Goal: Task Accomplishment & Management: Use online tool/utility

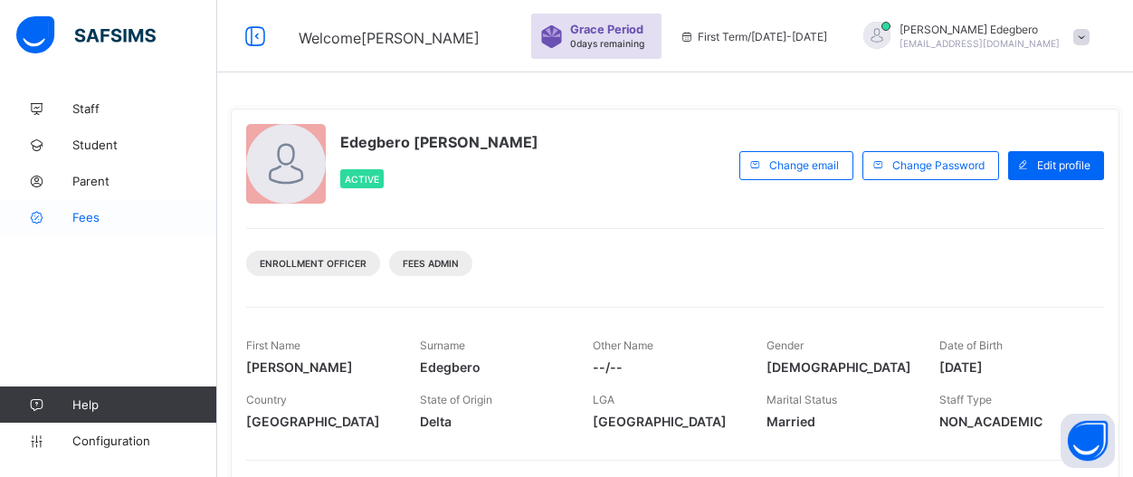
click at [70, 221] on icon at bounding box center [36, 218] width 72 height 14
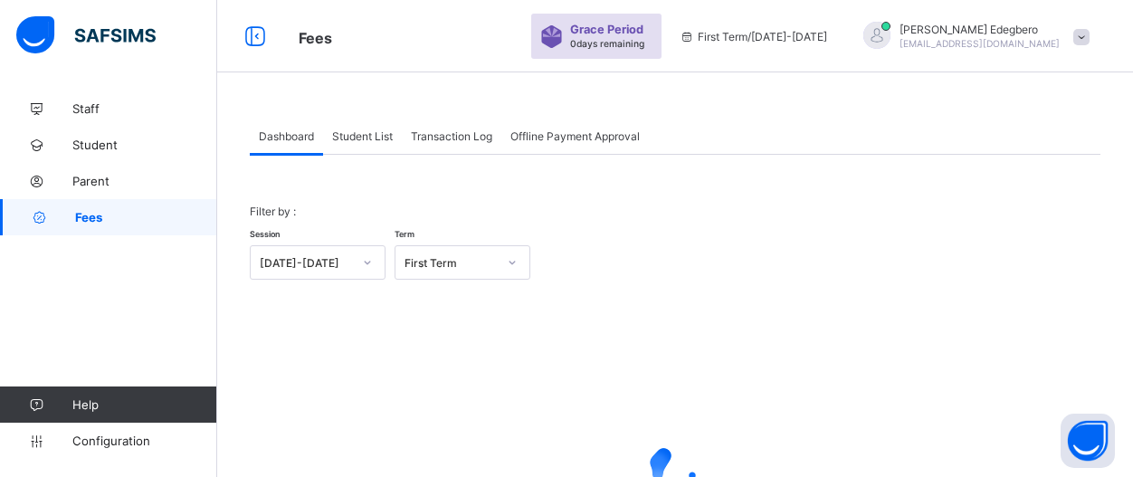
click at [359, 147] on div "Student List" at bounding box center [362, 136] width 79 height 36
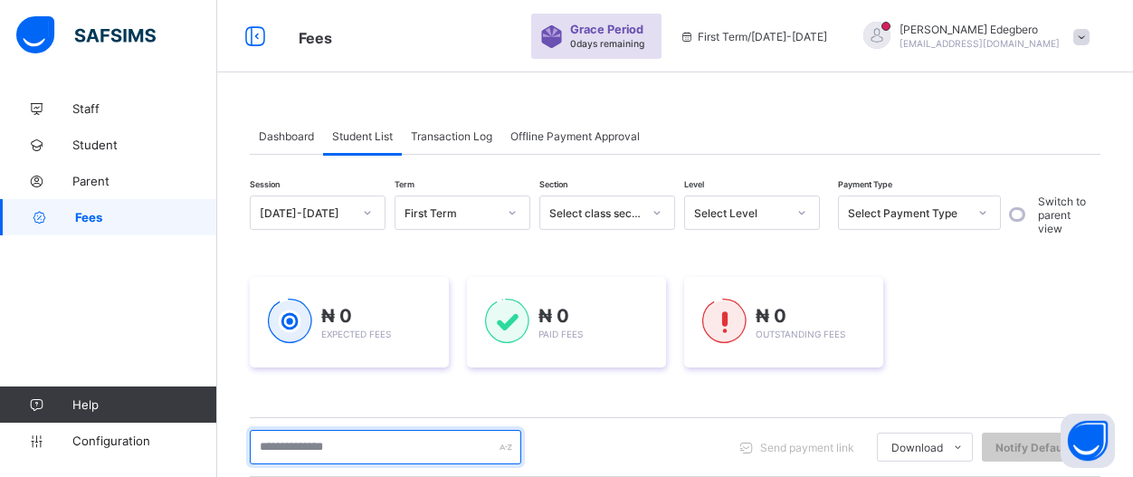
click at [403, 441] on input "text" at bounding box center [385, 447] width 271 height 34
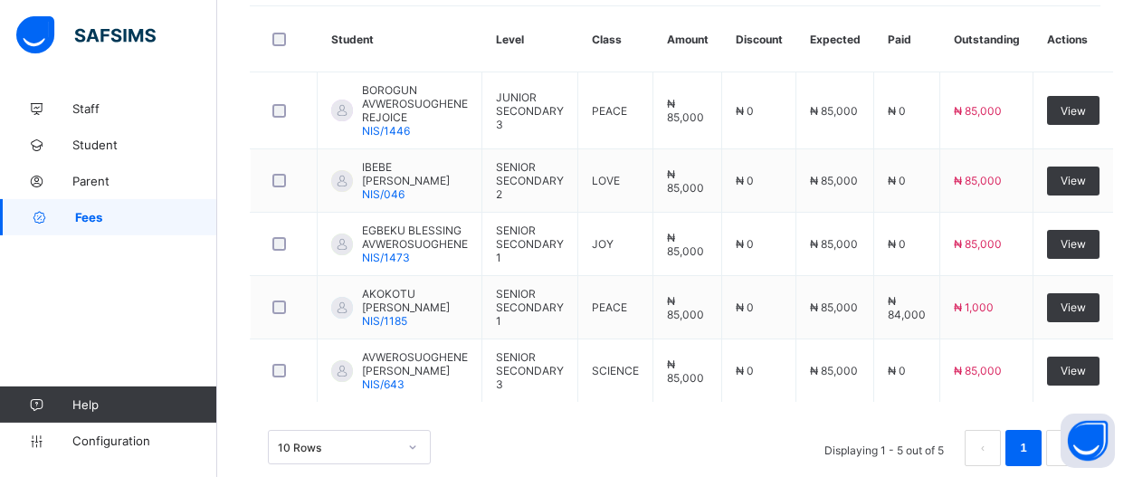
scroll to position [501, 0]
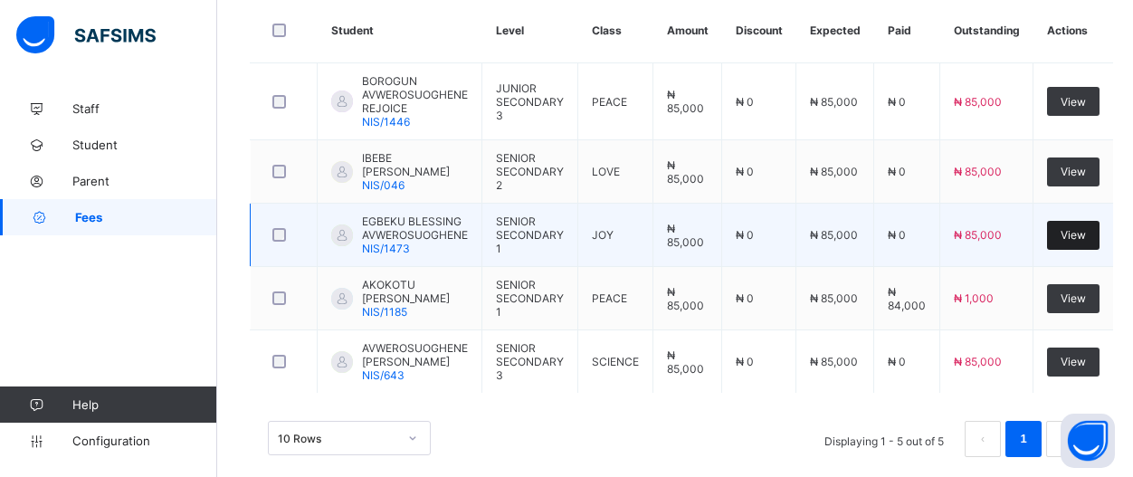
type input "**********"
click at [1074, 228] on span "View" at bounding box center [1072, 235] width 25 height 14
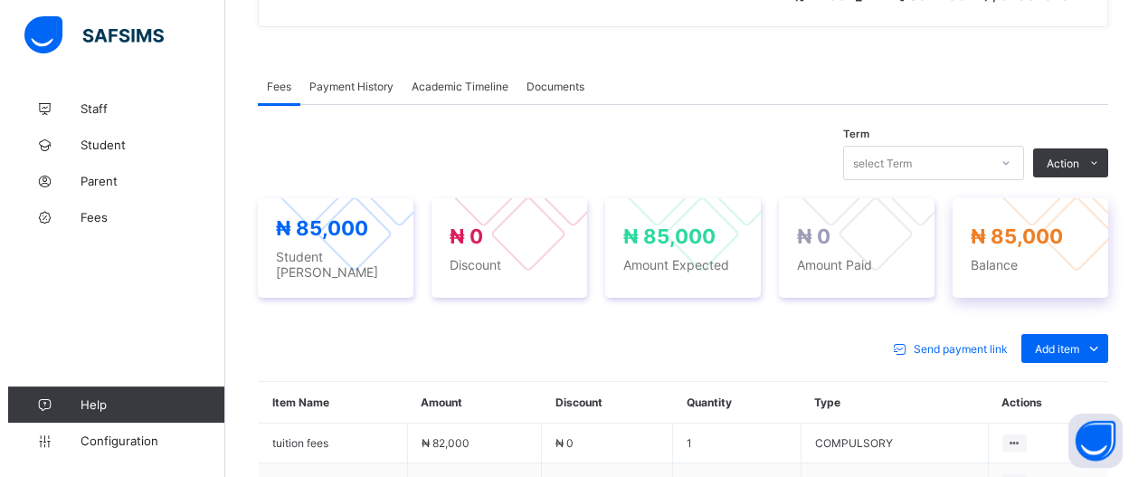
scroll to position [518, 0]
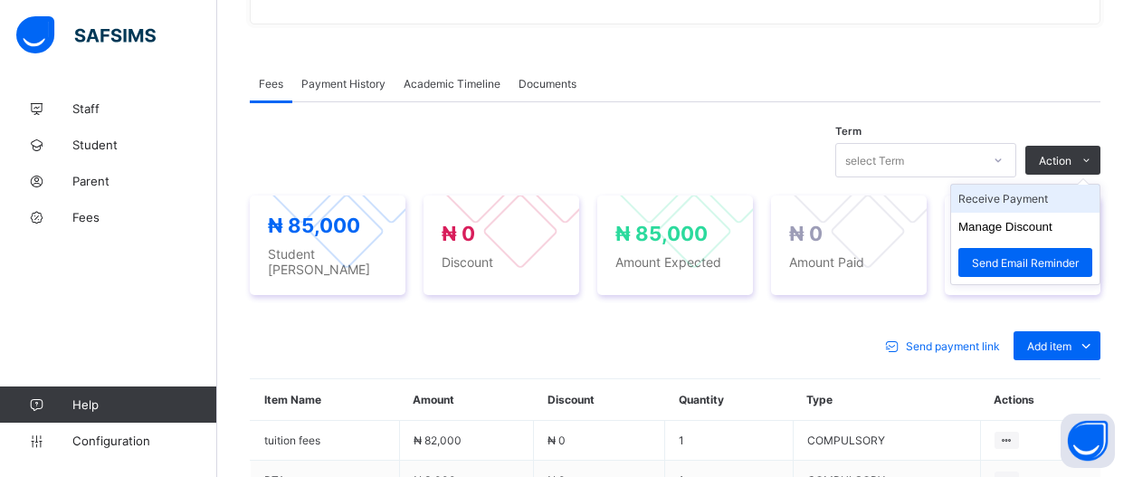
click at [1081, 198] on li "Receive Payment" at bounding box center [1025, 199] width 148 height 28
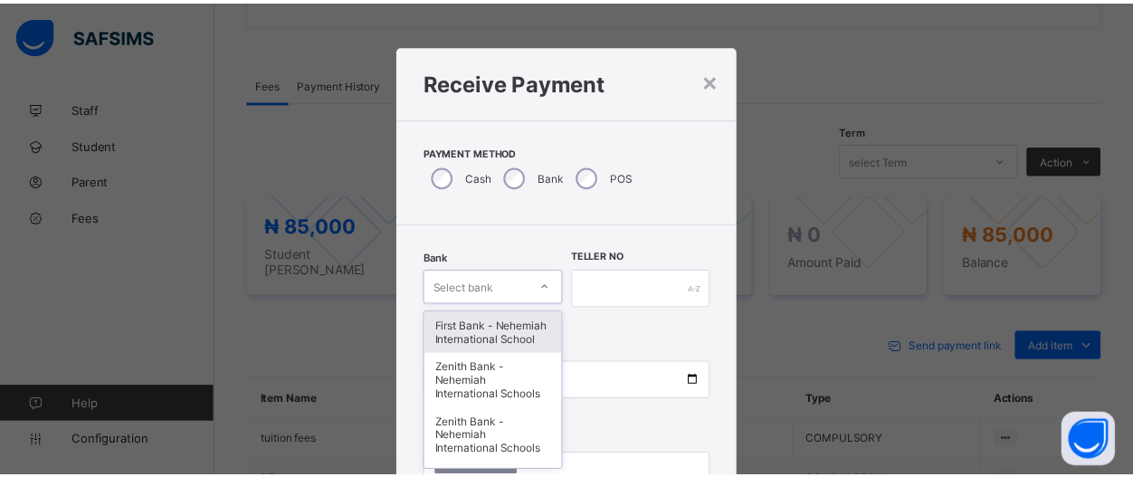
scroll to position [114, 0]
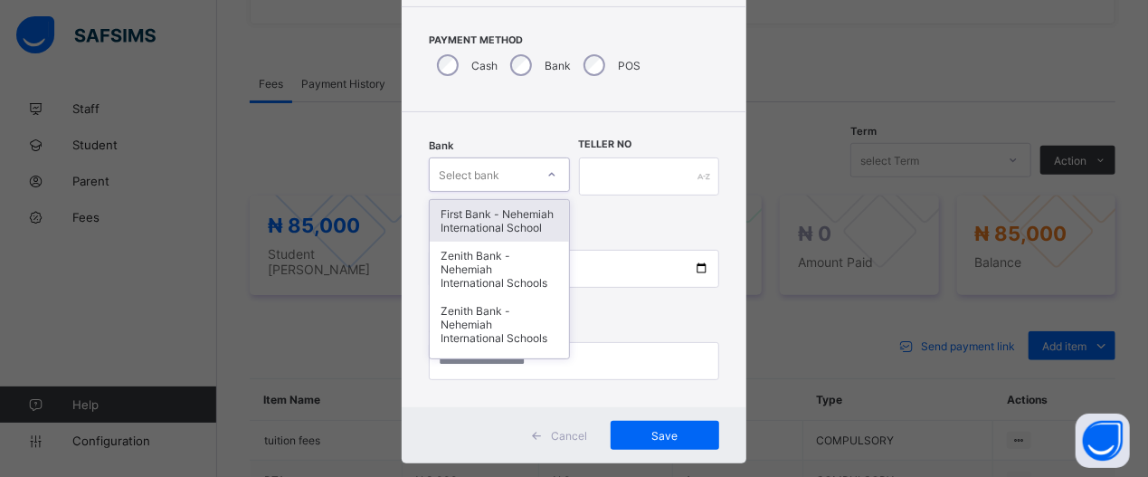
click at [545, 192] on div "option First Bank - Nehemiah International School focused, 1 of 17. 17 results …" at bounding box center [499, 174] width 140 height 34
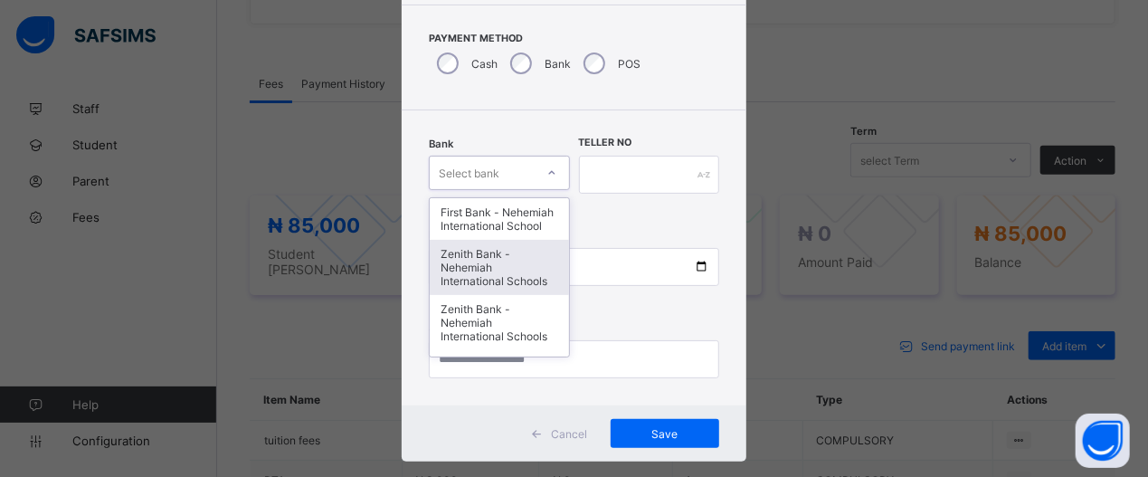
click at [477, 279] on div "Zenith Bank - Nehemiah International Schools" at bounding box center [499, 267] width 138 height 55
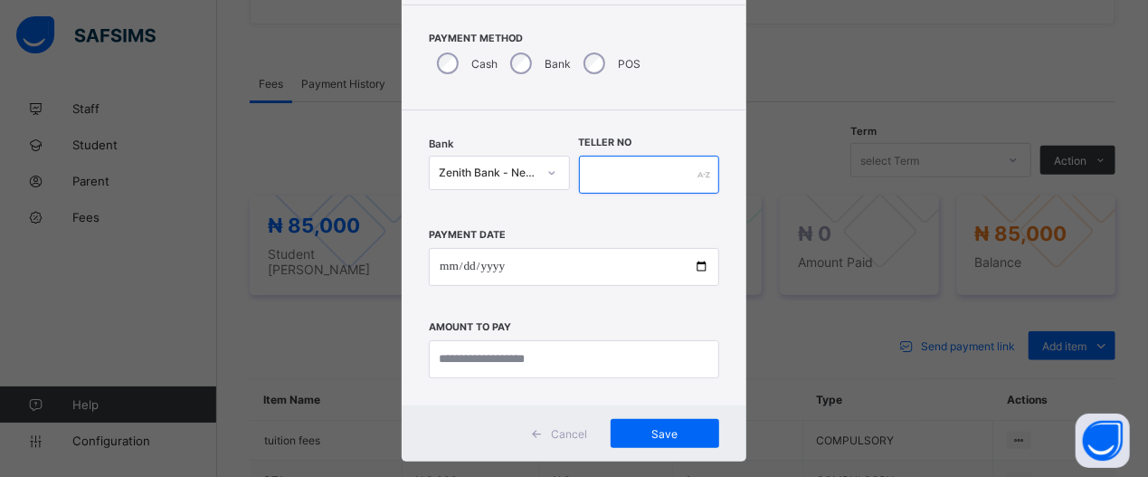
click at [654, 176] on input "text" at bounding box center [649, 175] width 140 height 38
type input "*****"
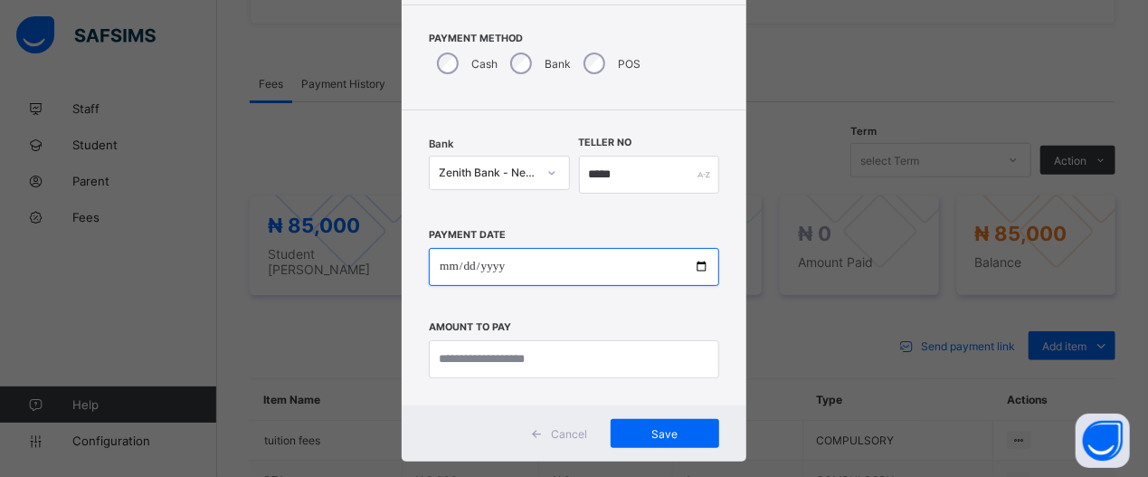
click at [683, 267] on input "date" at bounding box center [574, 267] width 290 height 38
type input "**********"
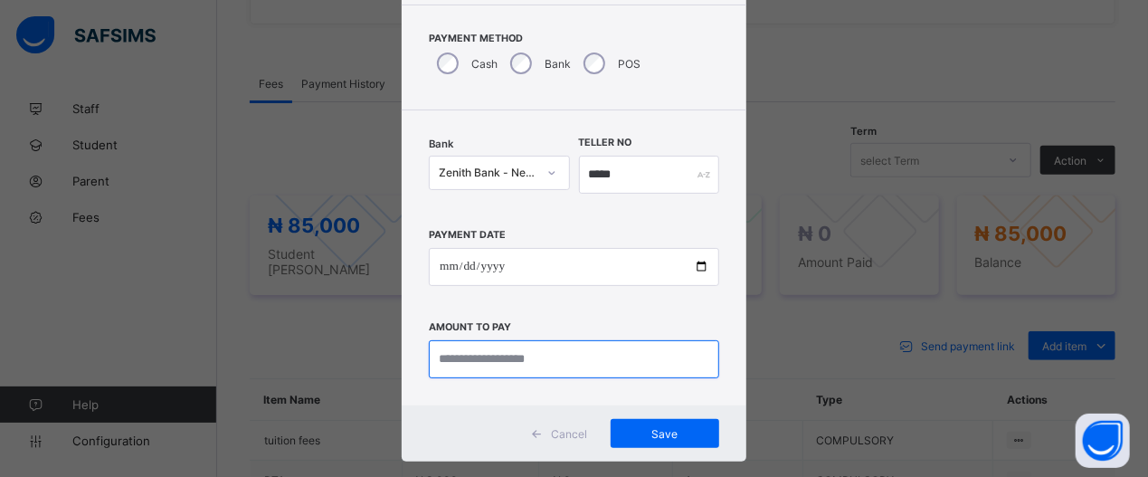
click at [586, 364] on input "currency" at bounding box center [574, 359] width 290 height 38
type input "********"
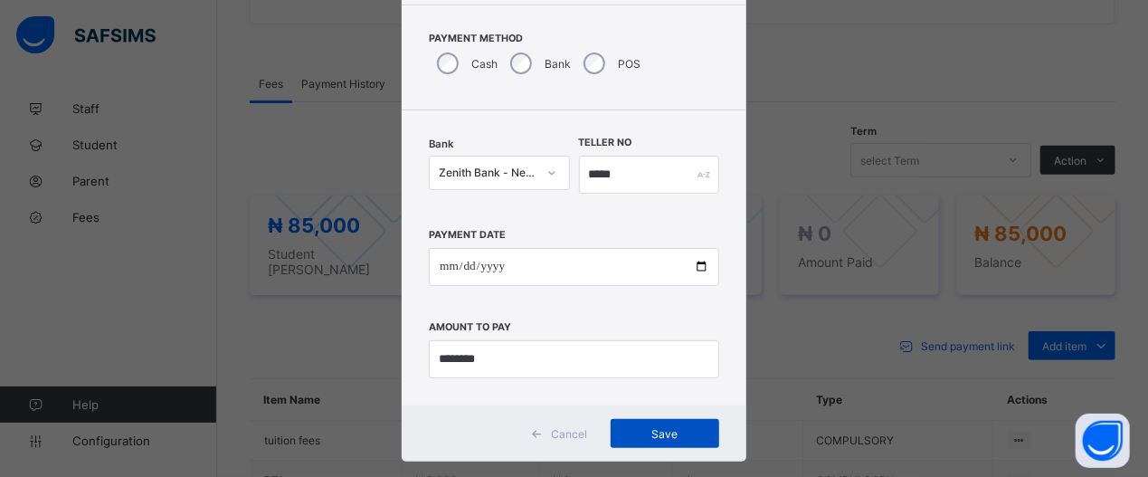
click at [684, 432] on span "Save" at bounding box center [664, 434] width 81 height 14
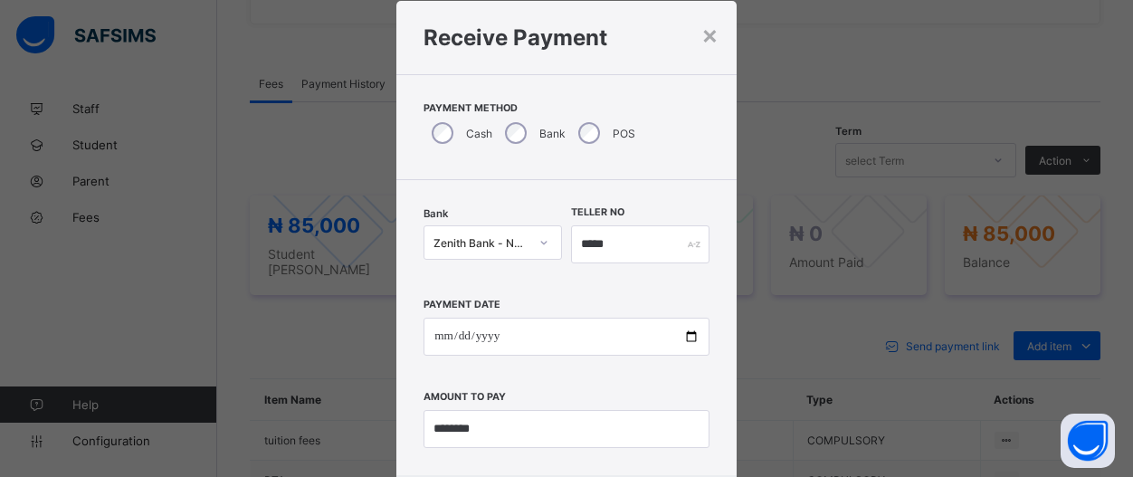
scroll to position [46, 0]
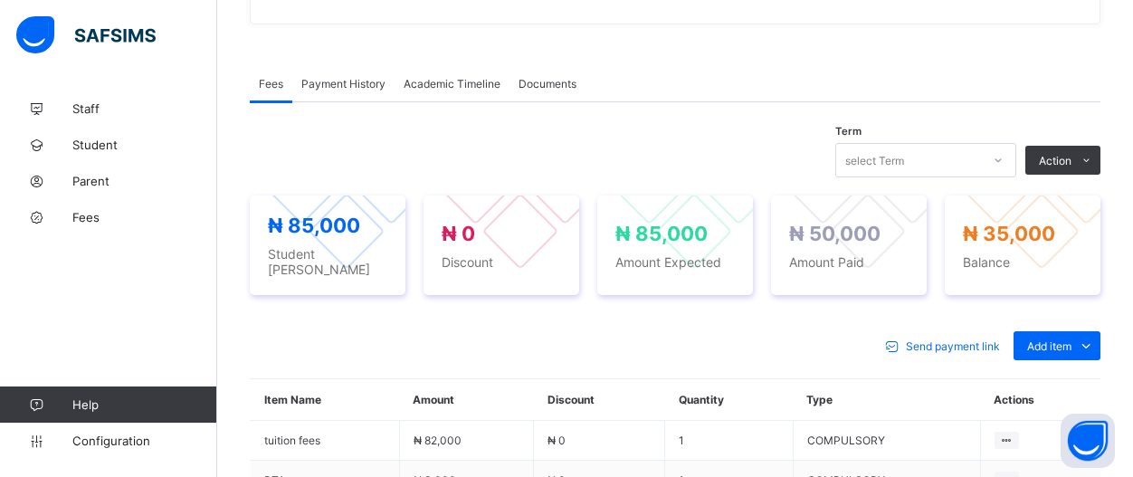
click at [359, 90] on div "Payment History" at bounding box center [343, 83] width 102 height 36
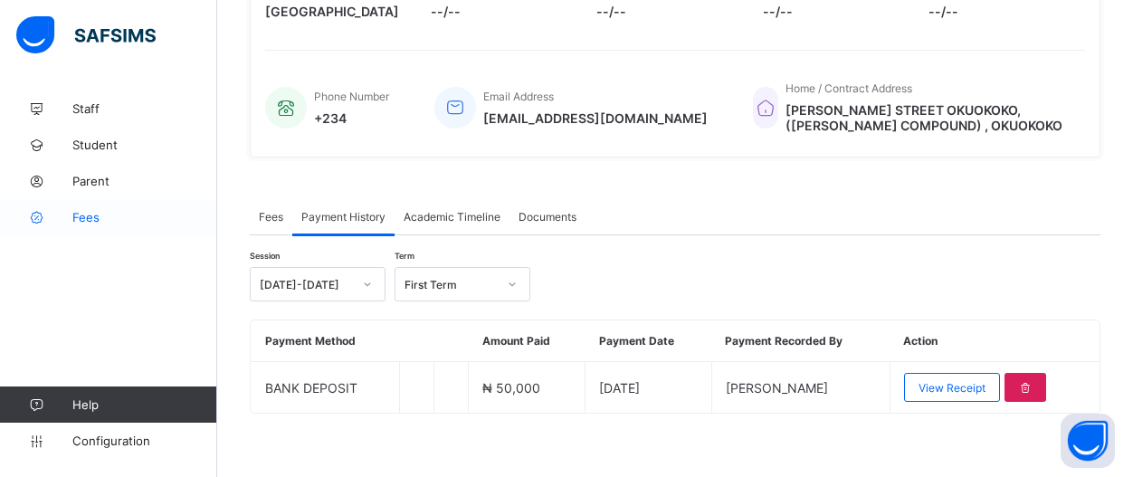
click at [103, 218] on span "Fees" at bounding box center [144, 217] width 145 height 14
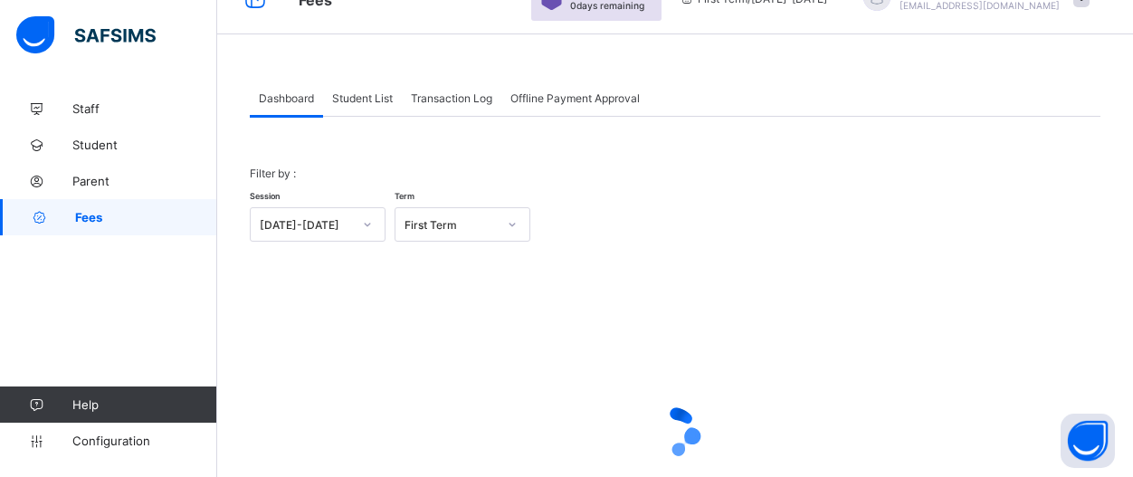
scroll to position [33, 0]
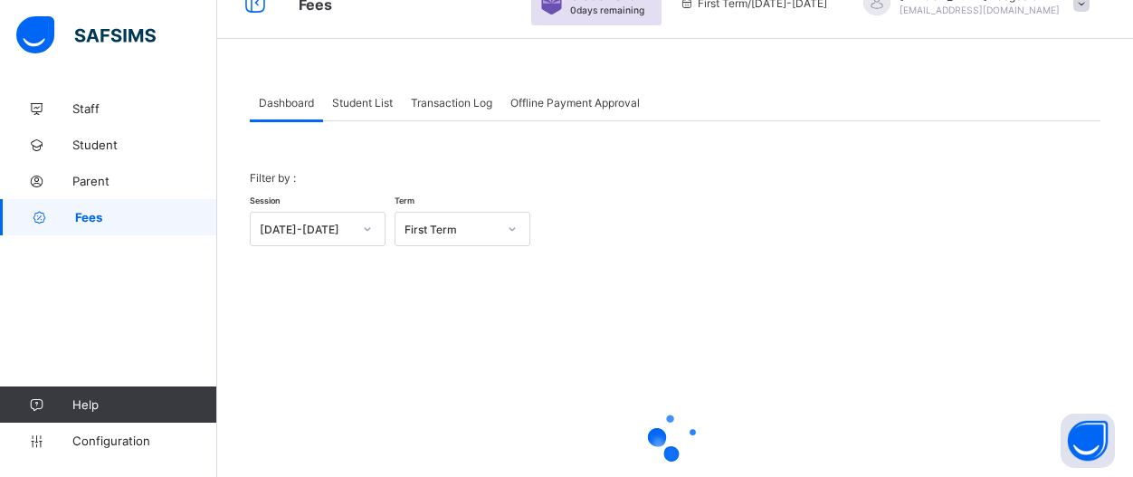
click at [380, 110] on div "Student List" at bounding box center [362, 102] width 79 height 36
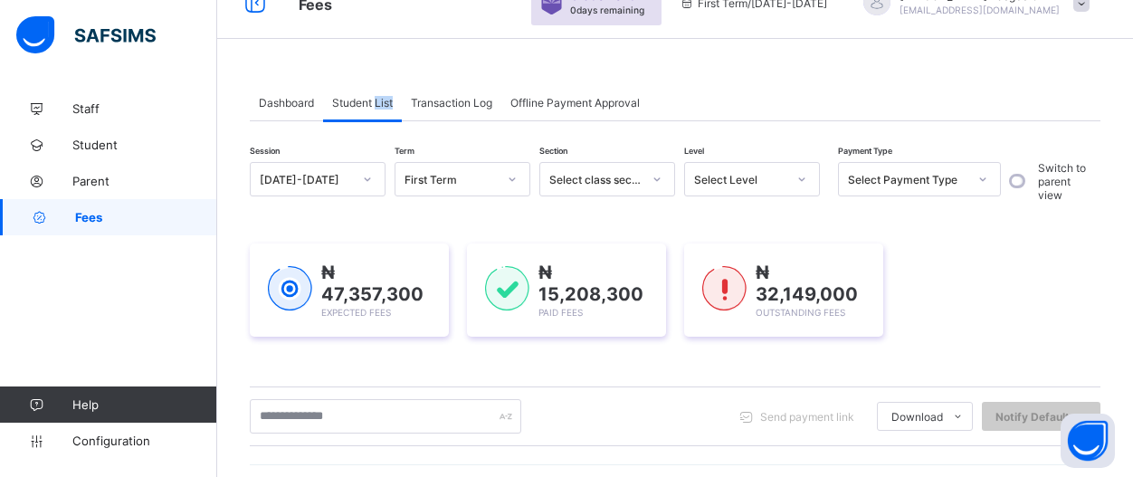
drag, startPoint x: 380, startPoint y: 110, endPoint x: 384, endPoint y: 100, distance: 10.9
click at [380, 109] on div "Student List" at bounding box center [362, 102] width 79 height 36
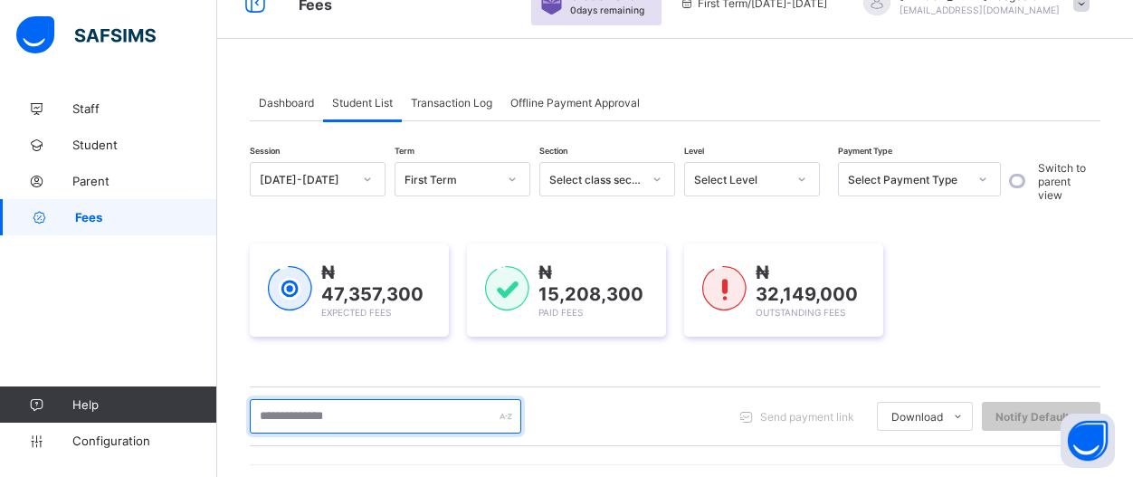
drag, startPoint x: 439, startPoint y: 408, endPoint x: 479, endPoint y: 366, distance: 58.2
click at [452, 399] on input "text" at bounding box center [385, 416] width 271 height 34
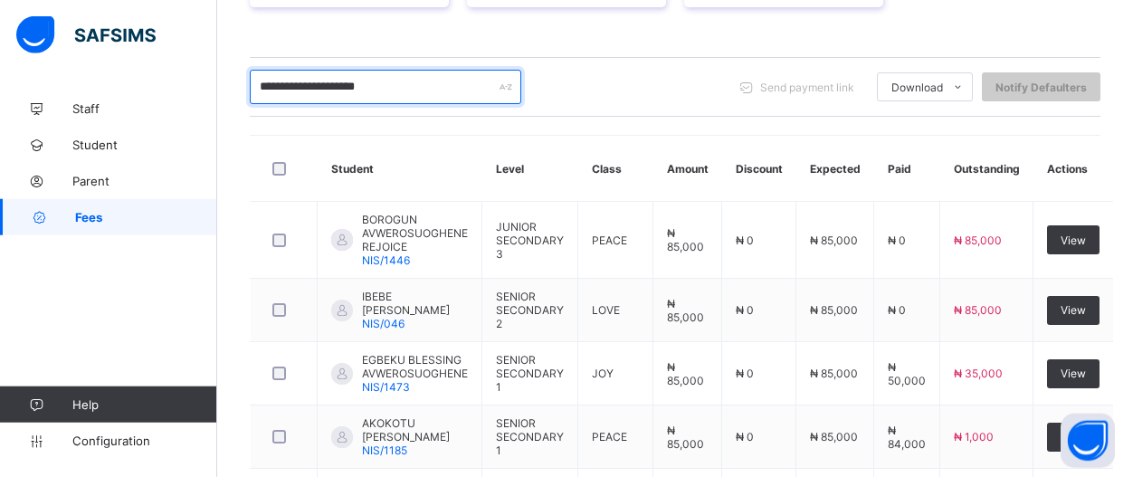
scroll to position [378, 0]
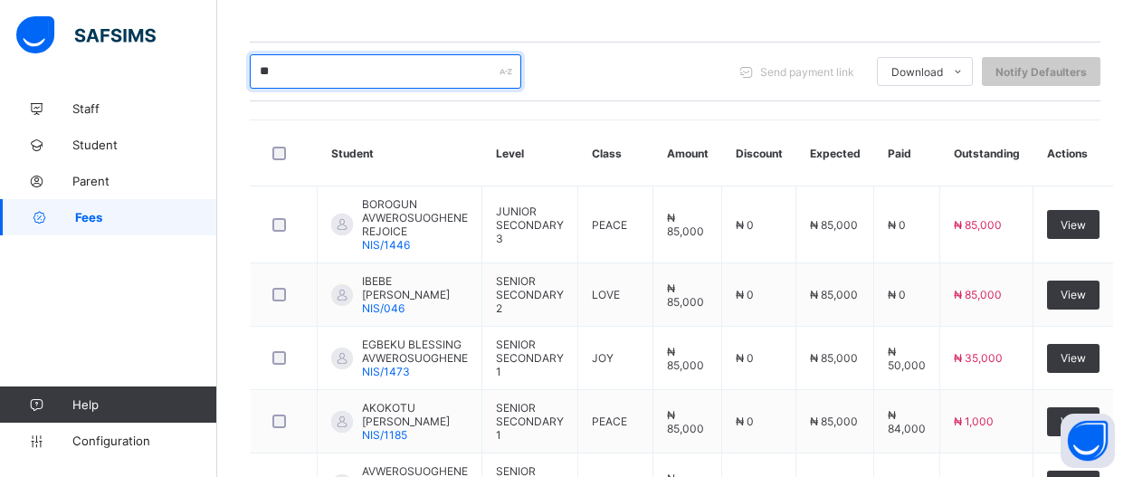
type input "*"
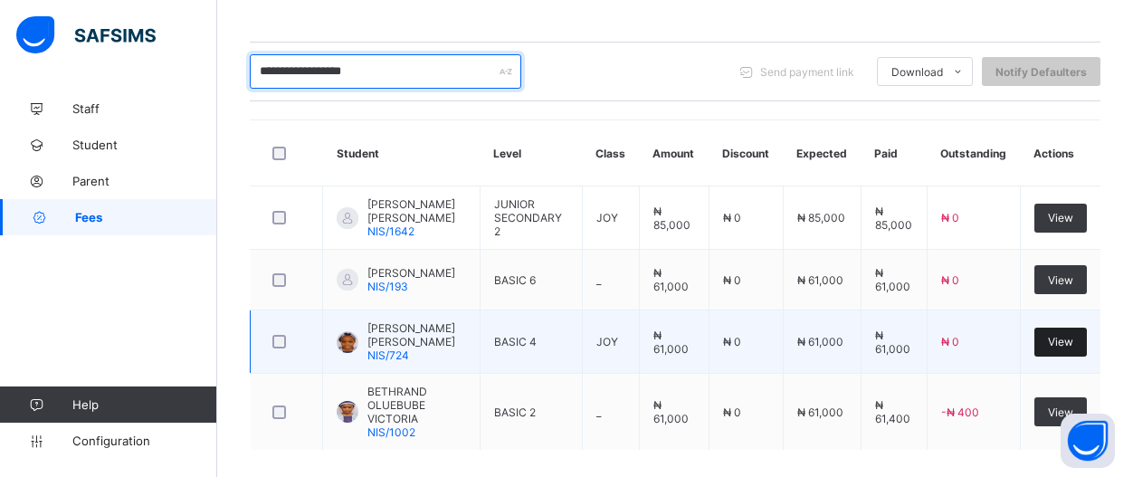
type input "**********"
click at [1070, 348] on span "View" at bounding box center [1060, 342] width 25 height 14
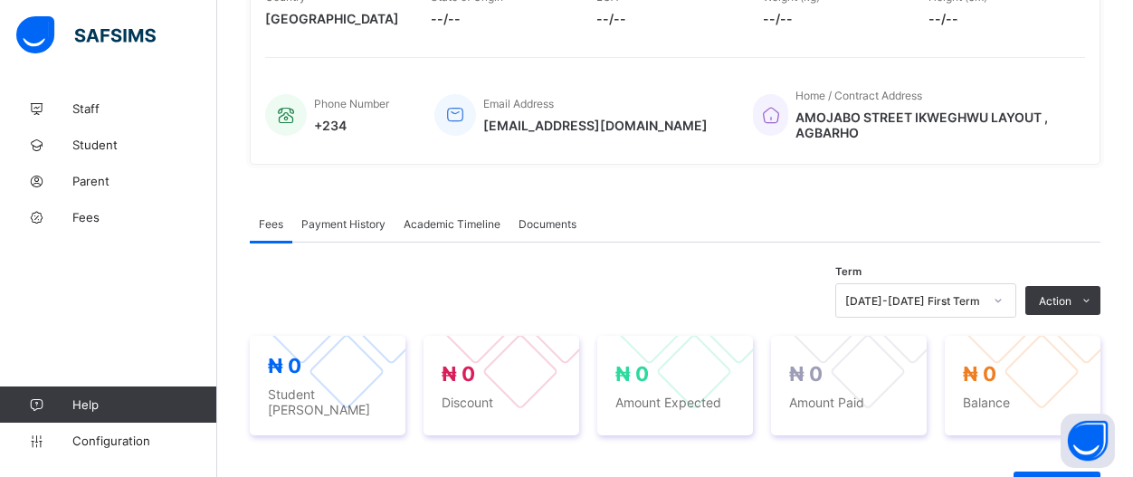
scroll to position [617, 0]
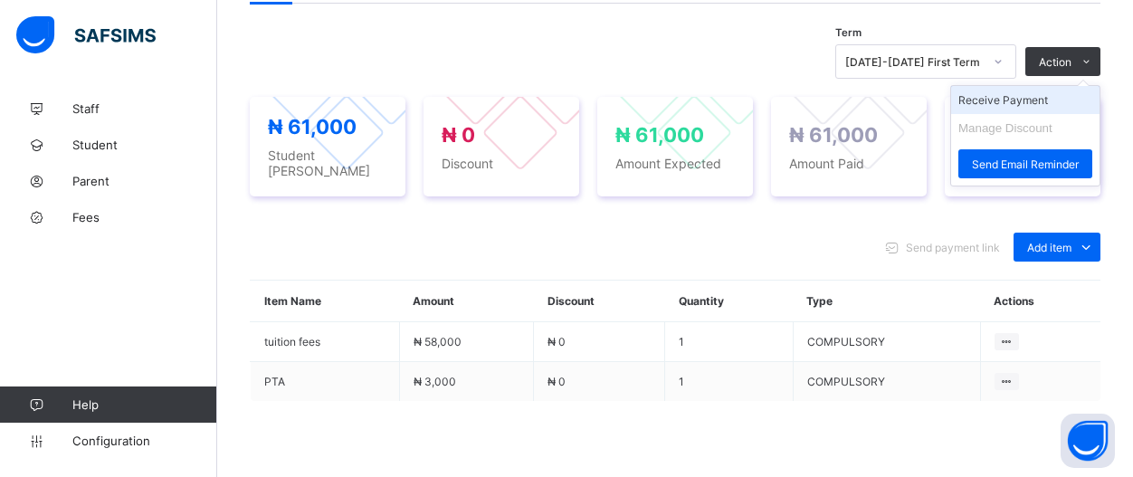
click at [1056, 90] on li "Receive Payment" at bounding box center [1025, 100] width 148 height 28
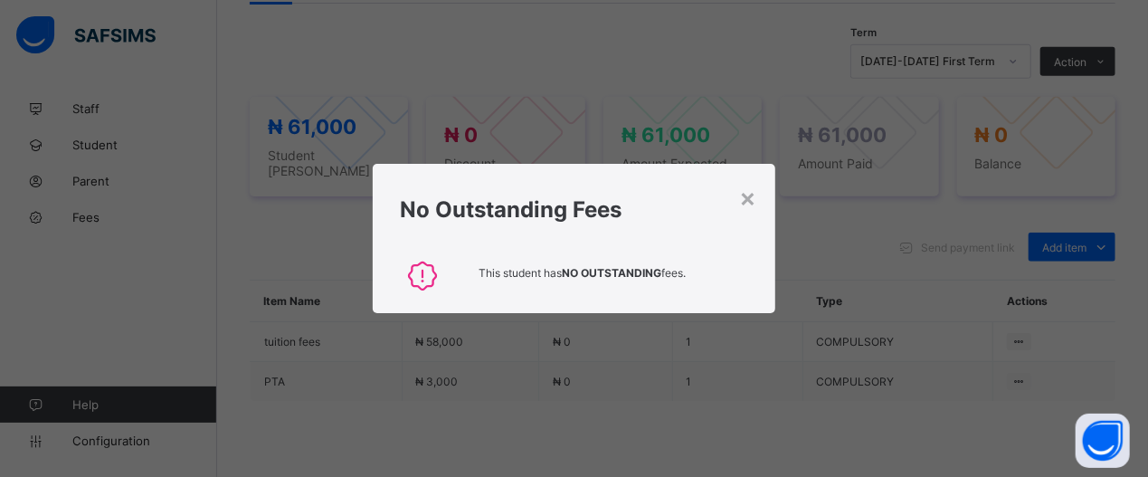
click at [758, 200] on div "No Outstanding Fees" at bounding box center [574, 205] width 402 height 82
click at [755, 200] on div "×" at bounding box center [748, 197] width 17 height 31
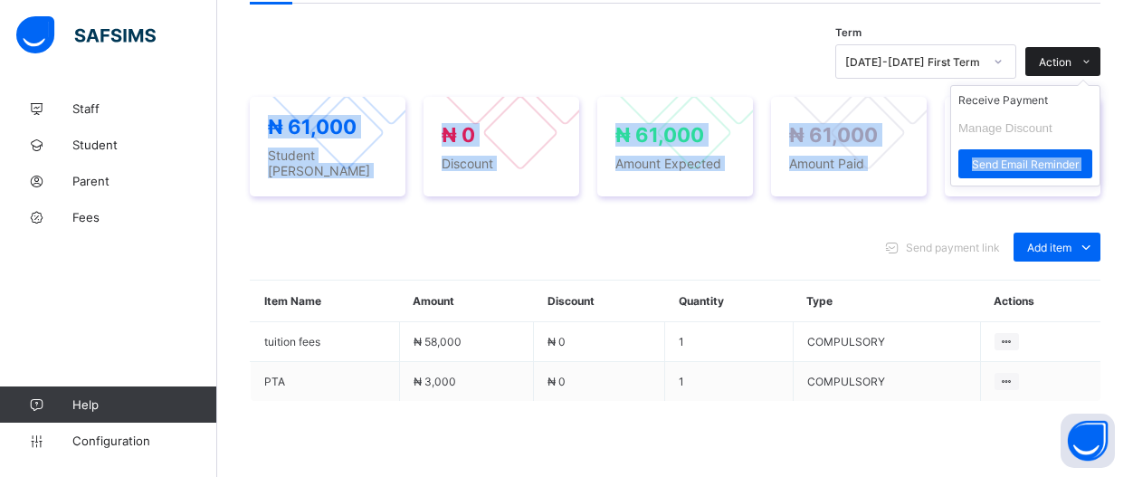
drag, startPoint x: 1095, startPoint y: 53, endPoint x: 1094, endPoint y: 75, distance: 21.7
click at [1094, 75] on div "Action" at bounding box center [1062, 61] width 75 height 29
click at [1089, 97] on li "Receive Payment" at bounding box center [1025, 100] width 148 height 28
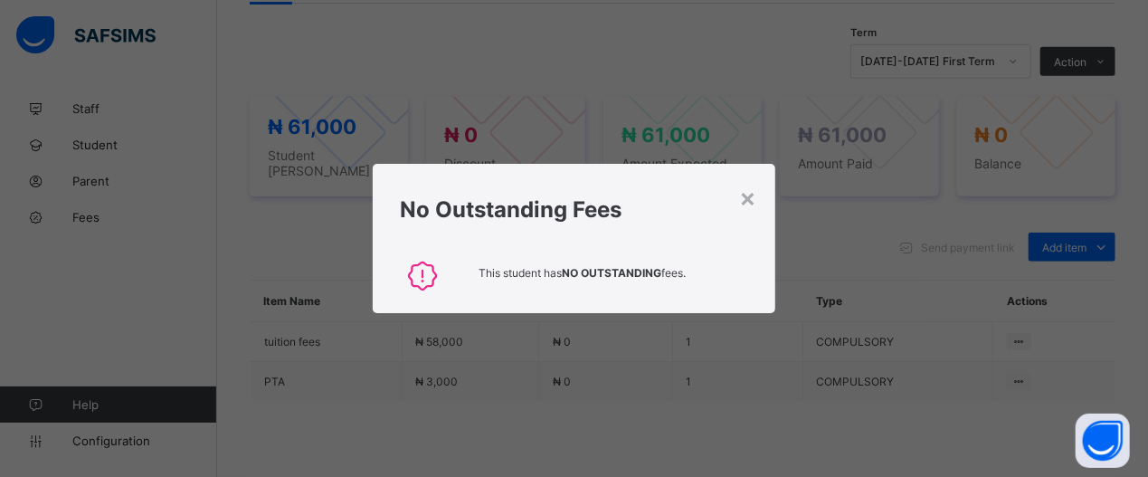
click at [739, 194] on div "No Outstanding Fees" at bounding box center [574, 205] width 402 height 82
click at [750, 204] on div "×" at bounding box center [748, 197] width 17 height 31
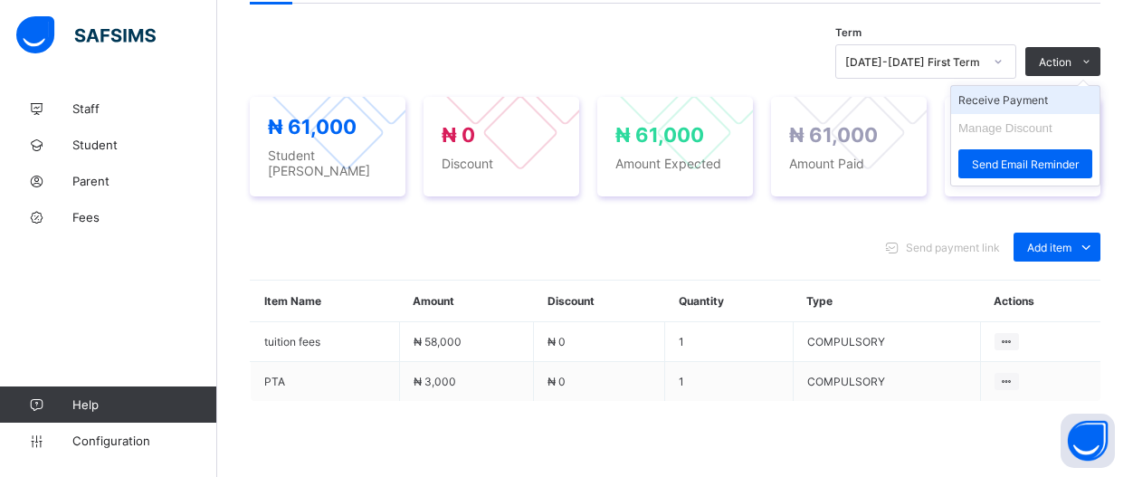
click at [1084, 95] on li "Receive Payment" at bounding box center [1025, 100] width 148 height 28
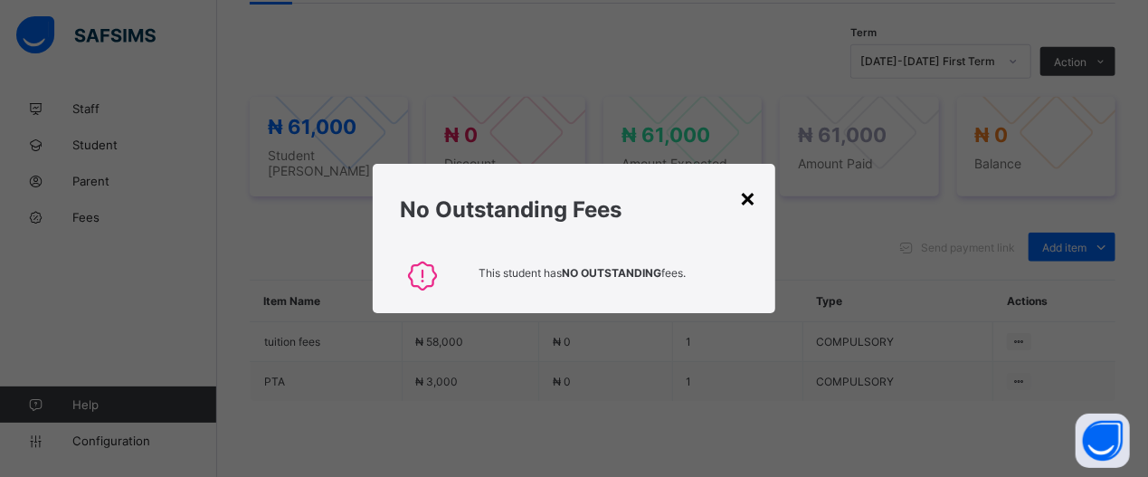
click at [755, 199] on div "×" at bounding box center [748, 197] width 17 height 31
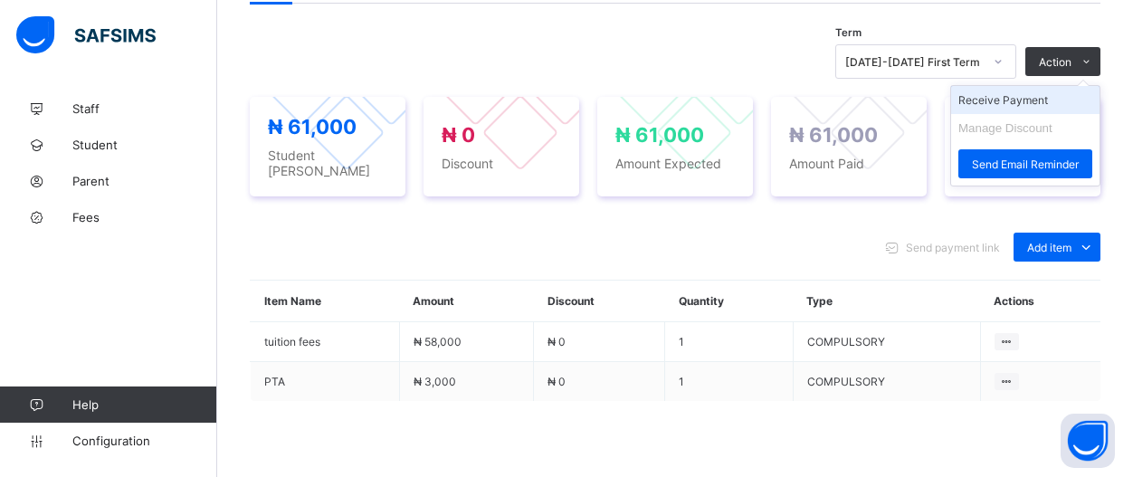
click at [1096, 93] on li "Receive Payment" at bounding box center [1025, 100] width 148 height 28
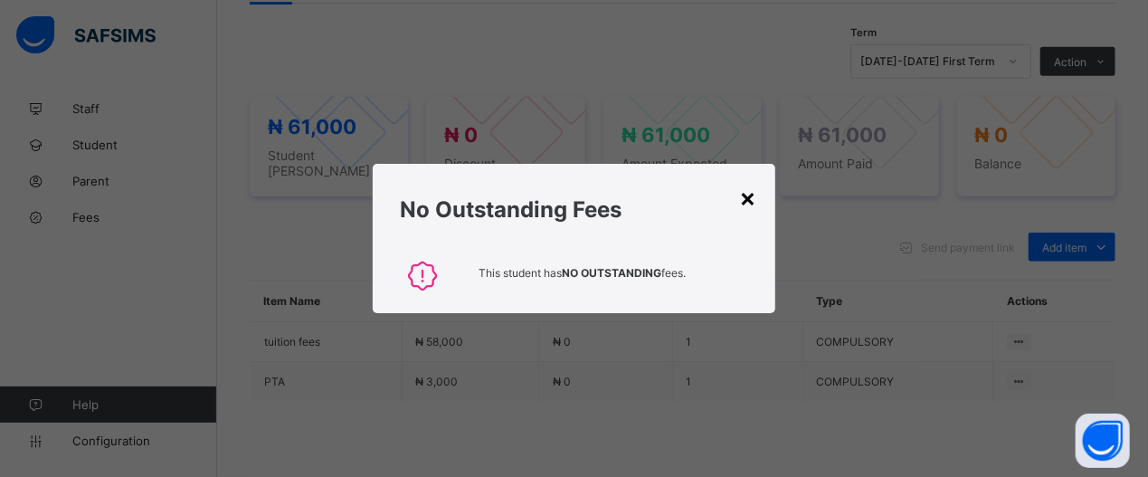
click at [755, 208] on div "×" at bounding box center [748, 197] width 17 height 31
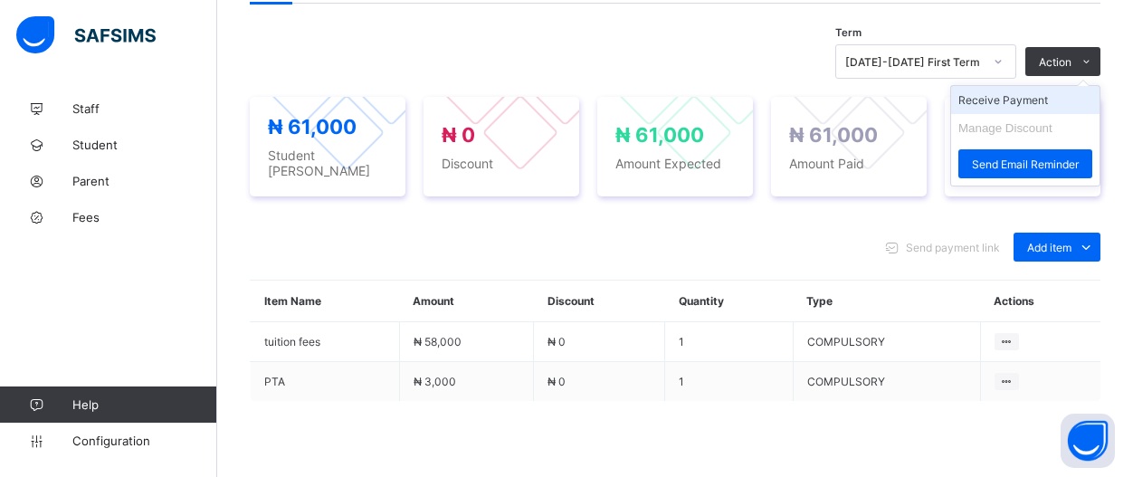
click at [1079, 94] on li "Receive Payment" at bounding box center [1025, 100] width 148 height 28
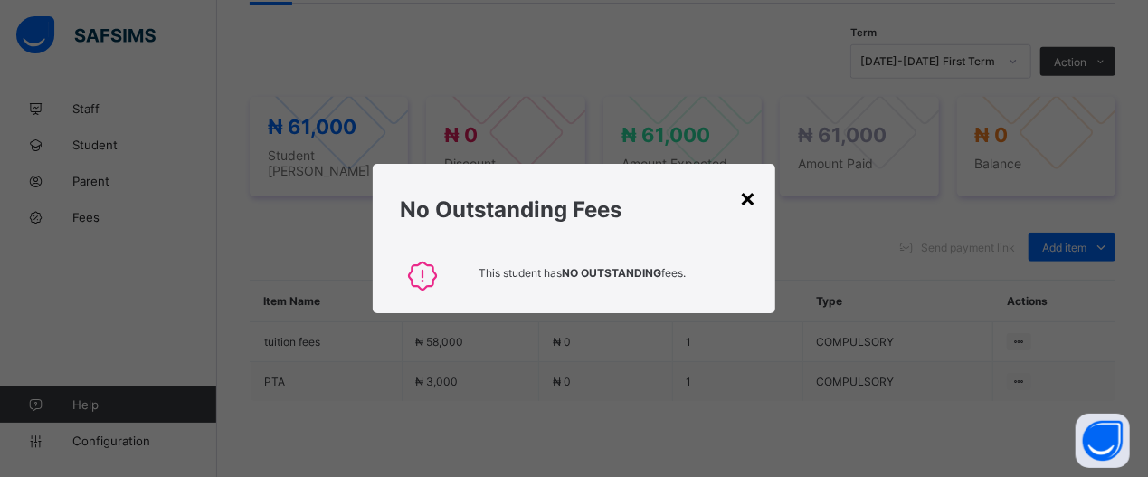
click at [754, 209] on div "×" at bounding box center [748, 197] width 17 height 31
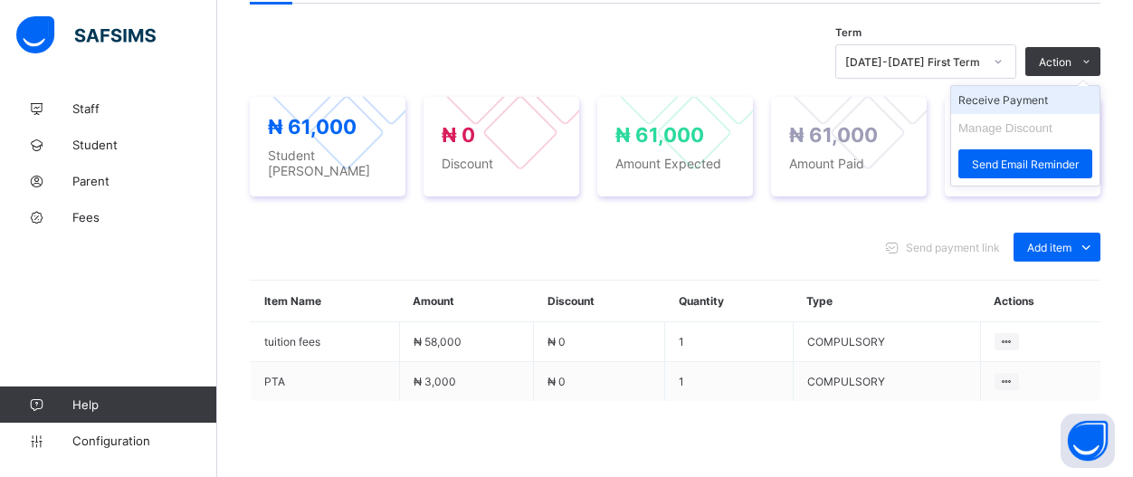
click at [1088, 88] on li "Receive Payment" at bounding box center [1025, 100] width 148 height 28
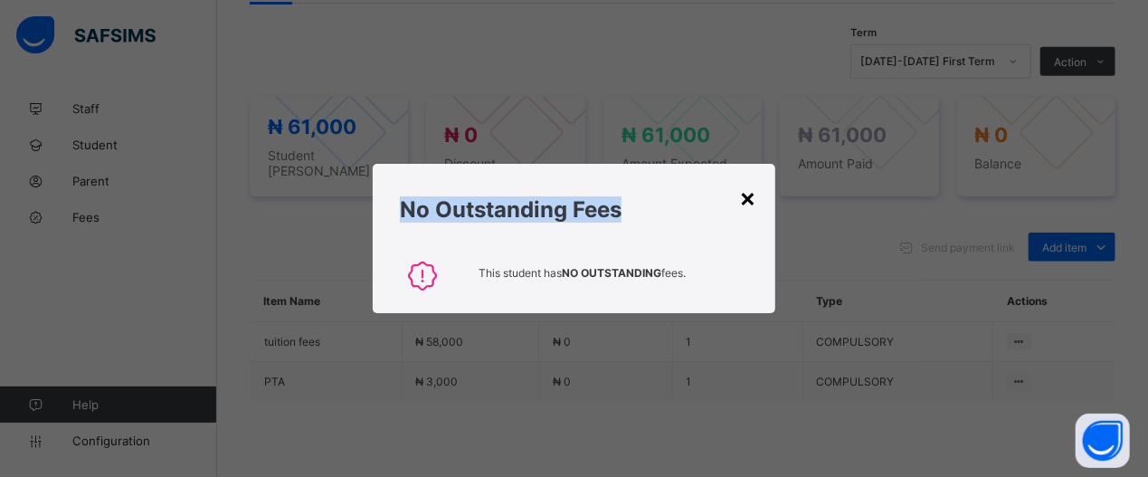
click at [750, 199] on div "× No Outstanding Fees This student has NO OUTSTANDING fees." at bounding box center [574, 238] width 402 height 149
click at [750, 199] on div "×" at bounding box center [748, 197] width 17 height 31
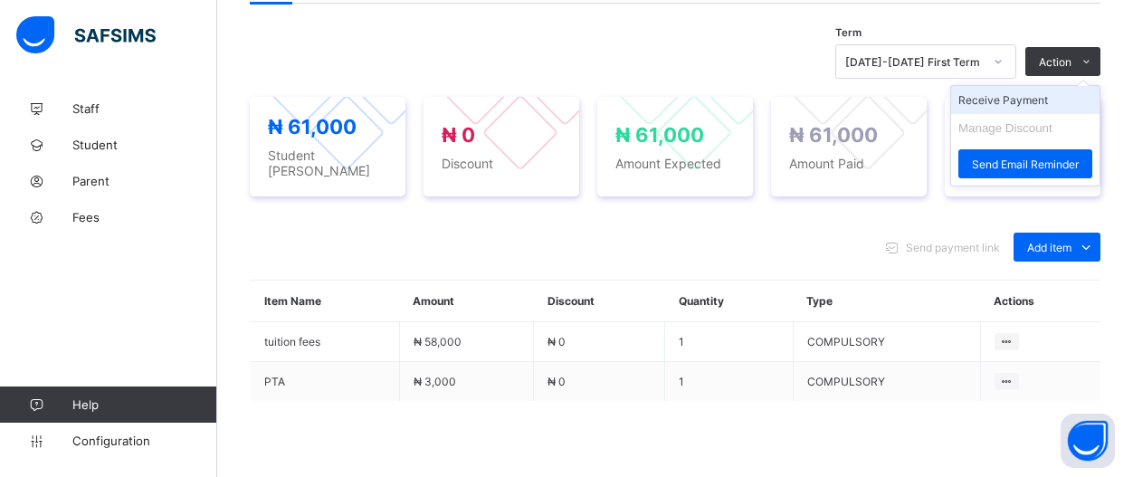
click at [1099, 92] on li "Receive Payment" at bounding box center [1025, 100] width 148 height 28
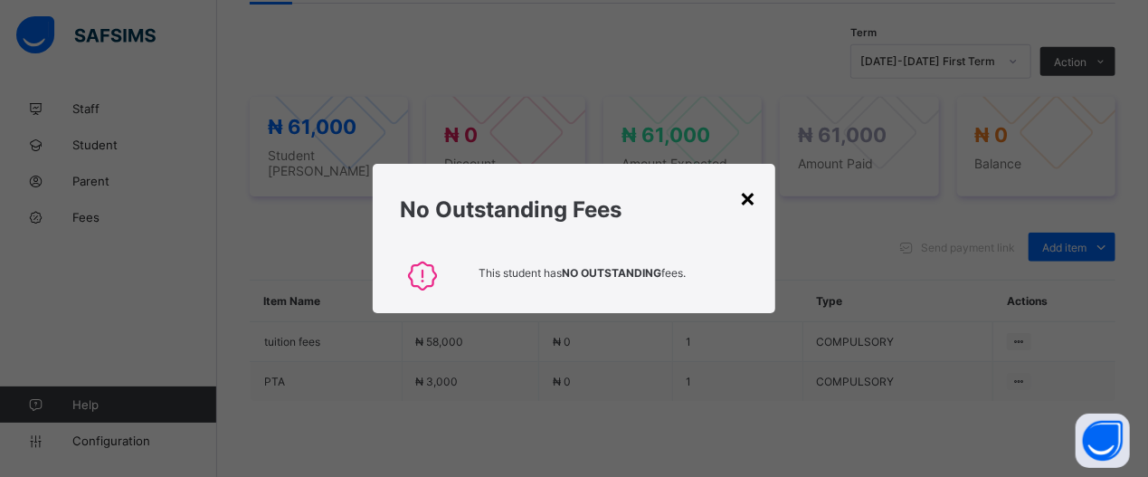
click at [751, 207] on div "×" at bounding box center [748, 197] width 17 height 31
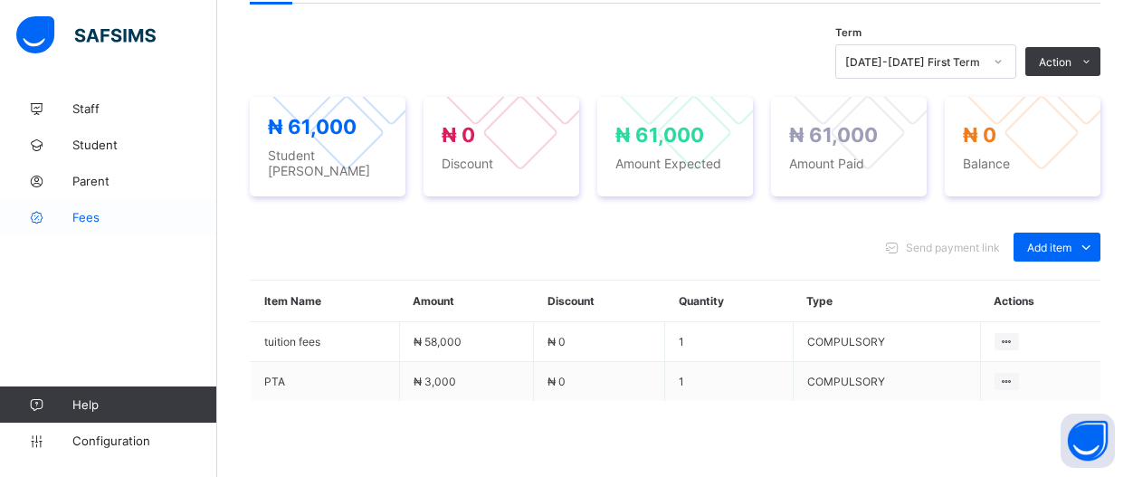
click at [100, 219] on span "Fees" at bounding box center [144, 217] width 145 height 14
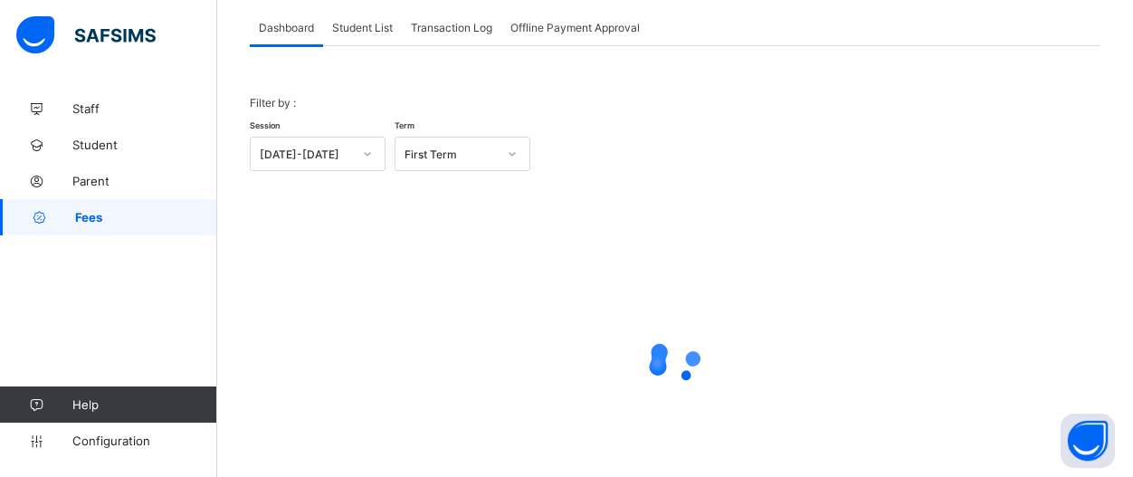
scroll to position [65, 0]
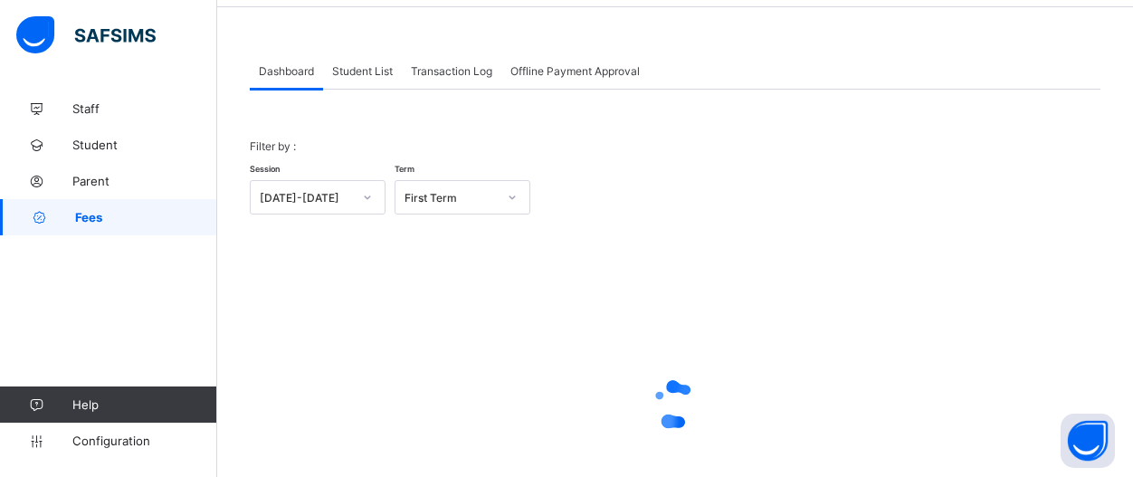
click at [354, 81] on div "Student List" at bounding box center [362, 70] width 79 height 36
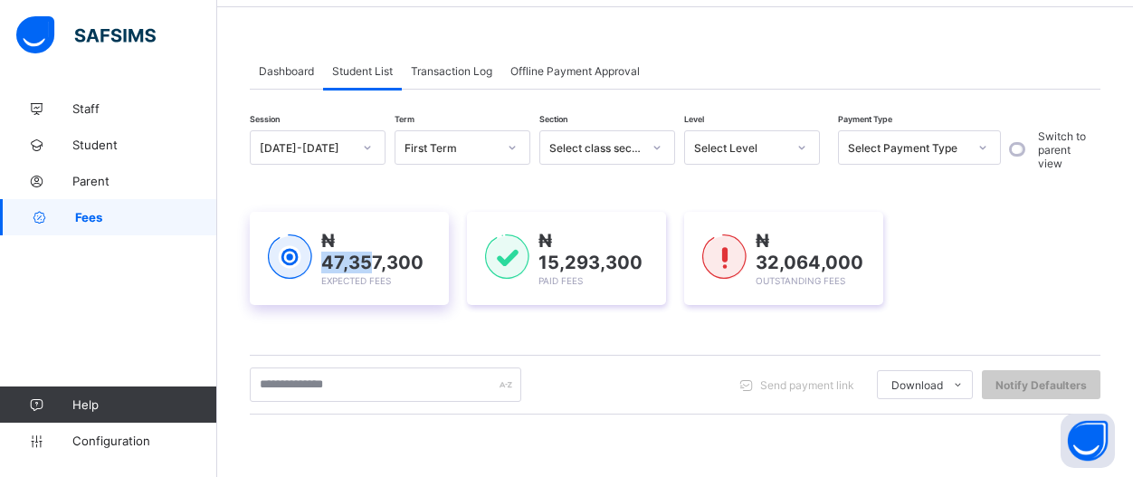
drag, startPoint x: 365, startPoint y: 212, endPoint x: 374, endPoint y: 263, distance: 52.2
click at [374, 263] on div "₦ 47,357,300 Expected Fees ₦ 15,293,300 Paid Fees ₦ 32,064,000 Outstanding Fees" at bounding box center [675, 258] width 850 height 147
click at [392, 377] on input "text" at bounding box center [385, 384] width 271 height 34
click at [383, 392] on input "text" at bounding box center [385, 384] width 271 height 34
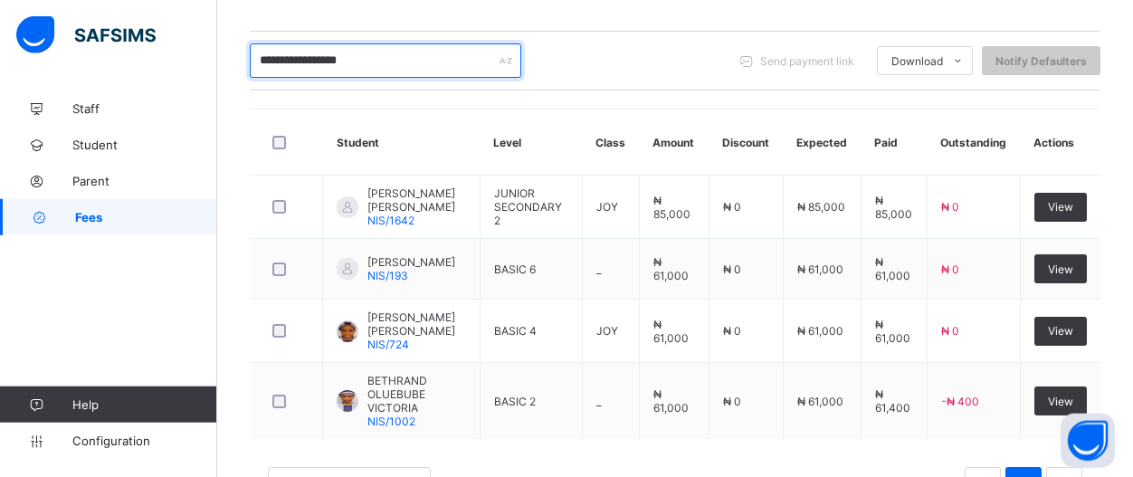
scroll to position [394, 0]
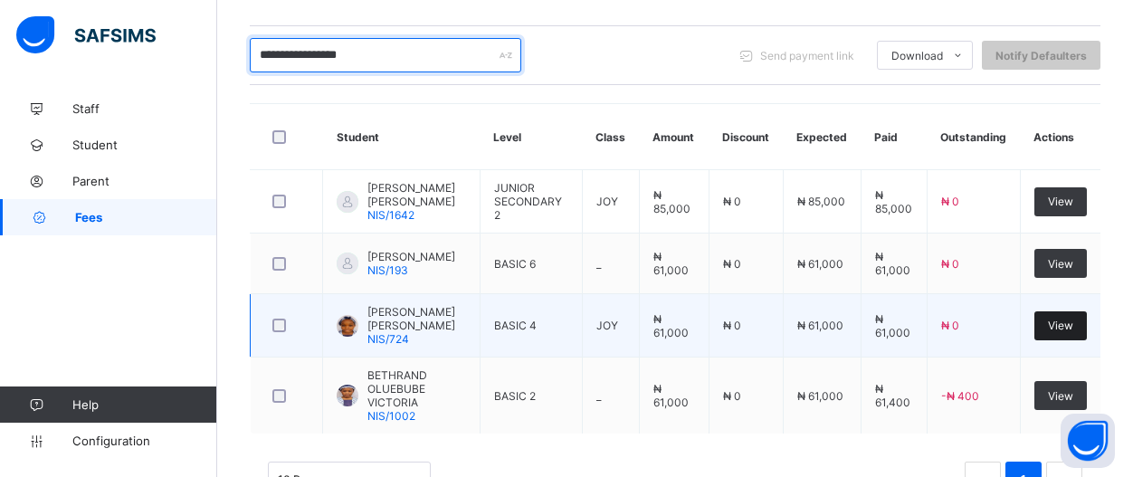
type input "**********"
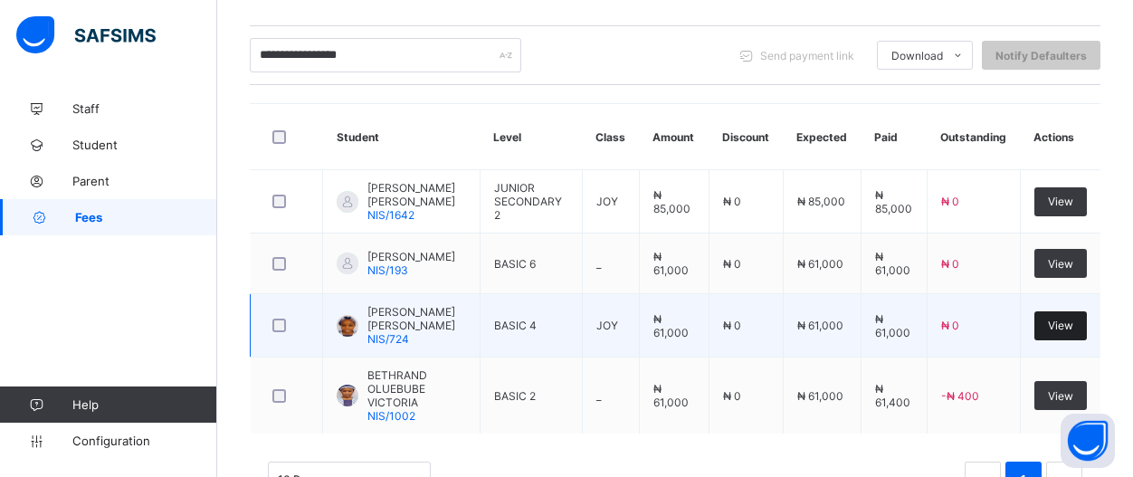
click at [1073, 332] on span "View" at bounding box center [1060, 325] width 25 height 14
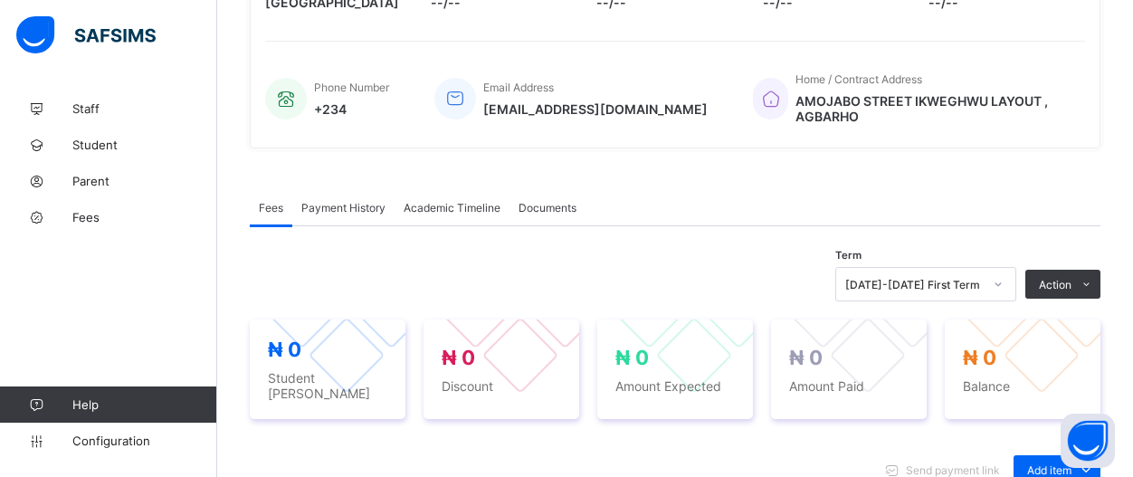
scroll to position [633, 0]
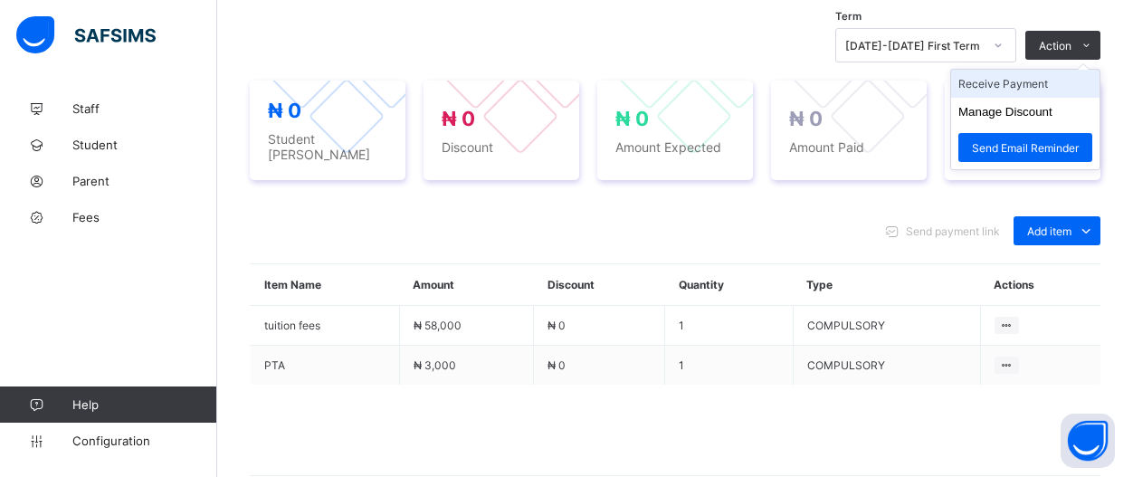
click at [1065, 75] on li "Receive Payment" at bounding box center [1025, 84] width 148 height 28
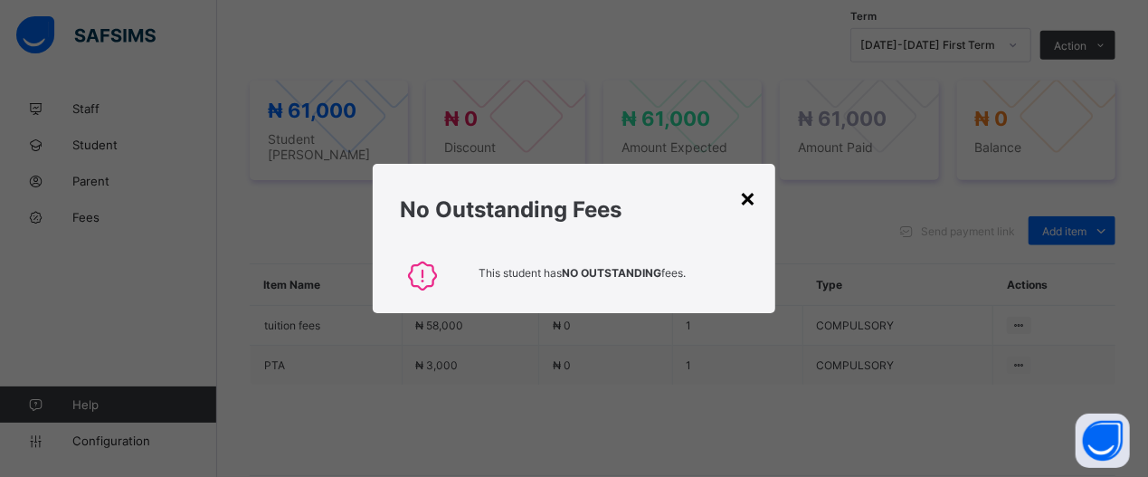
click at [755, 209] on div "×" at bounding box center [748, 197] width 17 height 31
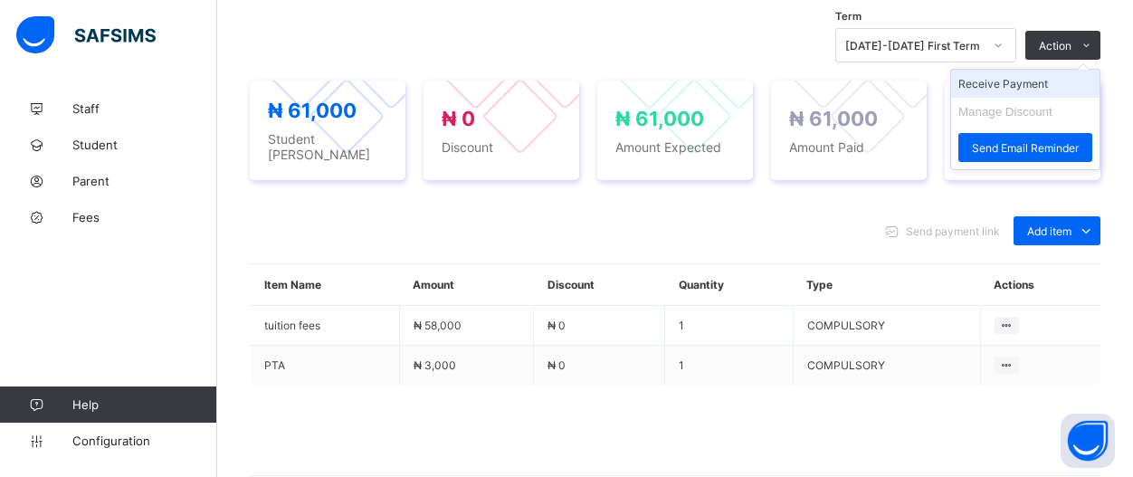
click at [1059, 84] on li "Receive Payment" at bounding box center [1025, 84] width 148 height 28
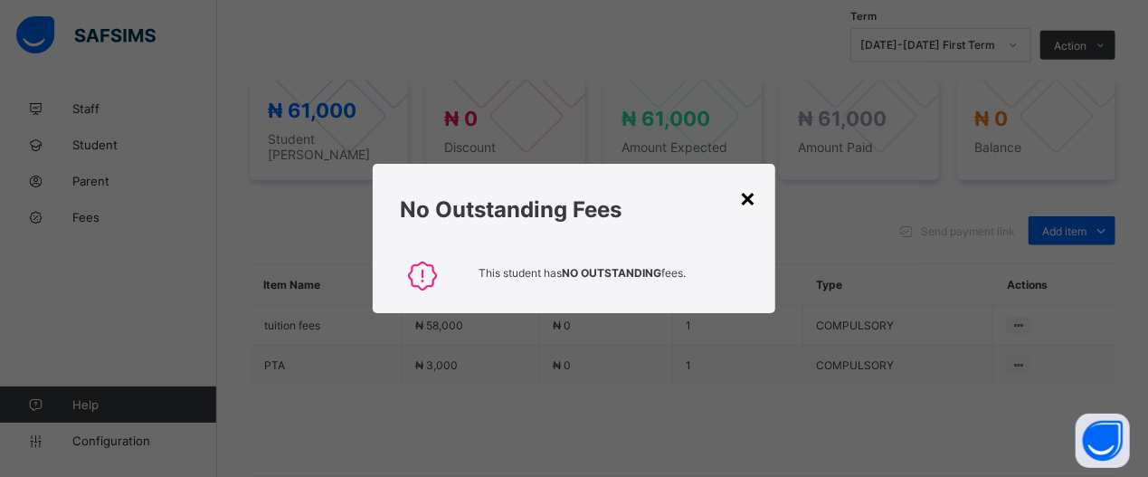
click at [754, 204] on div "×" at bounding box center [748, 197] width 17 height 31
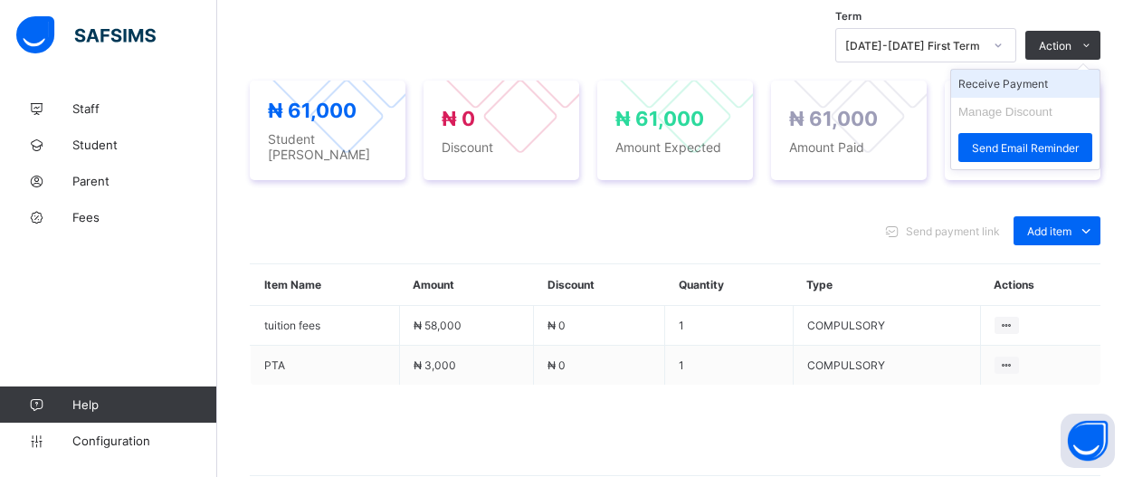
drag, startPoint x: 1054, startPoint y: 52, endPoint x: 1056, endPoint y: 75, distance: 23.6
click at [1054, 69] on ul "Receive Payment Manage Discount Send Email Reminder" at bounding box center [1025, 119] width 150 height 101
click at [1056, 81] on li "Receive Payment" at bounding box center [1025, 84] width 148 height 28
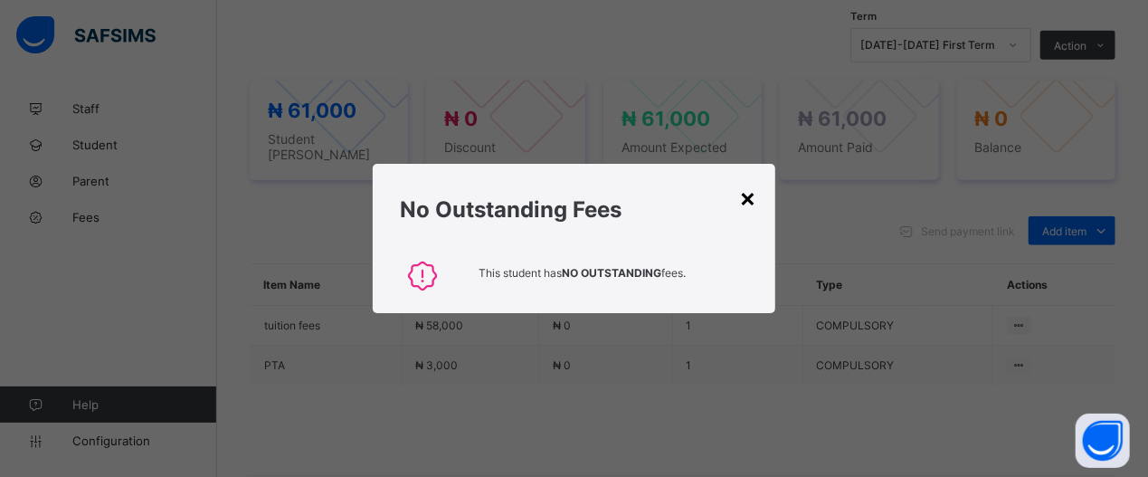
click at [745, 195] on div "×" at bounding box center [748, 197] width 17 height 31
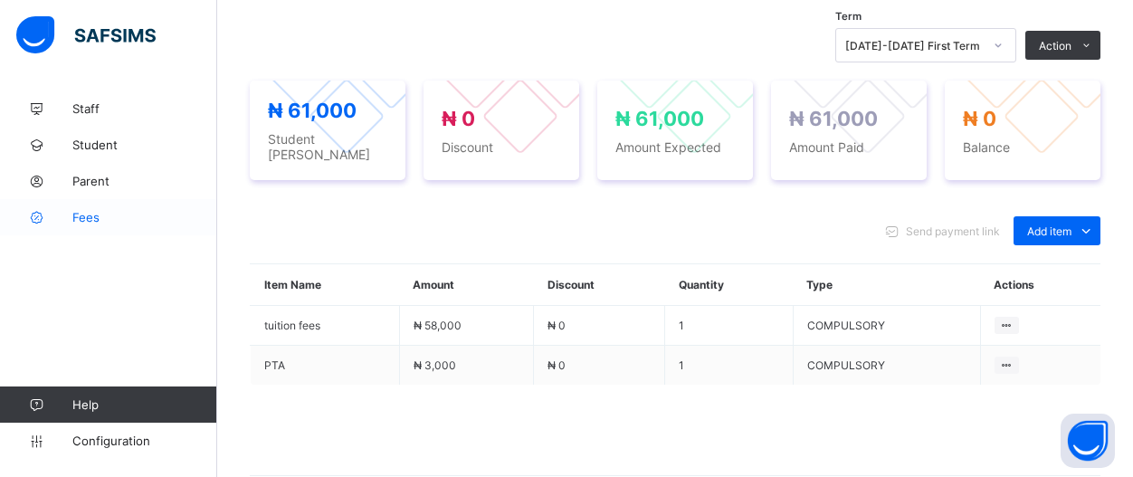
click at [74, 221] on span "Fees" at bounding box center [144, 217] width 145 height 14
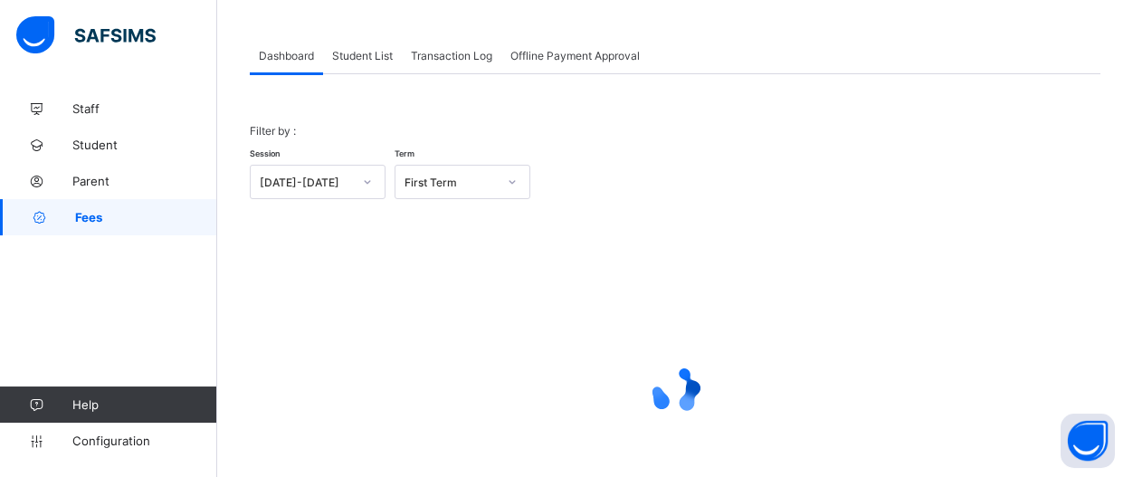
scroll to position [49, 0]
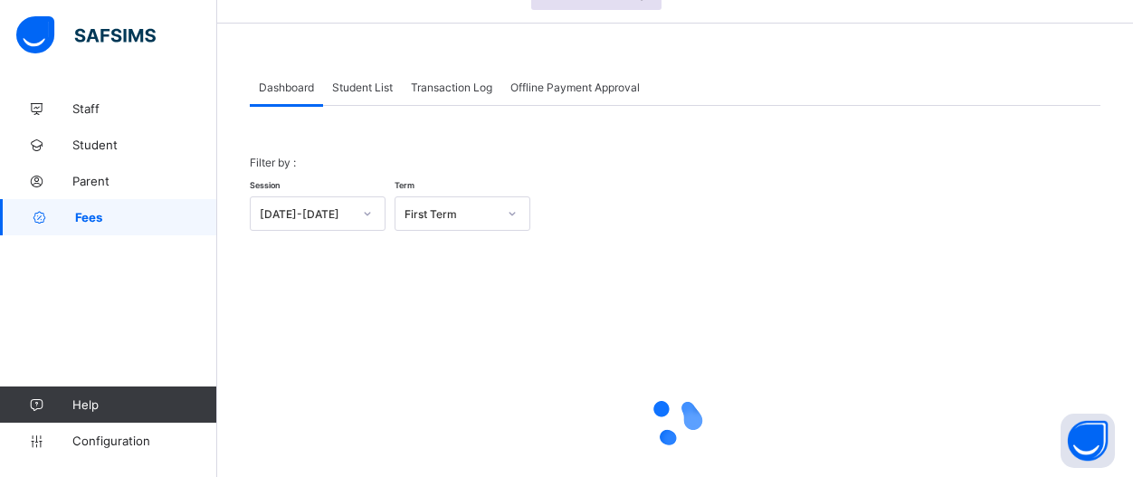
click at [362, 88] on span "Student List" at bounding box center [362, 88] width 61 height 14
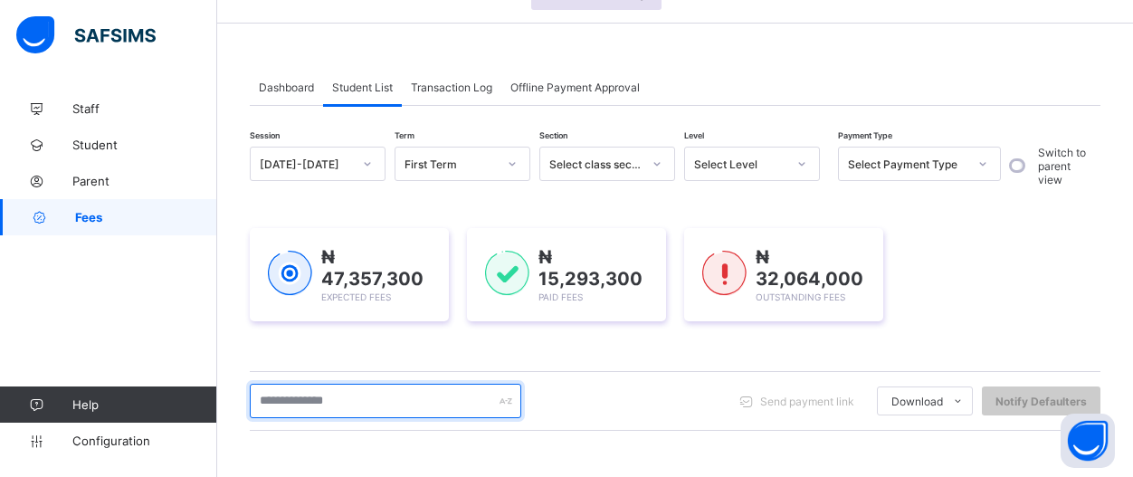
click at [424, 391] on input "text" at bounding box center [385, 401] width 271 height 34
click at [375, 394] on input "text" at bounding box center [385, 401] width 271 height 34
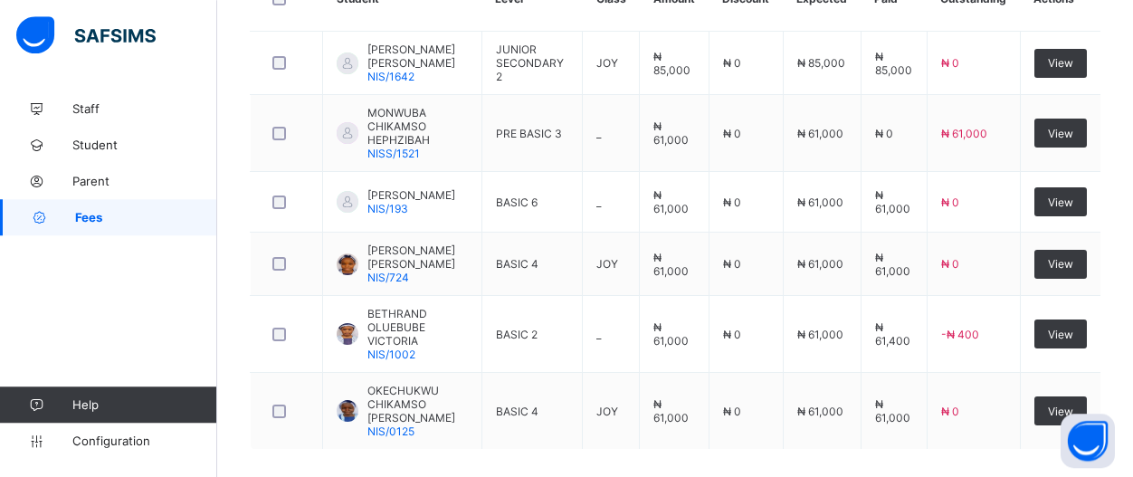
scroll to position [536, 0]
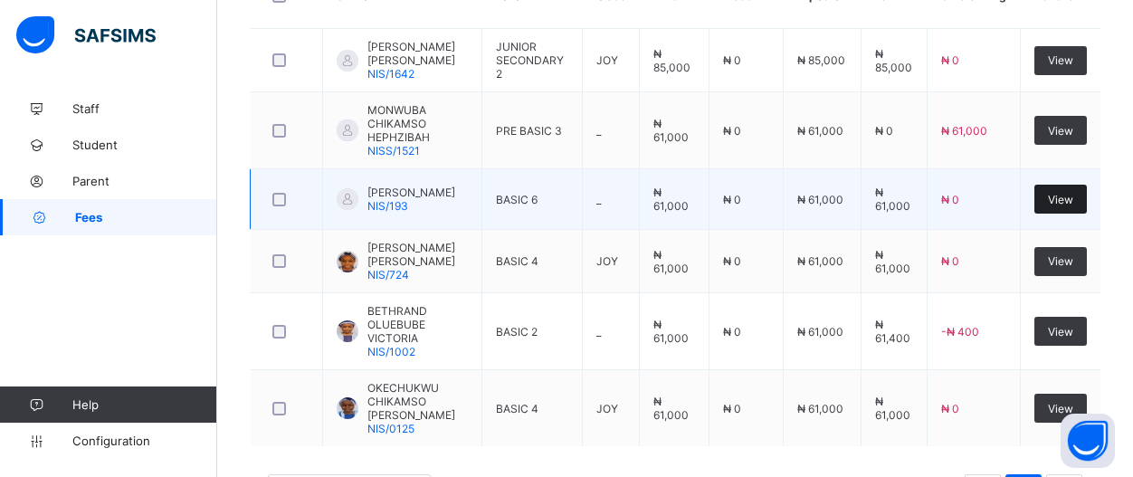
type input "**********"
click at [1086, 212] on div "View" at bounding box center [1060, 199] width 52 height 29
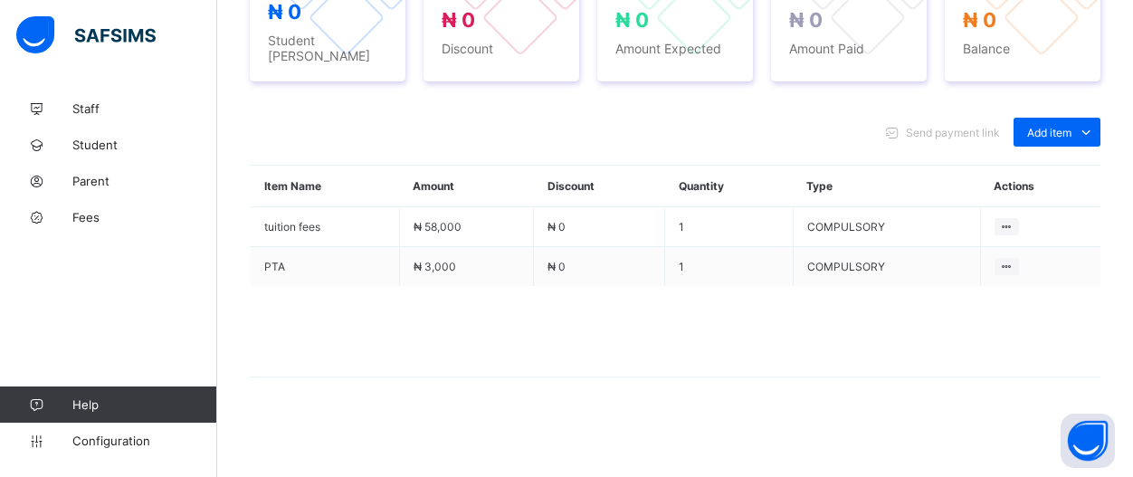
scroll to position [704, 0]
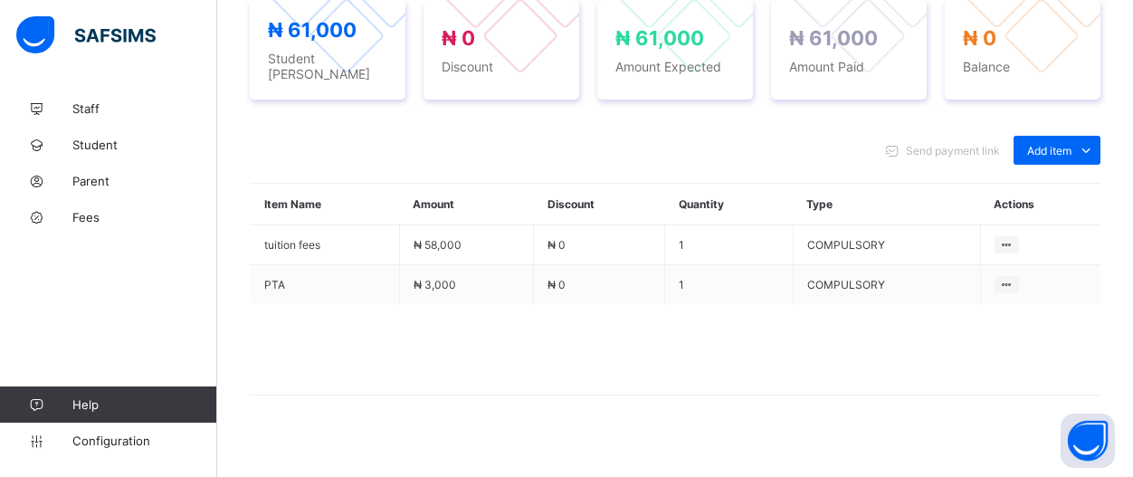
drag, startPoint x: 1135, startPoint y: 463, endPoint x: 1147, endPoint y: 385, distance: 78.7
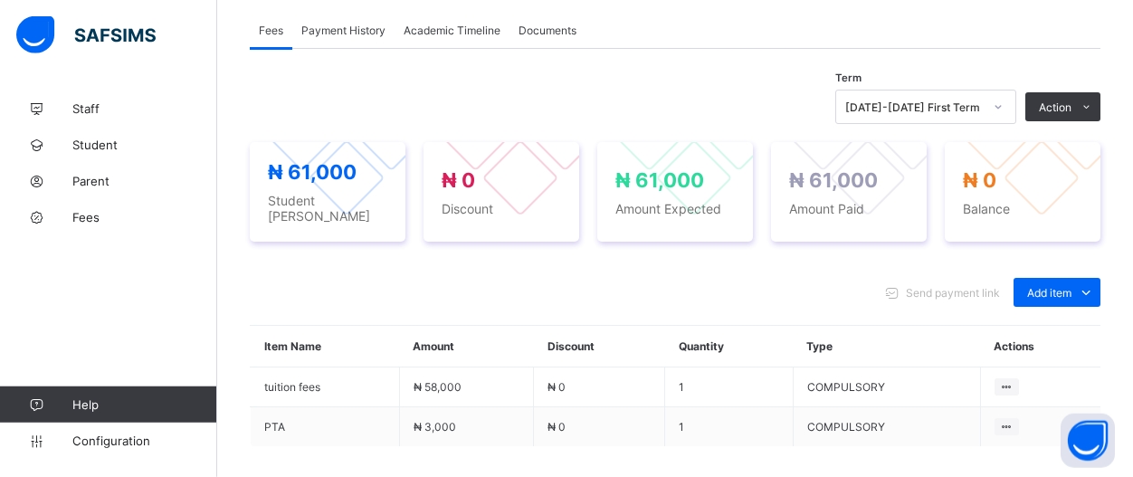
drag, startPoint x: 1136, startPoint y: 13, endPoint x: 1134, endPoint y: 33, distance: 20.9
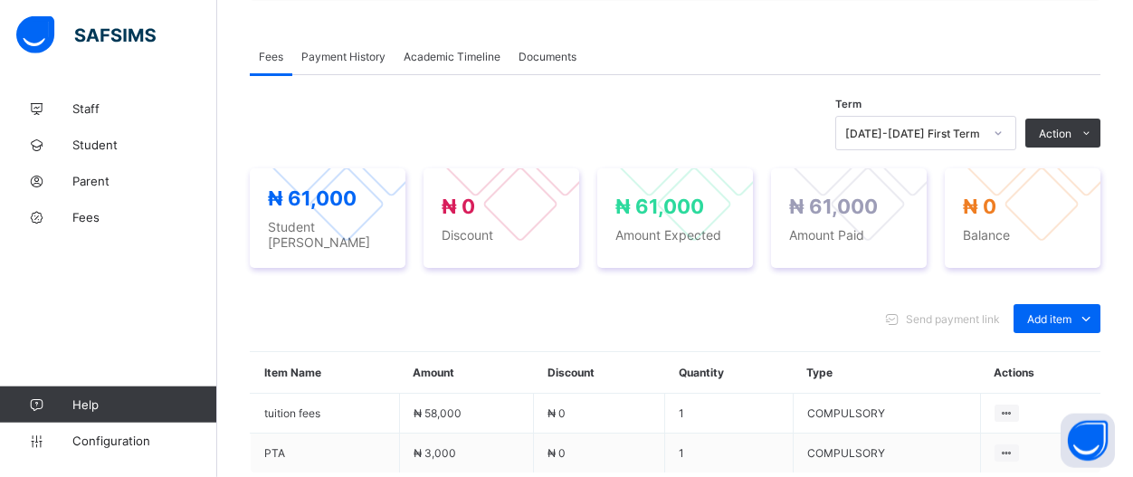
scroll to position [531, 0]
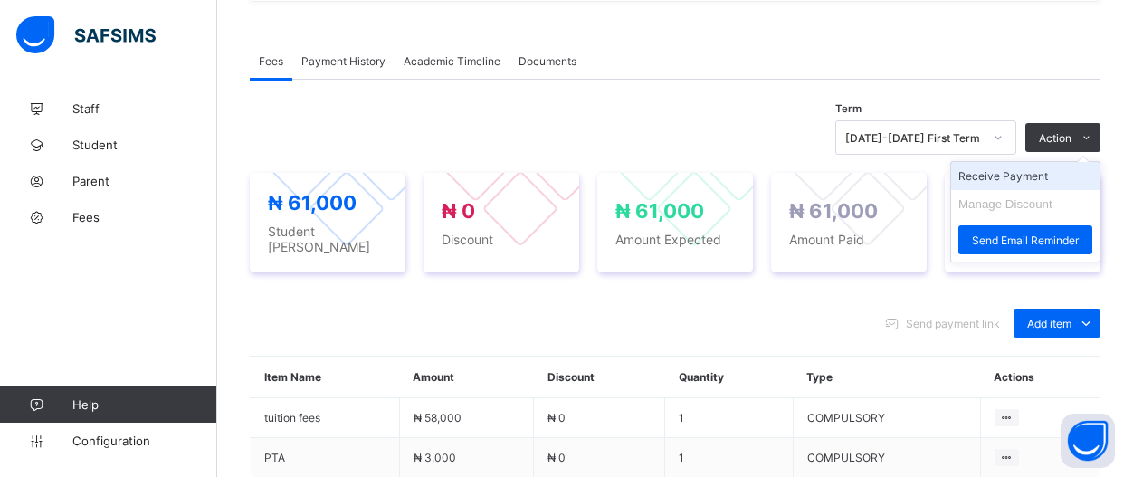
click at [1078, 180] on li "Receive Payment" at bounding box center [1025, 176] width 148 height 28
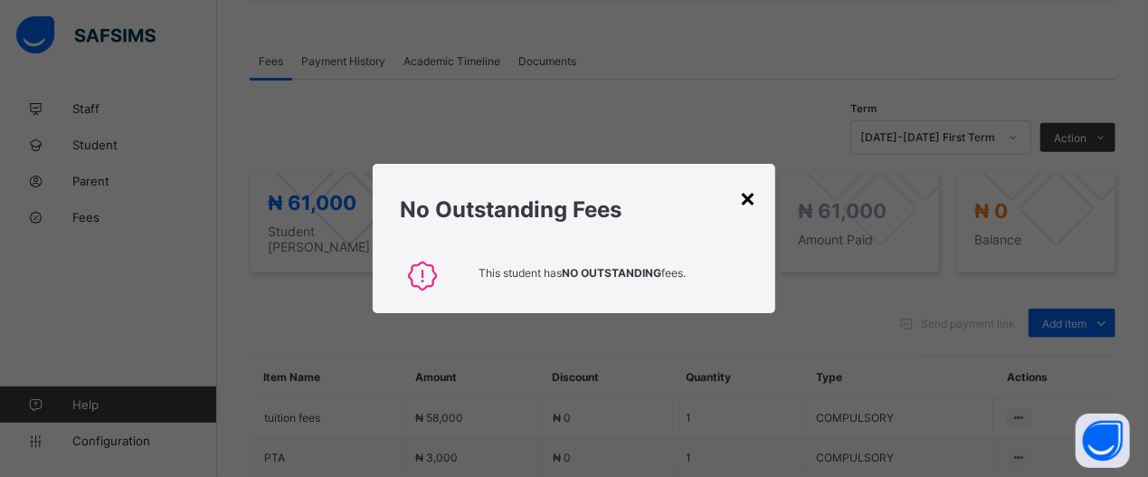
click at [755, 209] on div "×" at bounding box center [748, 197] width 17 height 31
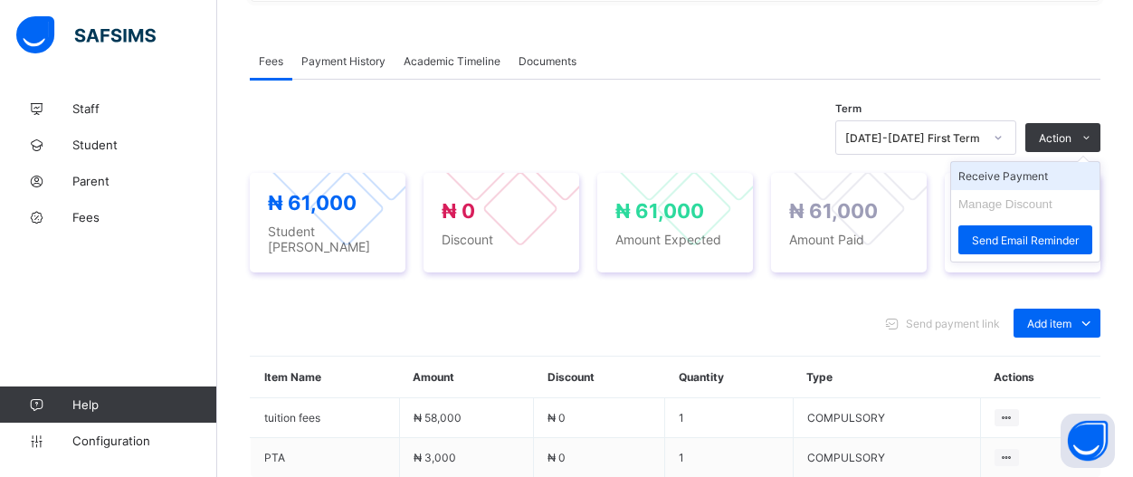
click at [1068, 172] on li "Receive Payment" at bounding box center [1025, 176] width 148 height 28
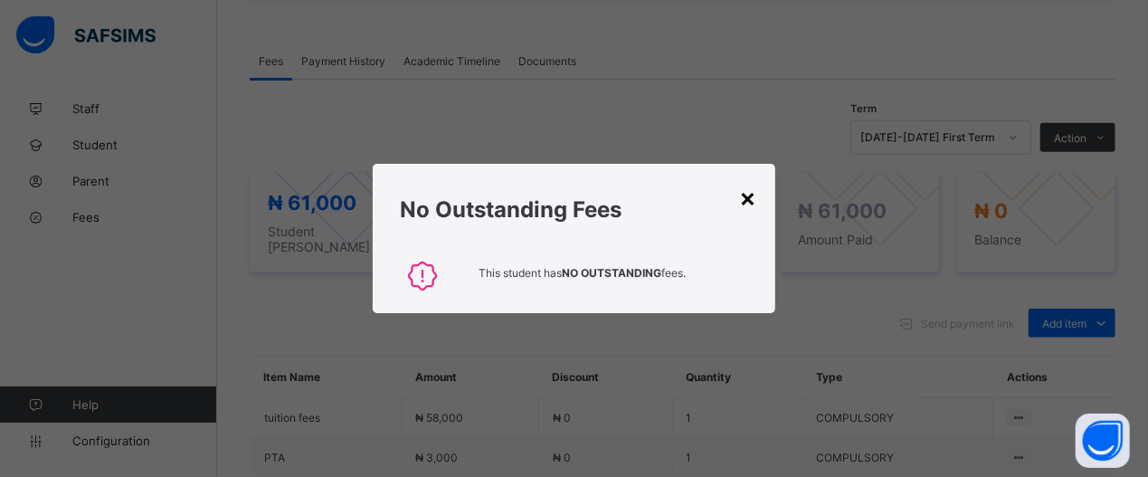
click at [756, 202] on div "×" at bounding box center [748, 197] width 17 height 31
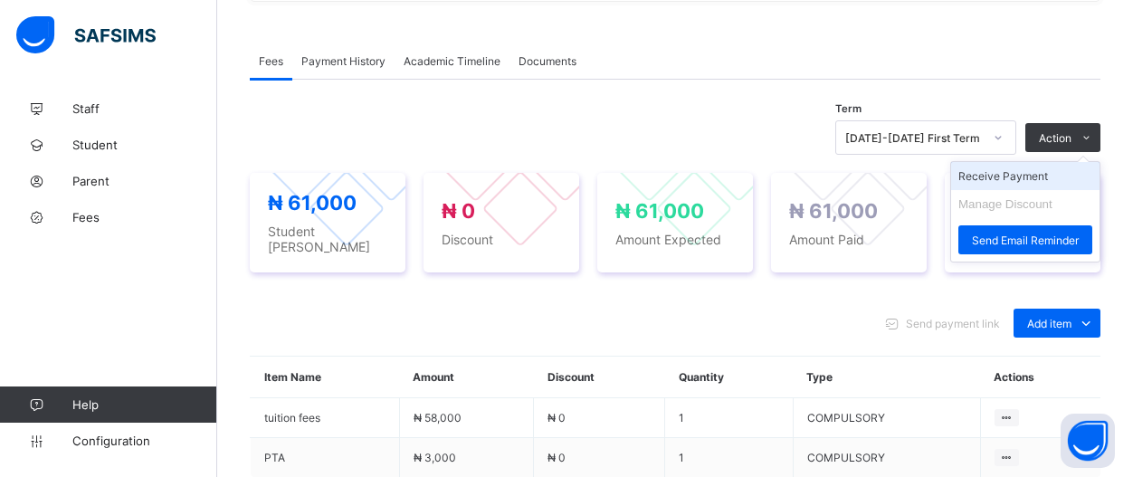
click at [1056, 173] on li "Receive Payment" at bounding box center [1025, 176] width 148 height 28
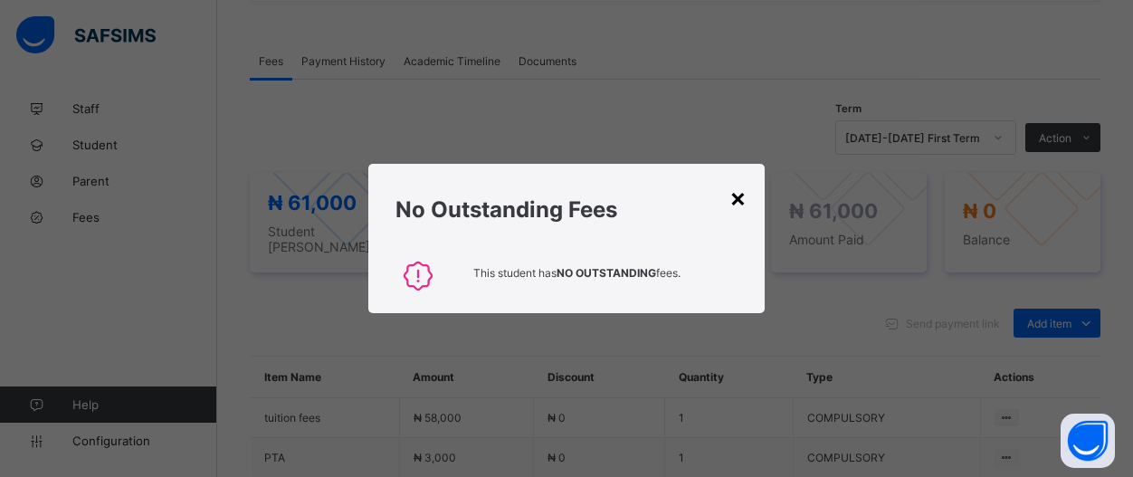
click at [742, 202] on div "×" at bounding box center [737, 197] width 17 height 31
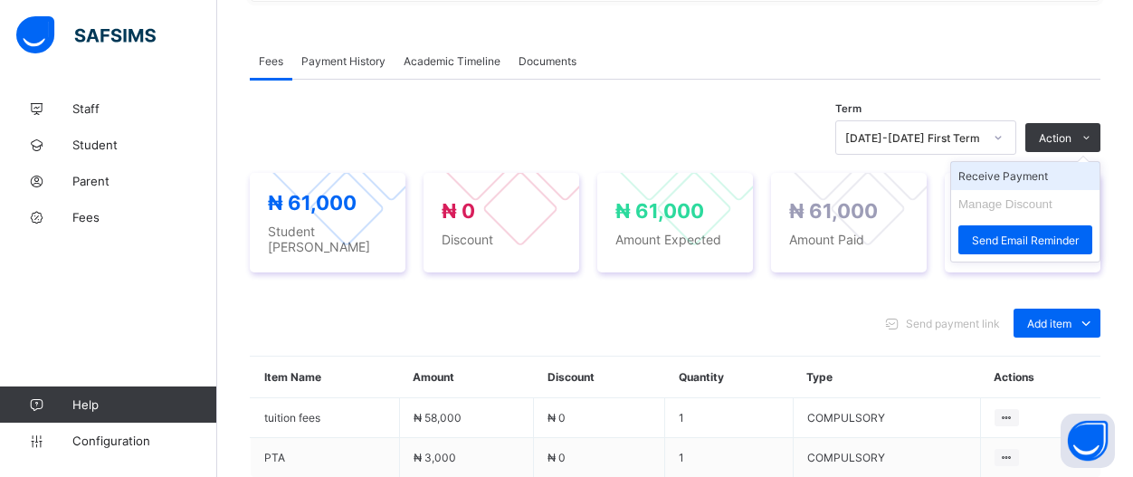
click at [1086, 166] on li "Receive Payment" at bounding box center [1025, 176] width 148 height 28
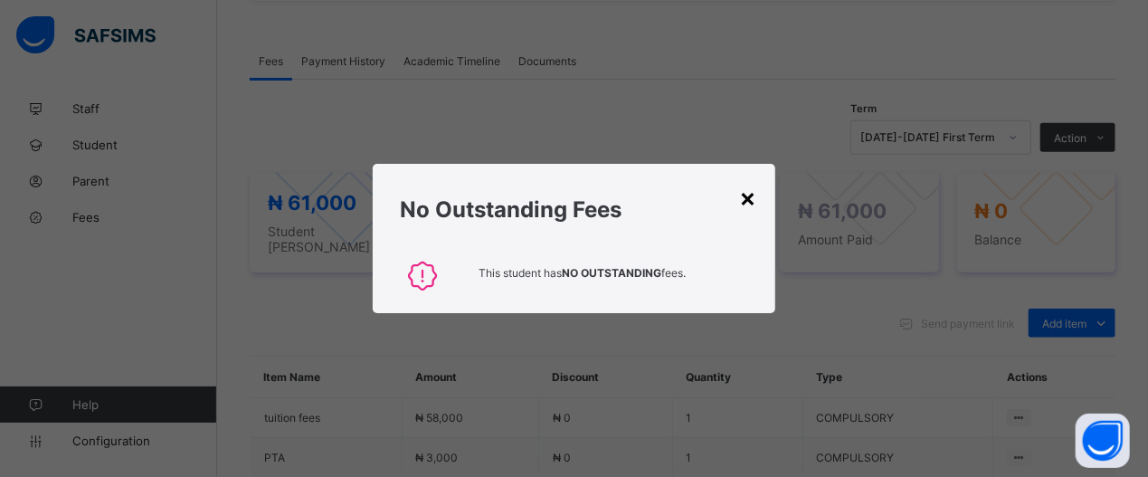
click at [750, 194] on div "×" at bounding box center [748, 197] width 17 height 31
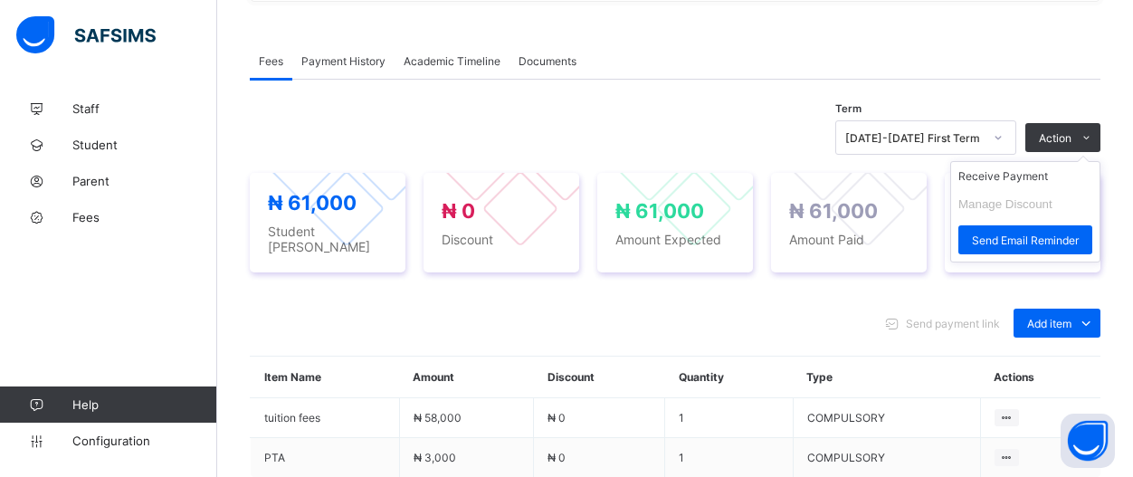
drag, startPoint x: 1060, startPoint y: 147, endPoint x: 1060, endPoint y: 157, distance: 10.0
click at [1060, 161] on ul "Receive Payment Manage Discount Send Email Reminder" at bounding box center [1025, 211] width 150 height 101
click at [1060, 162] on ul "Receive Payment Manage Discount Send Email Reminder" at bounding box center [1025, 211] width 150 height 101
click at [1060, 174] on li "Receive Payment" at bounding box center [1025, 176] width 148 height 28
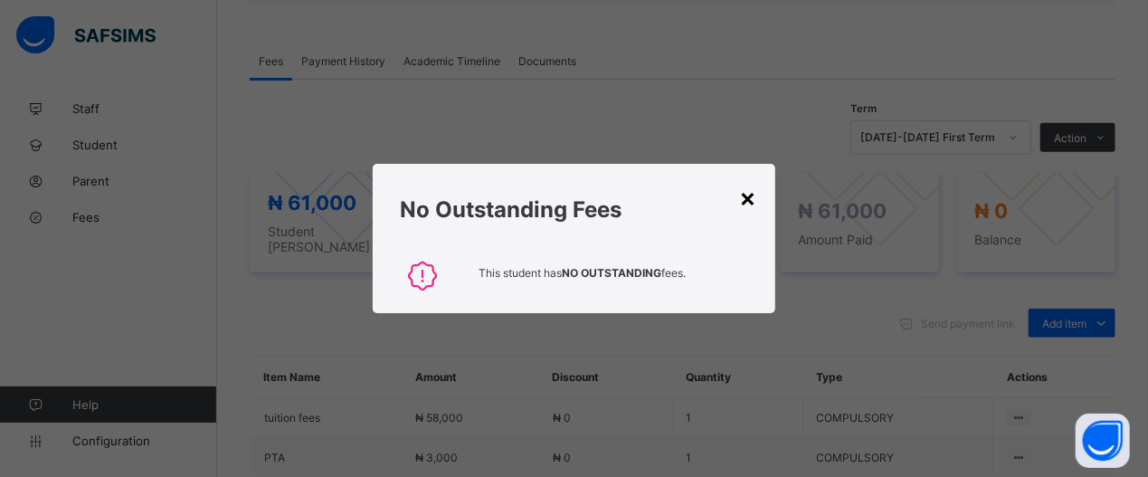
click at [745, 194] on div "×" at bounding box center [748, 197] width 17 height 31
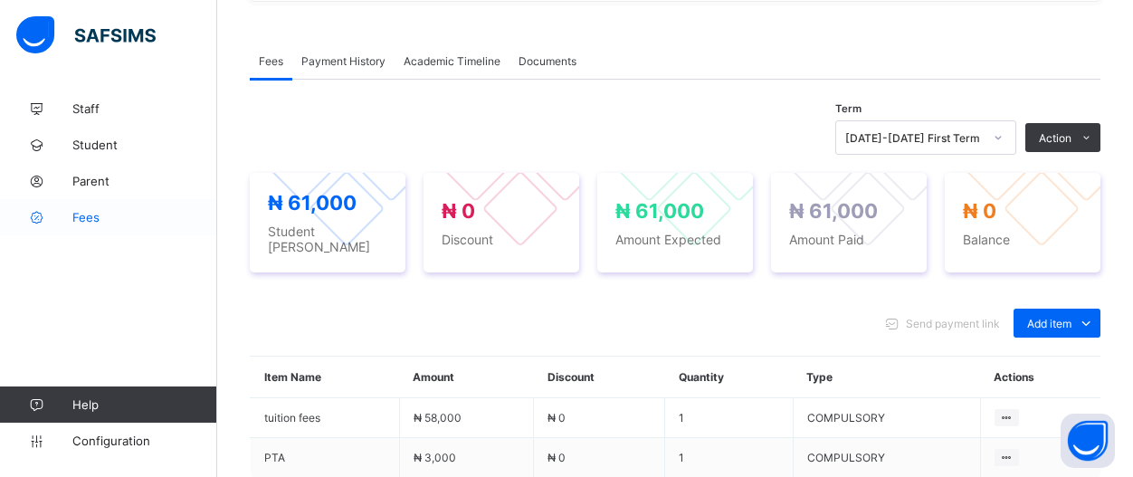
click at [100, 220] on span "Fees" at bounding box center [144, 217] width 145 height 14
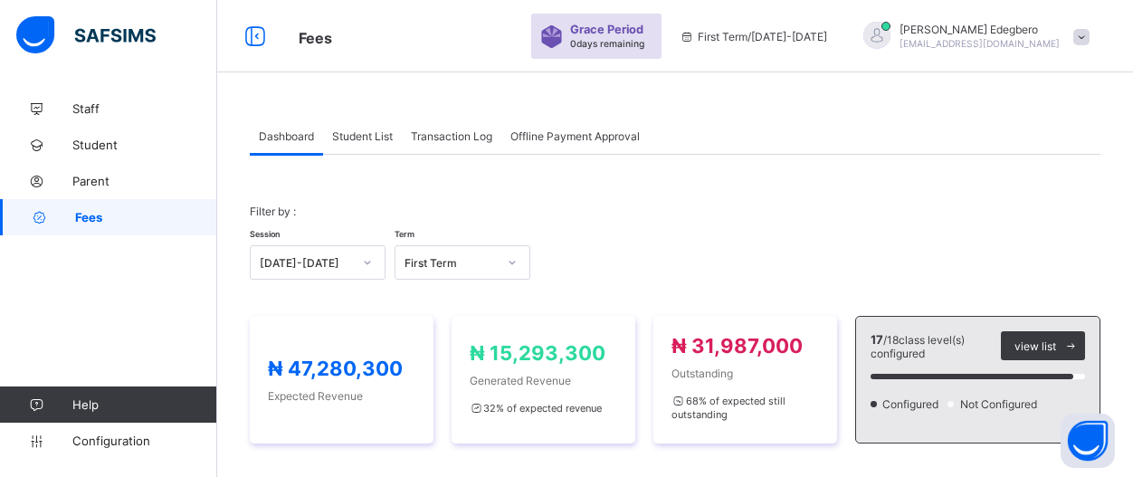
click at [354, 140] on span "Student List" at bounding box center [362, 136] width 61 height 14
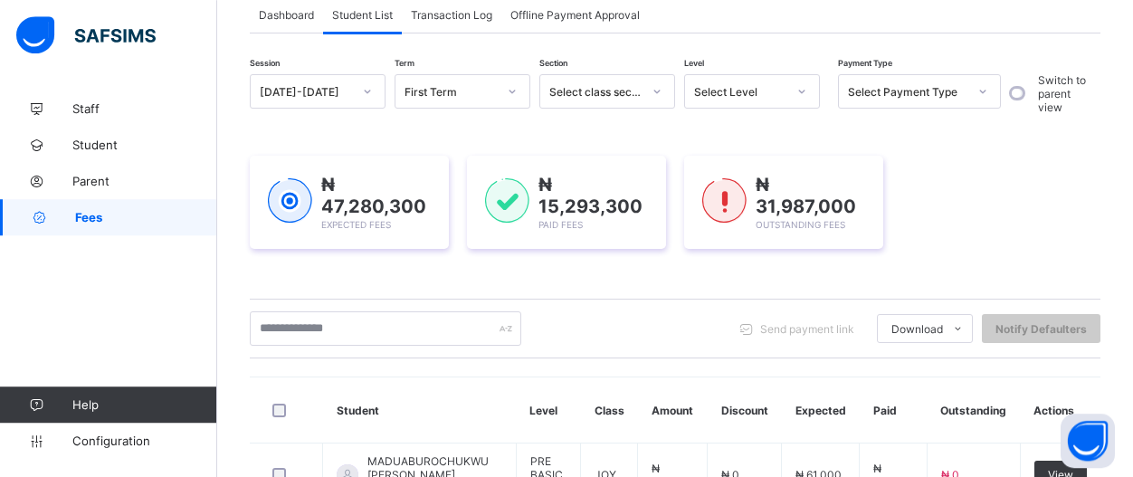
scroll to position [157, 0]
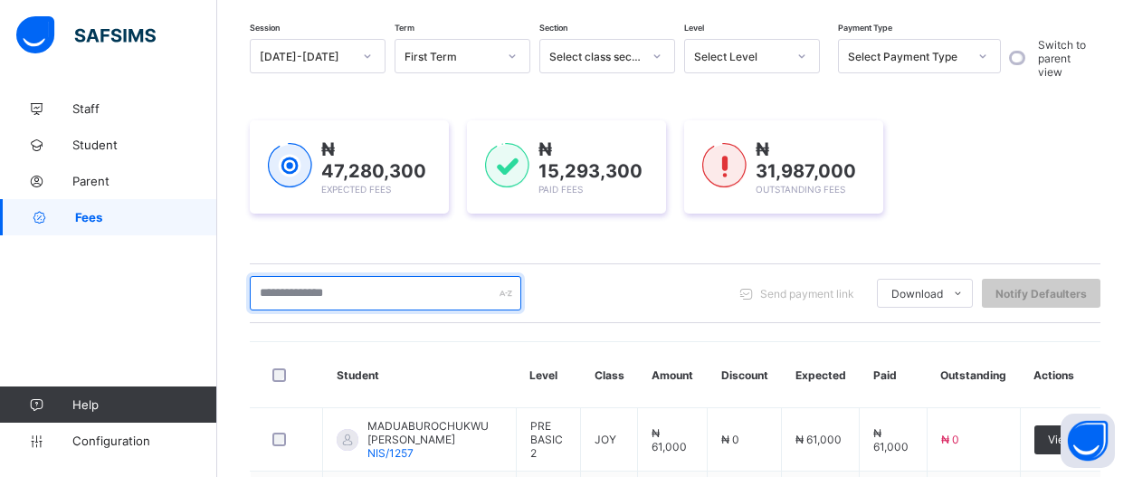
click at [378, 308] on input "text" at bounding box center [385, 293] width 271 height 34
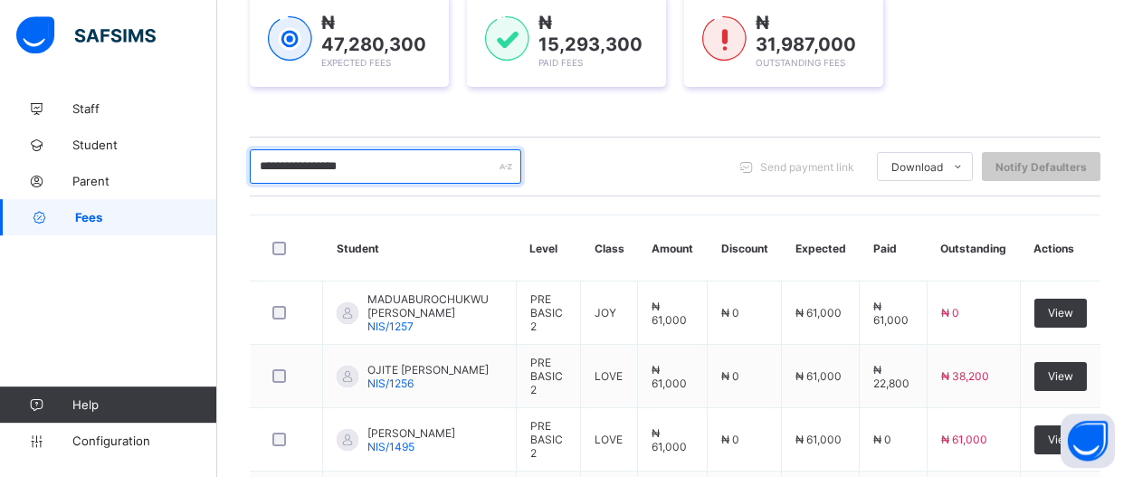
scroll to position [282, 0]
click at [308, 165] on input "**********" at bounding box center [385, 167] width 271 height 34
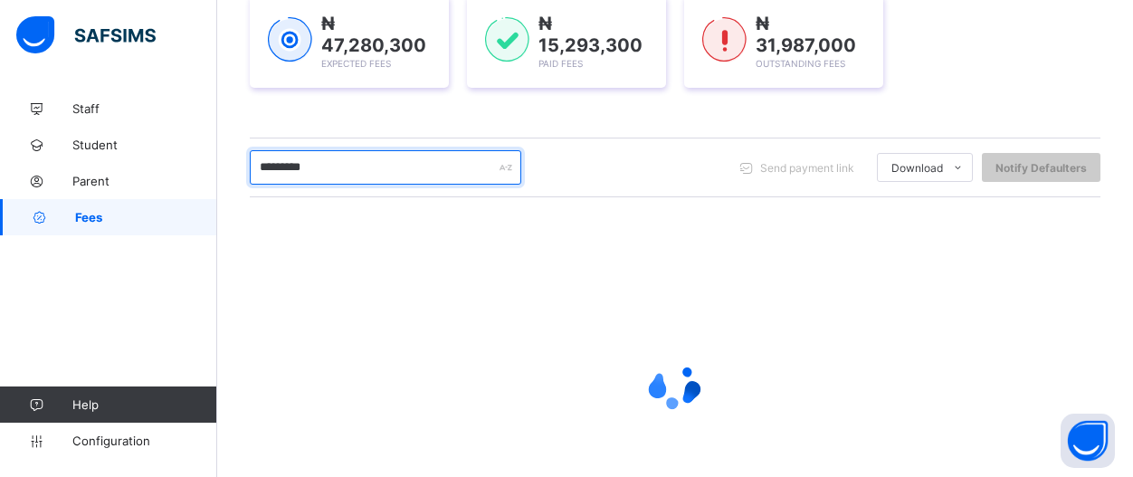
click at [339, 158] on input "********" at bounding box center [385, 167] width 271 height 34
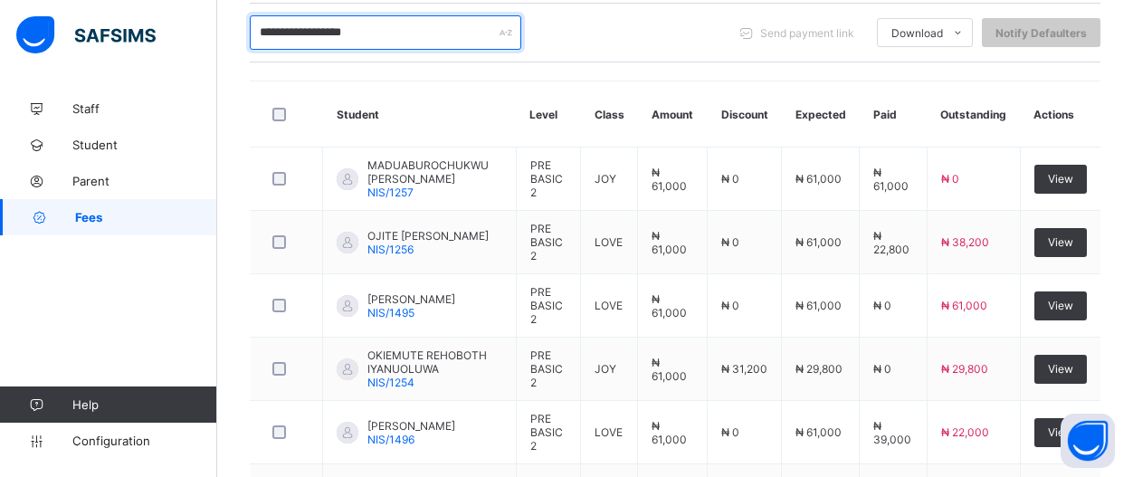
scroll to position [370, 0]
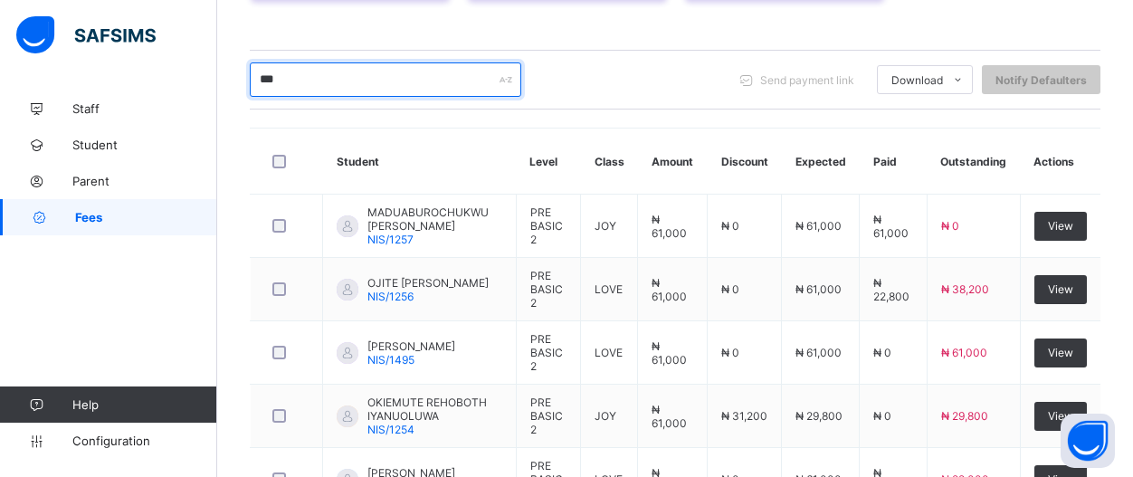
type input "*"
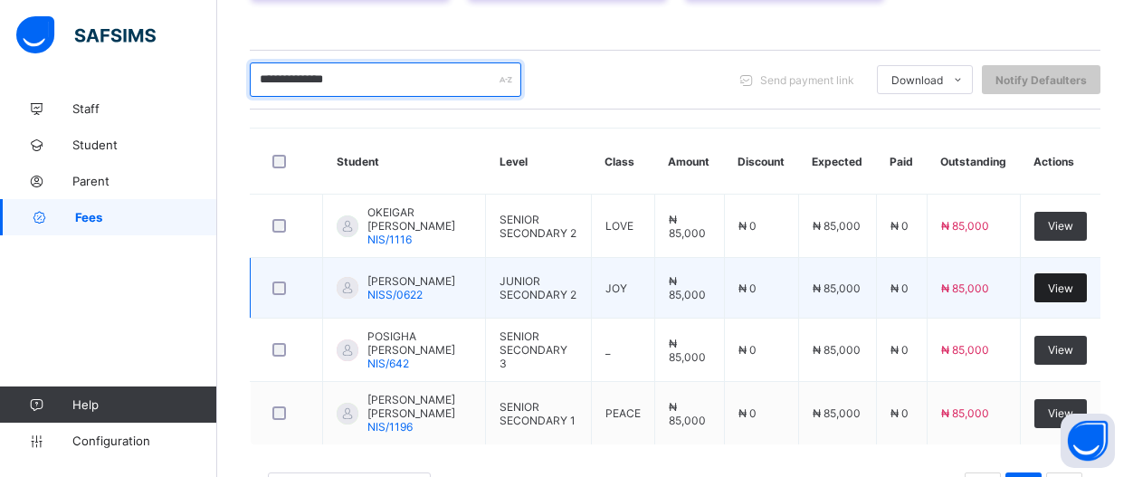
type input "**********"
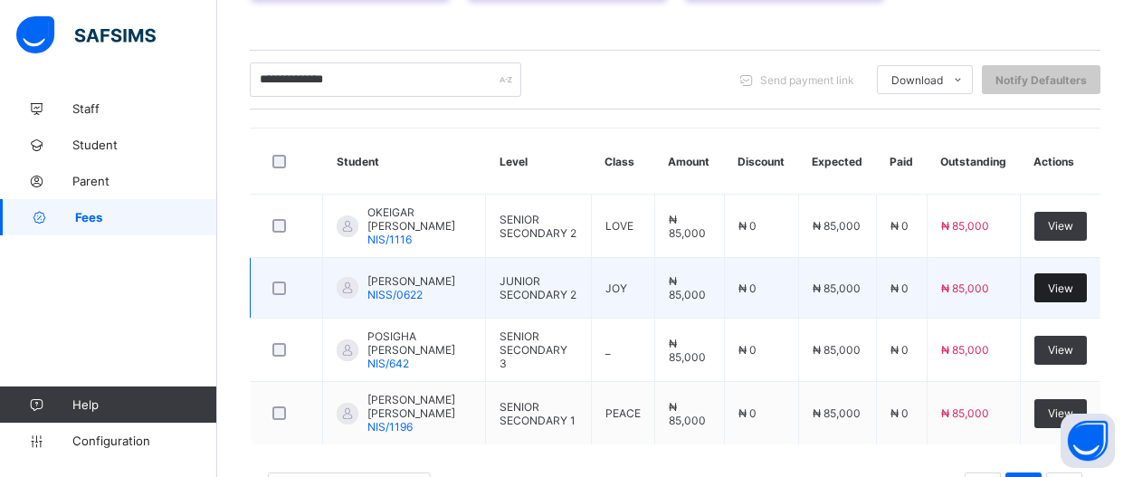
click at [1064, 289] on div "View" at bounding box center [1060, 287] width 52 height 29
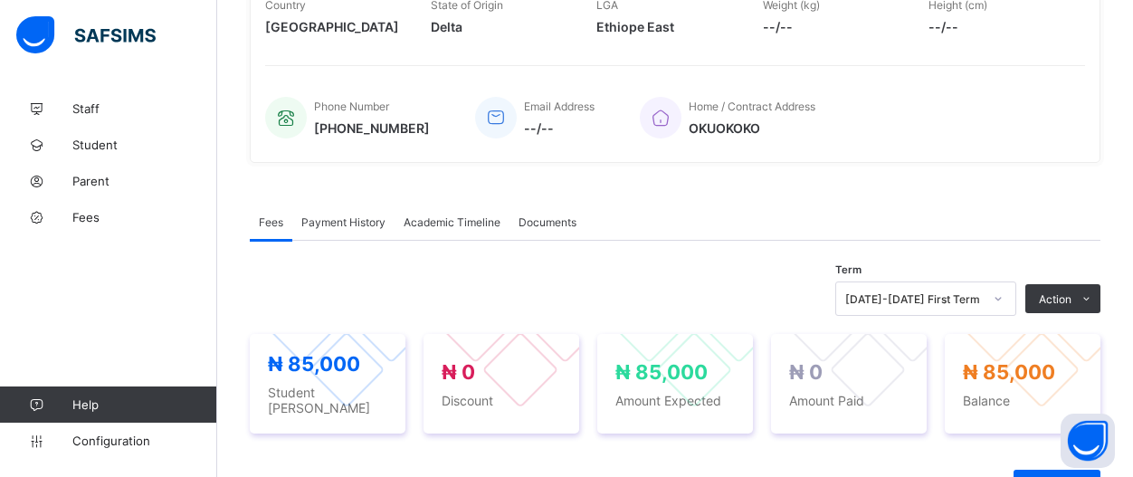
scroll to position [601, 0]
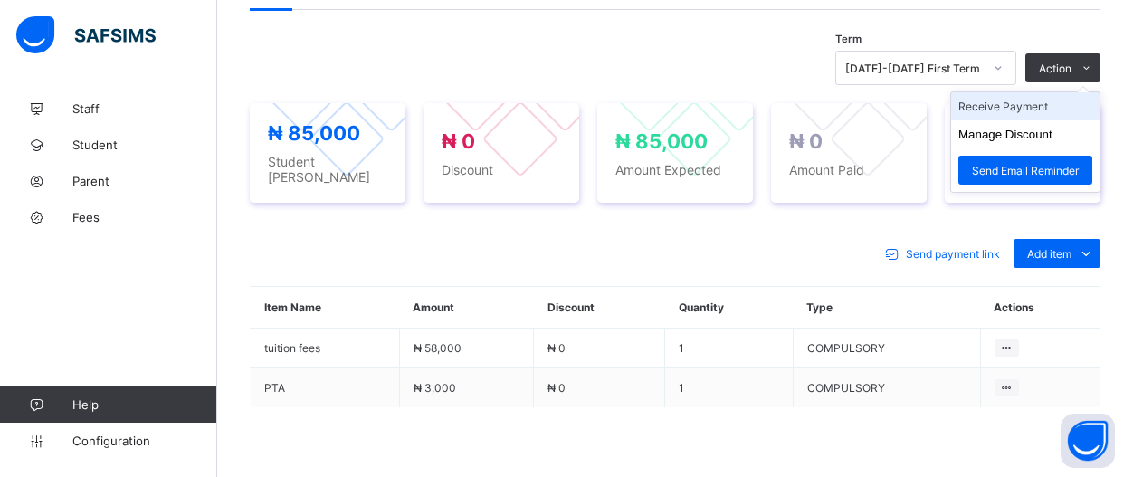
click at [1065, 97] on li "Receive Payment" at bounding box center [1025, 106] width 148 height 28
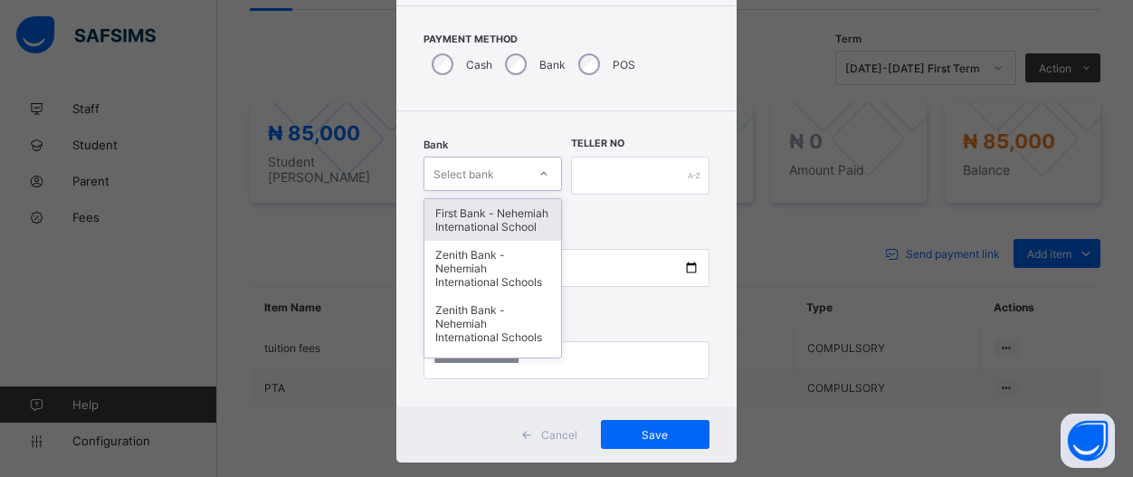
click at [531, 191] on div "option First Bank - Nehemiah International School focused, 1 of 17. 17 results …" at bounding box center [492, 174] width 138 height 34
click at [457, 217] on div "First Bank - Nehemiah International School" at bounding box center [492, 219] width 137 height 42
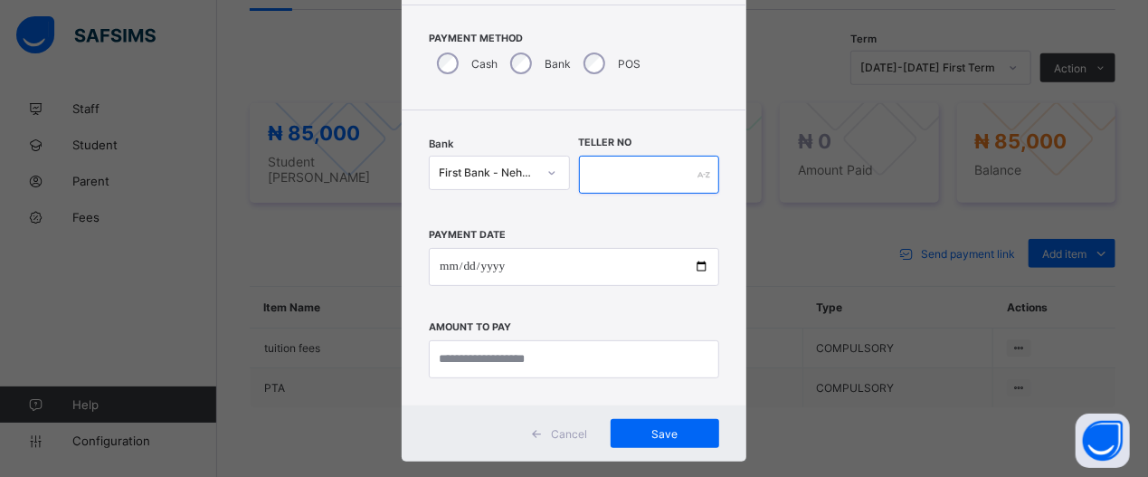
click at [632, 179] on input "text" at bounding box center [649, 175] width 140 height 38
type input "*****"
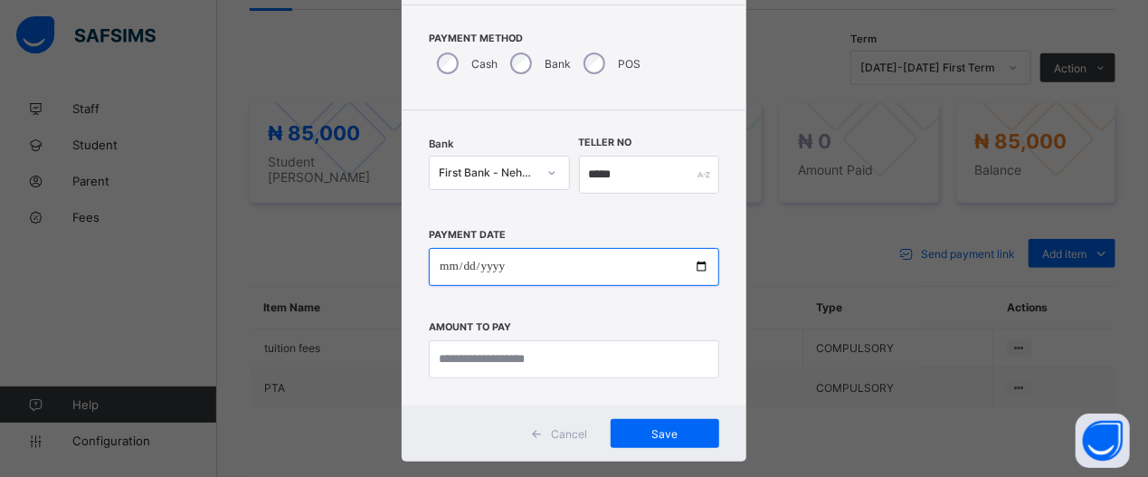
click at [688, 272] on input "date" at bounding box center [574, 267] width 290 height 38
type input "**********"
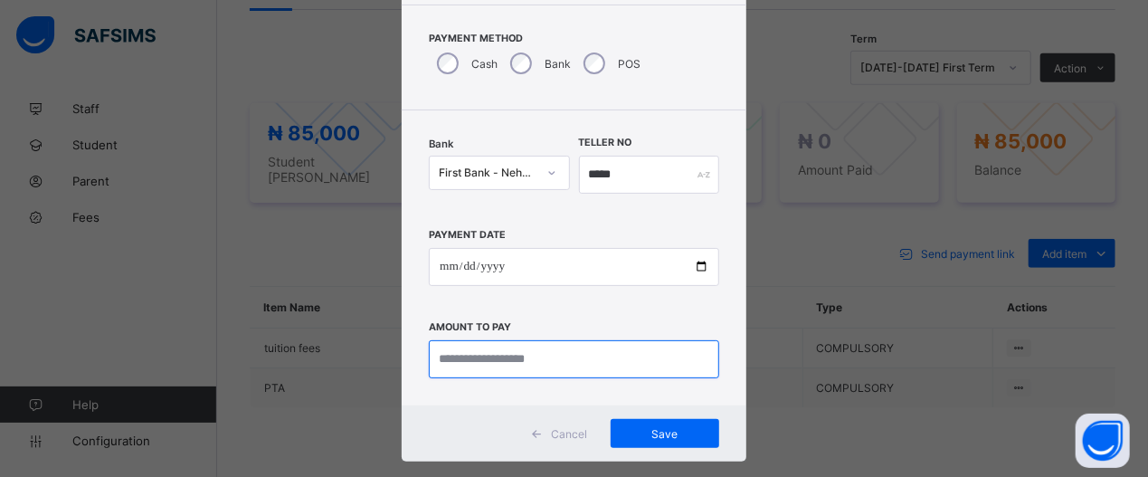
click at [595, 366] on input "currency" at bounding box center [574, 359] width 290 height 38
type input "********"
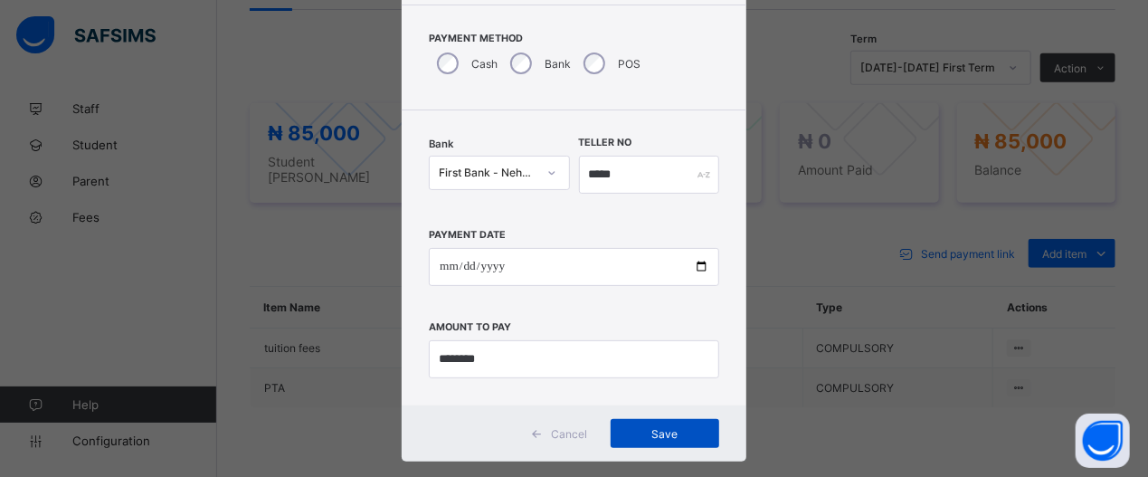
click at [635, 439] on span "Save" at bounding box center [664, 434] width 81 height 14
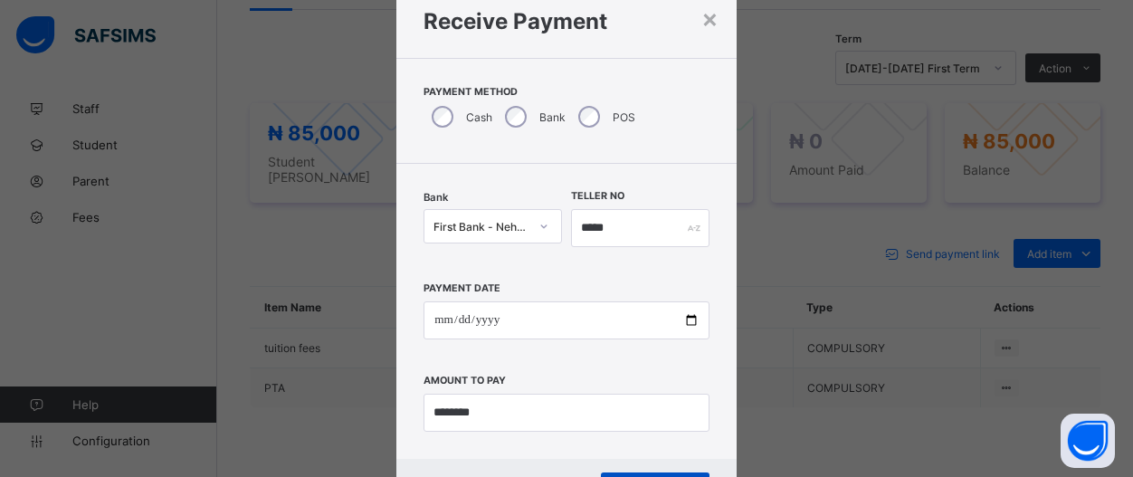
scroll to position [61, 0]
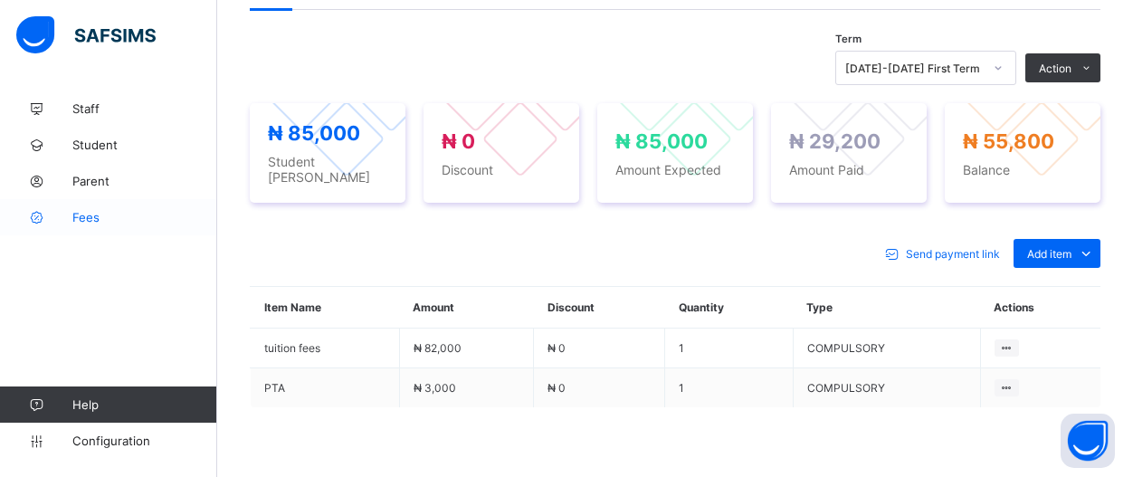
click at [78, 212] on span "Fees" at bounding box center [144, 217] width 145 height 14
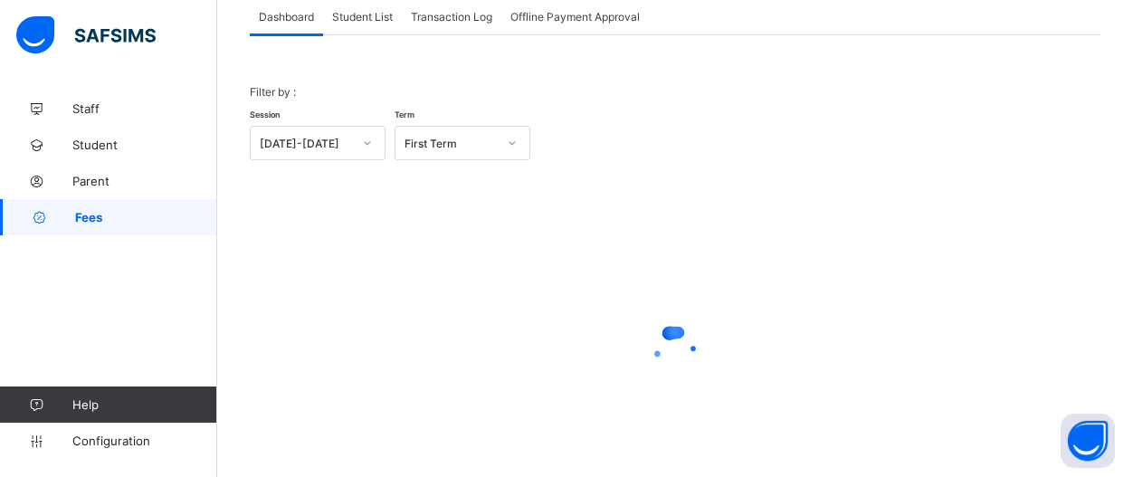
scroll to position [96, 0]
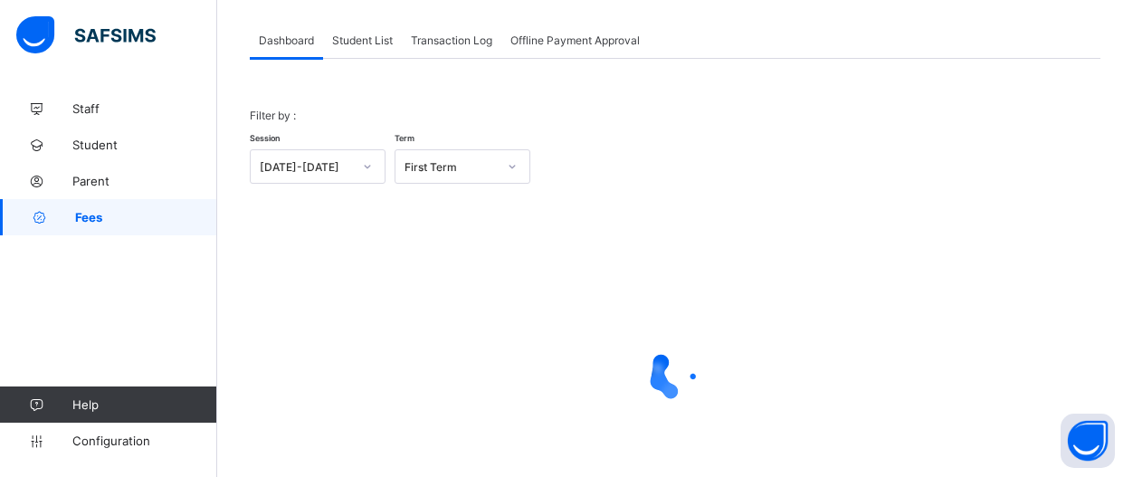
click at [365, 52] on div "Student List" at bounding box center [362, 40] width 79 height 36
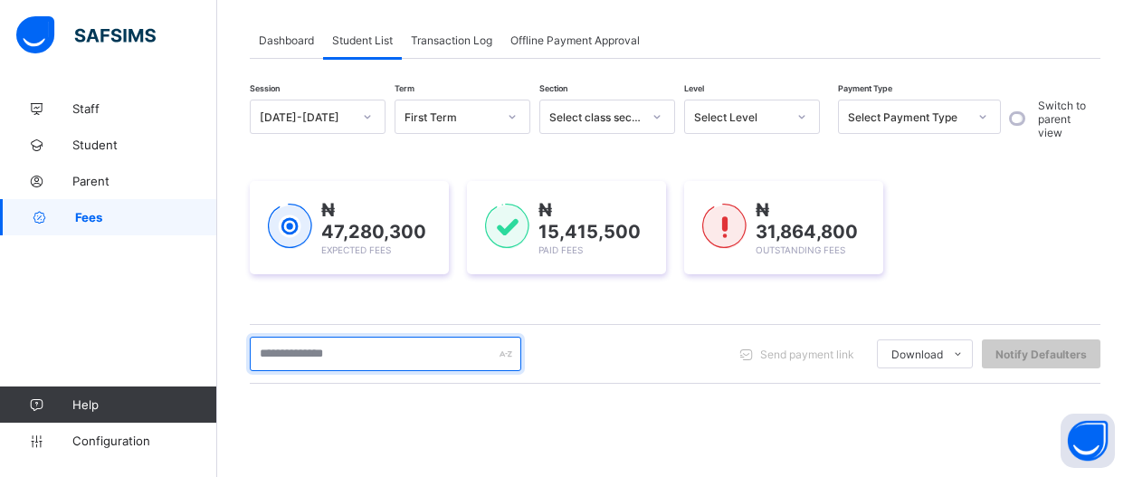
click at [430, 357] on input "text" at bounding box center [385, 354] width 271 height 34
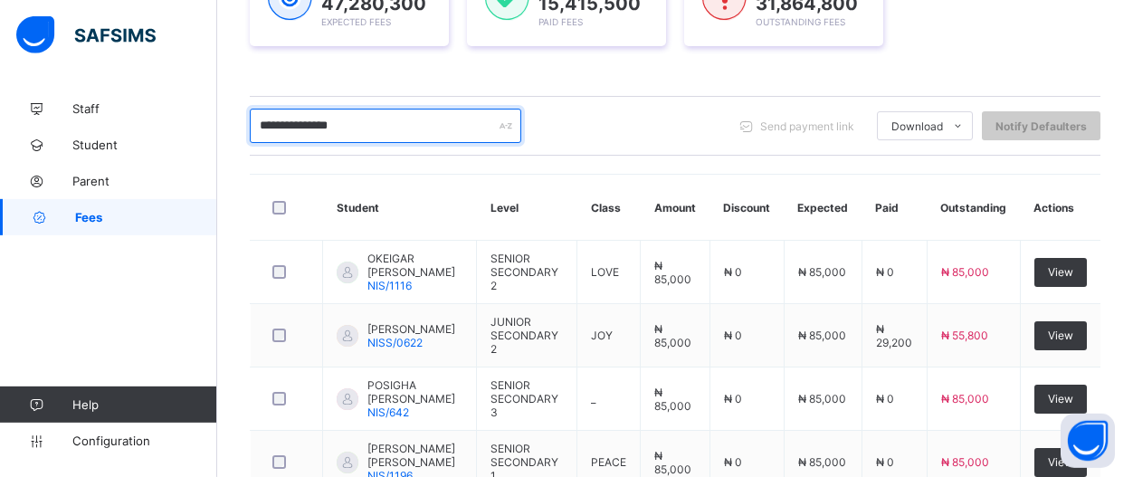
scroll to position [331, 0]
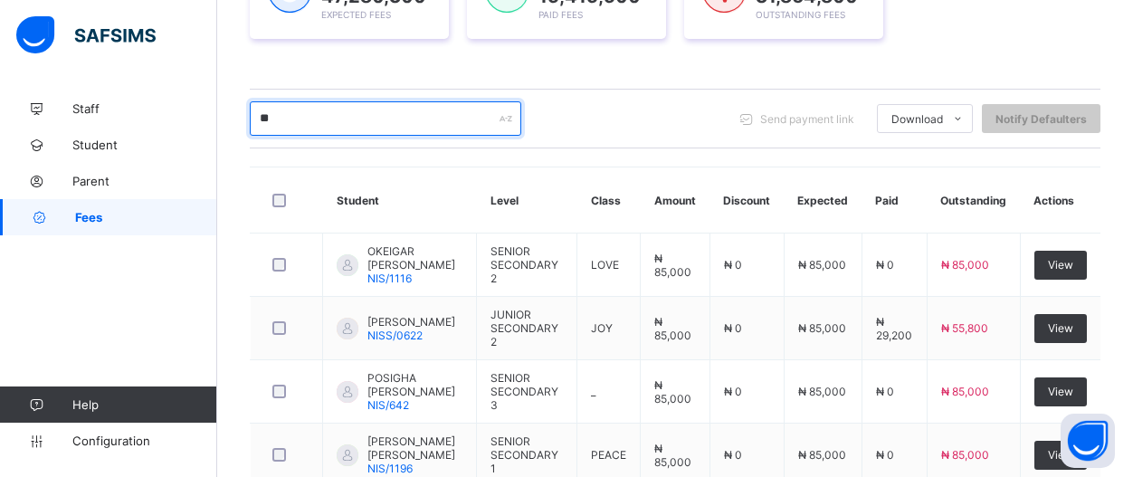
type input "*"
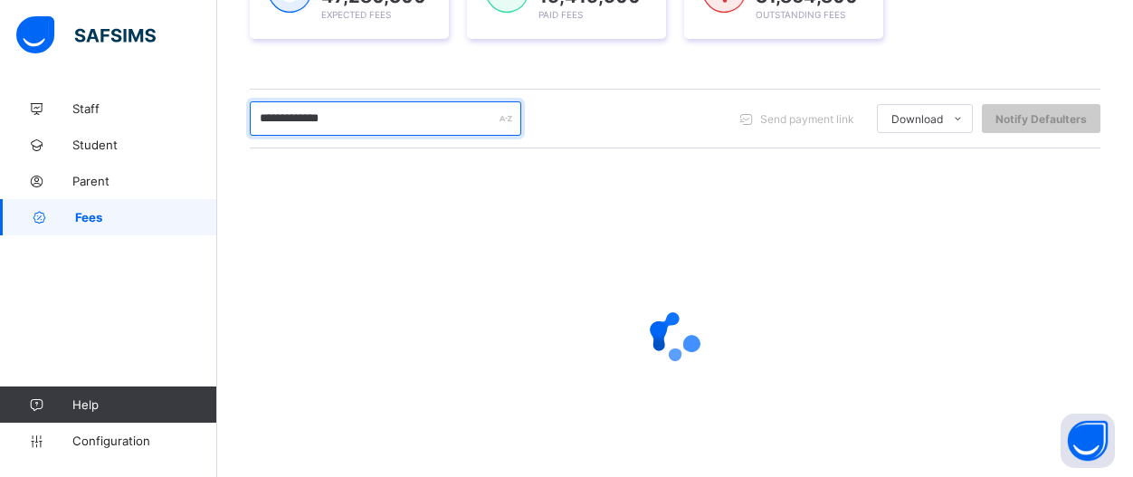
type input "**********"
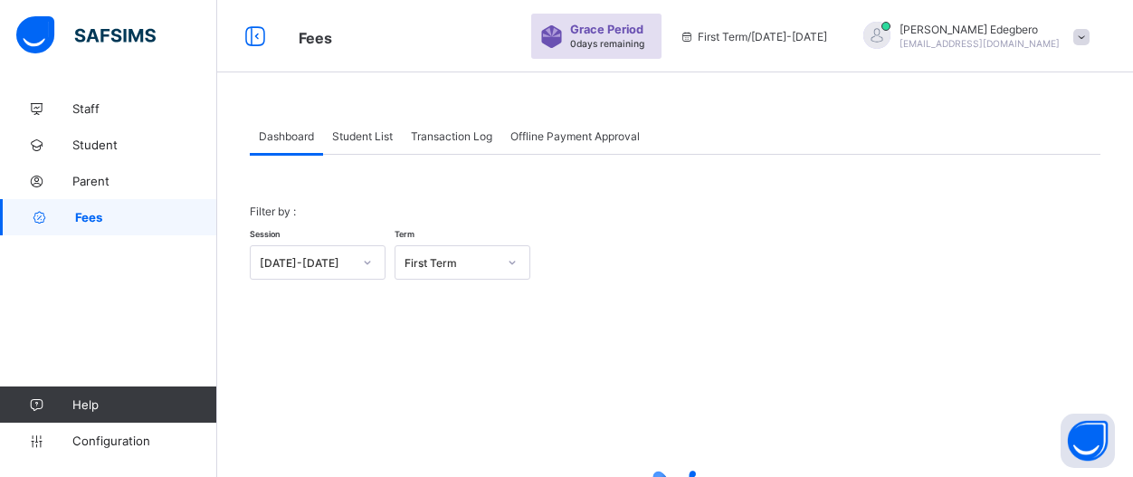
click at [357, 142] on span "Student List" at bounding box center [362, 136] width 61 height 14
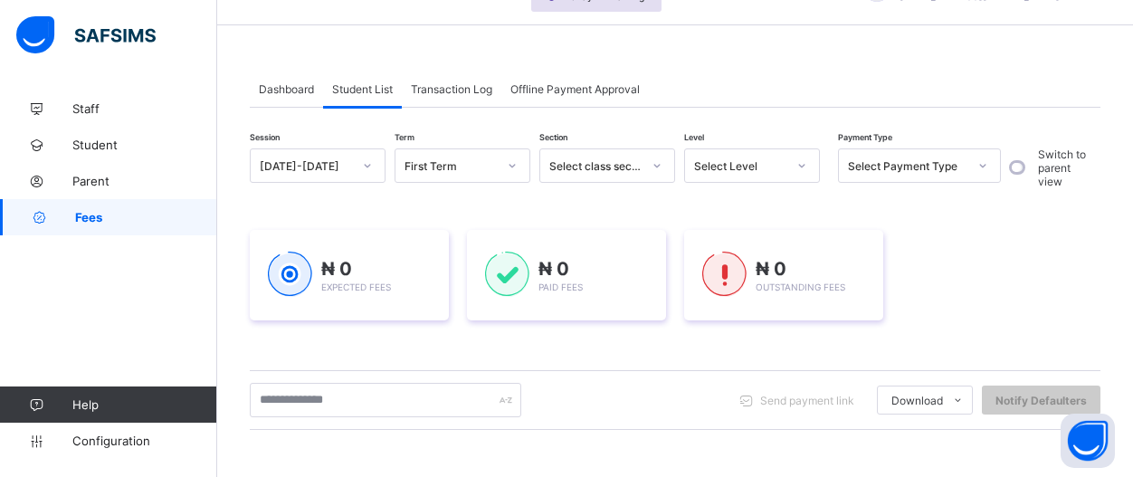
scroll to position [62, 0]
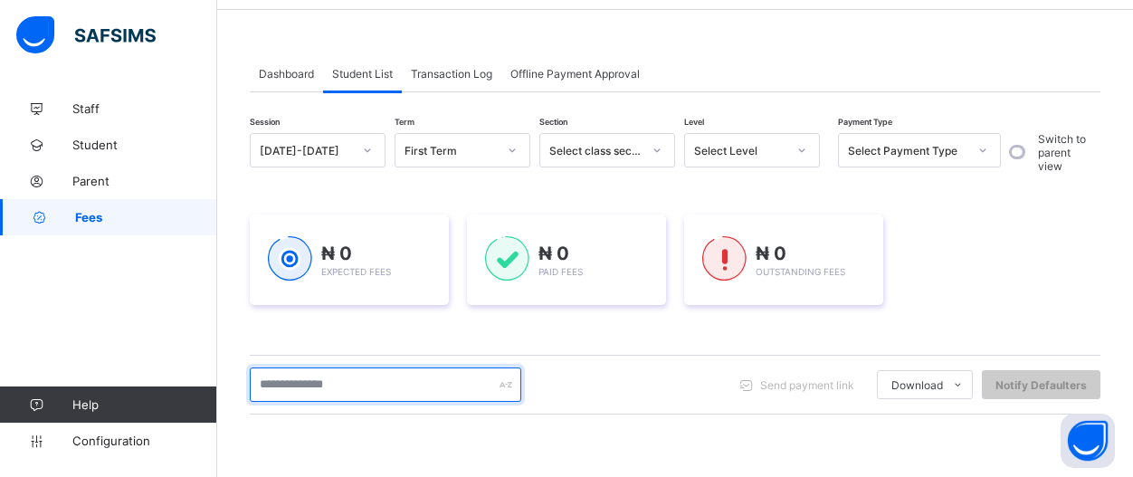
click at [467, 381] on input "text" at bounding box center [385, 384] width 271 height 34
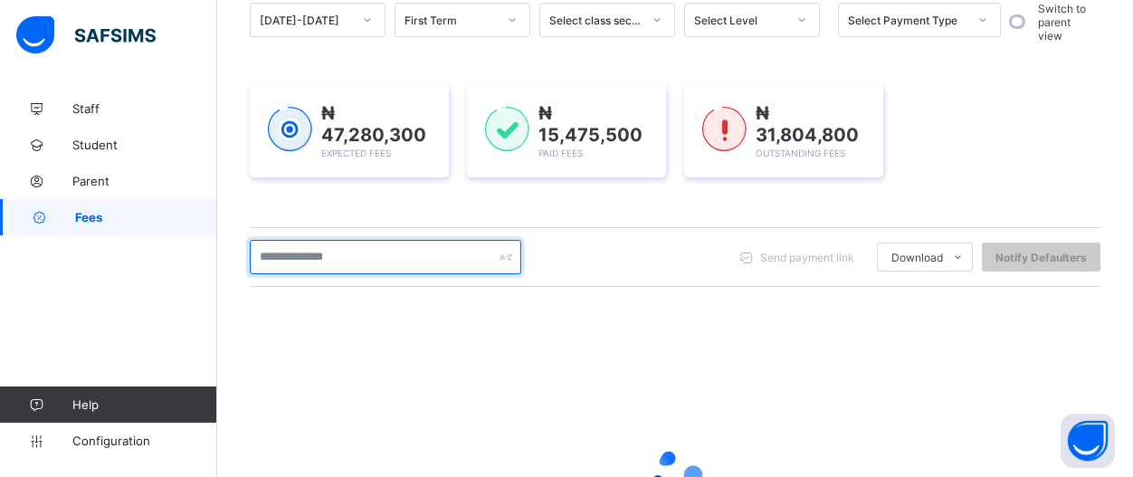
scroll to position [204, 0]
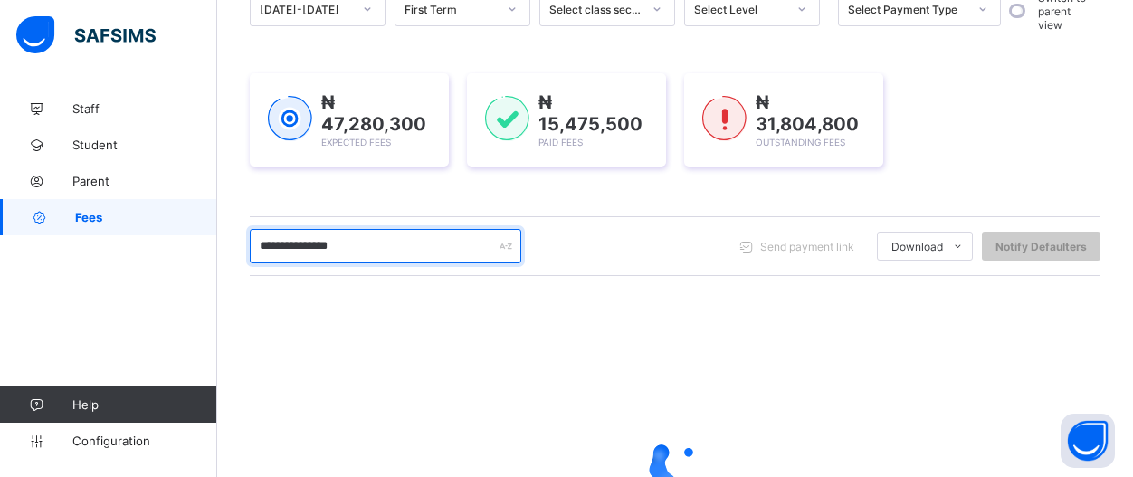
drag, startPoint x: 303, startPoint y: 248, endPoint x: 323, endPoint y: 251, distance: 20.1
click at [304, 248] on input "**********" at bounding box center [385, 246] width 271 height 34
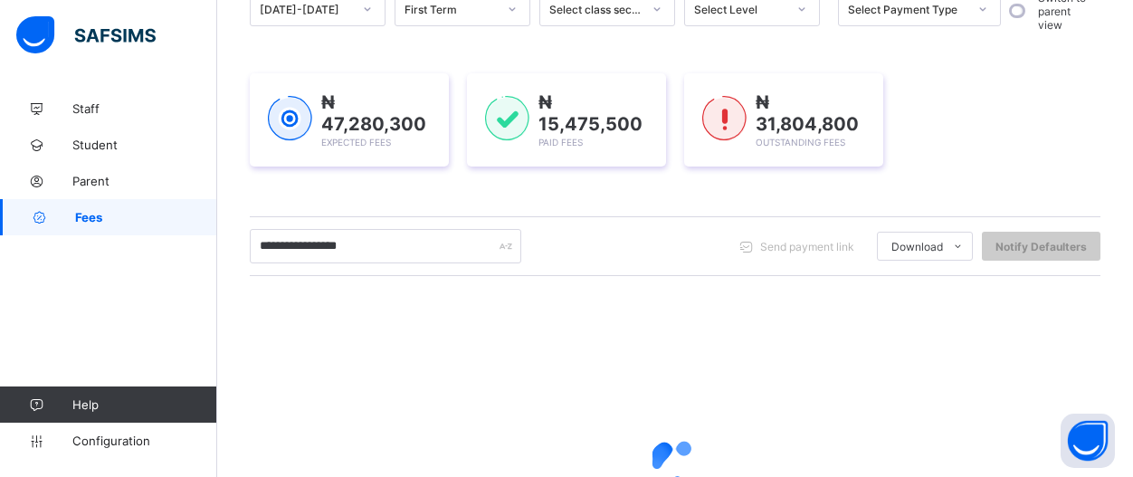
click at [609, 253] on div "**********" at bounding box center [675, 246] width 850 height 34
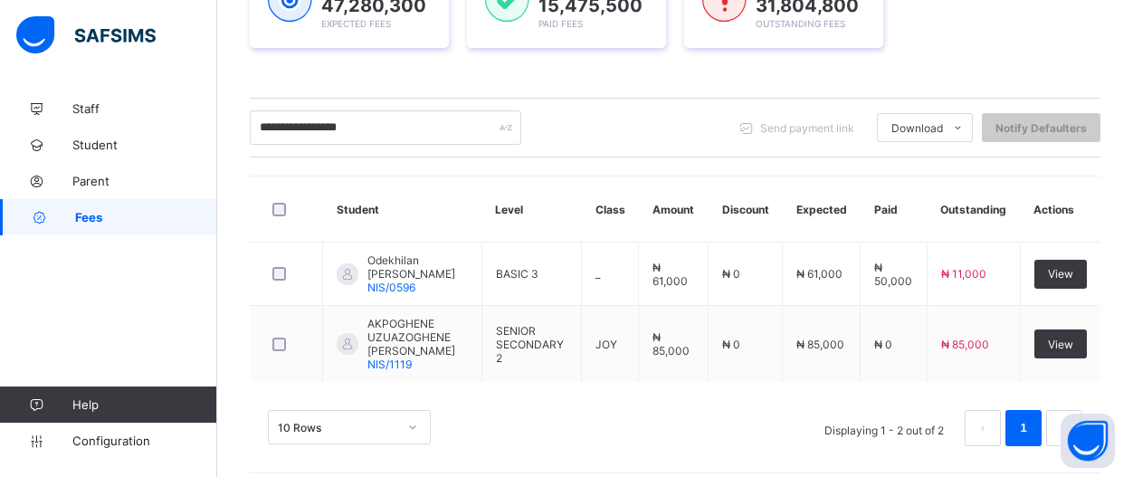
scroll to position [327, 0]
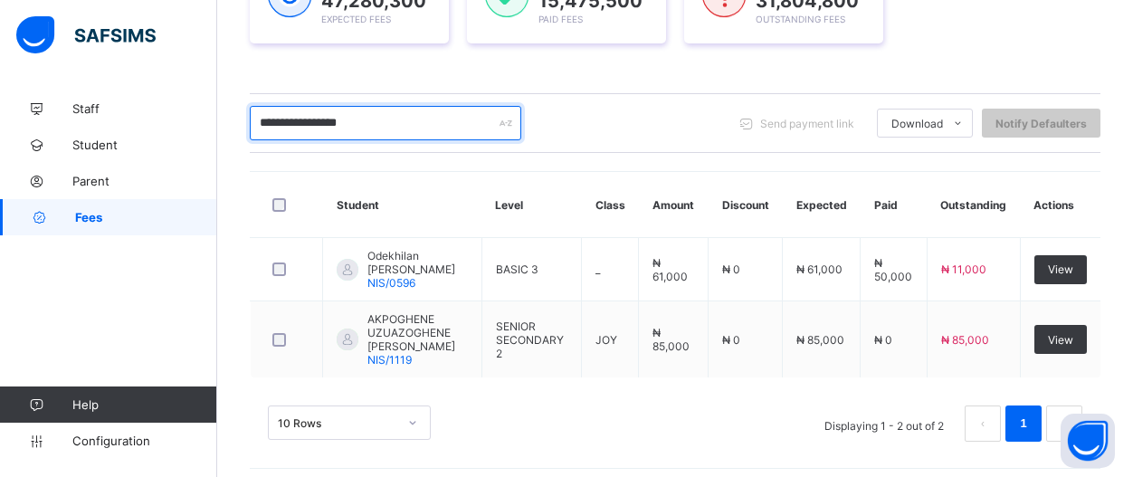
click at [398, 118] on input "**********" at bounding box center [385, 123] width 271 height 34
type input "*"
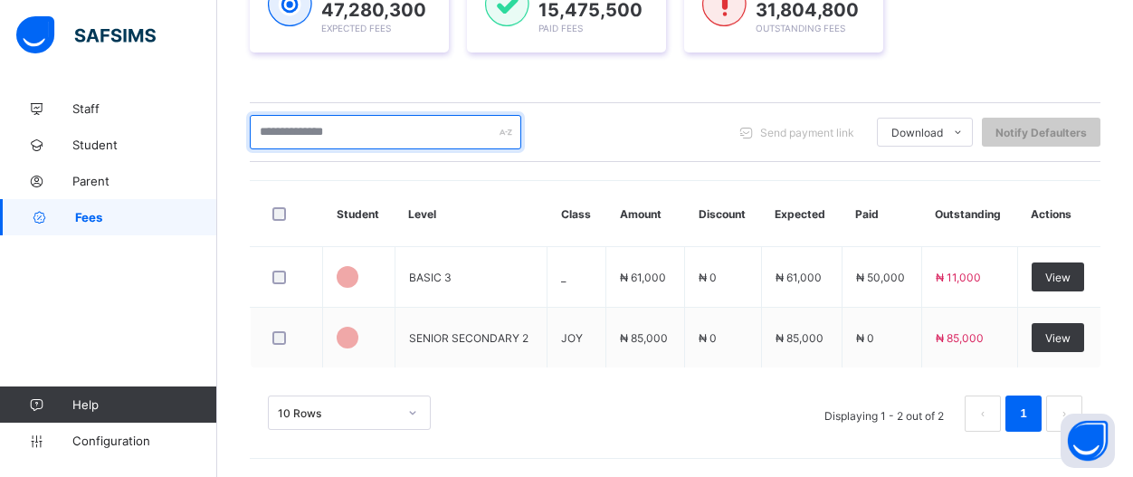
scroll to position [314, 0]
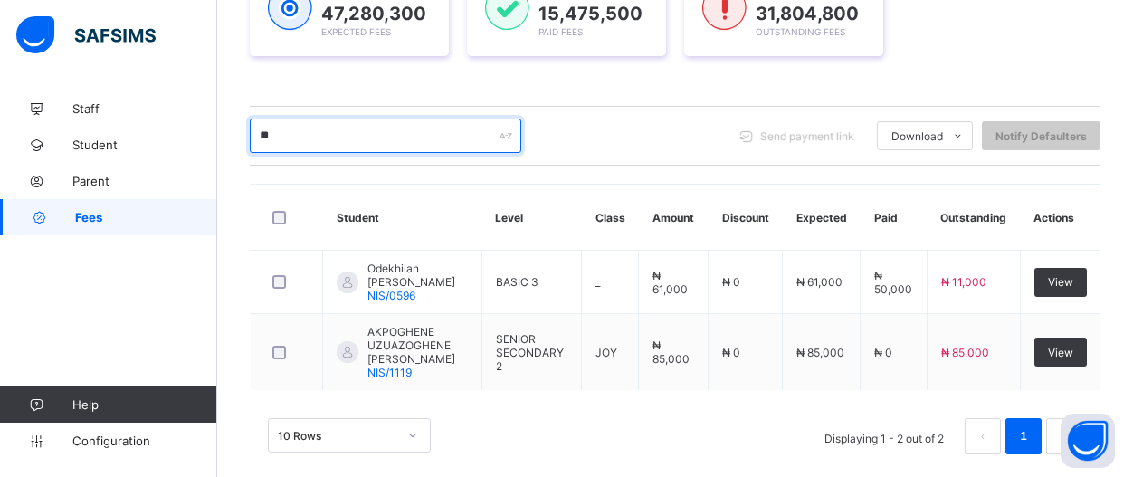
type input "*"
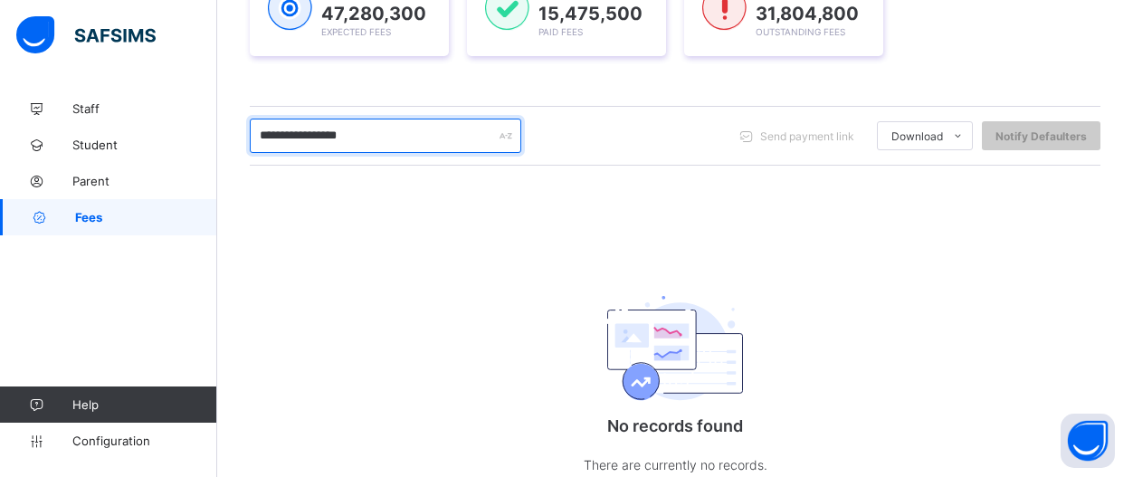
click at [346, 135] on input "**********" at bounding box center [385, 136] width 271 height 34
click at [381, 147] on input "**********" at bounding box center [385, 136] width 271 height 34
type input "*"
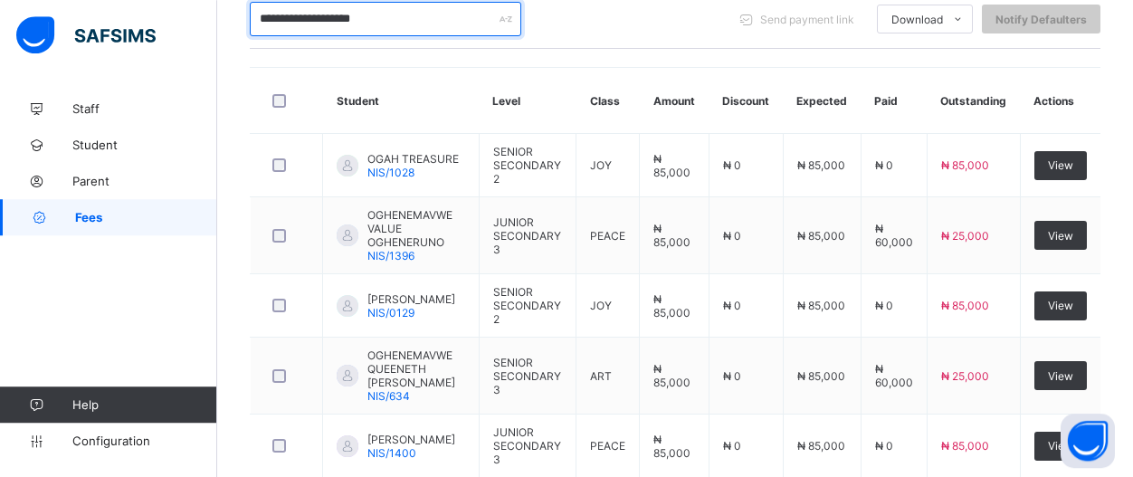
scroll to position [402, 0]
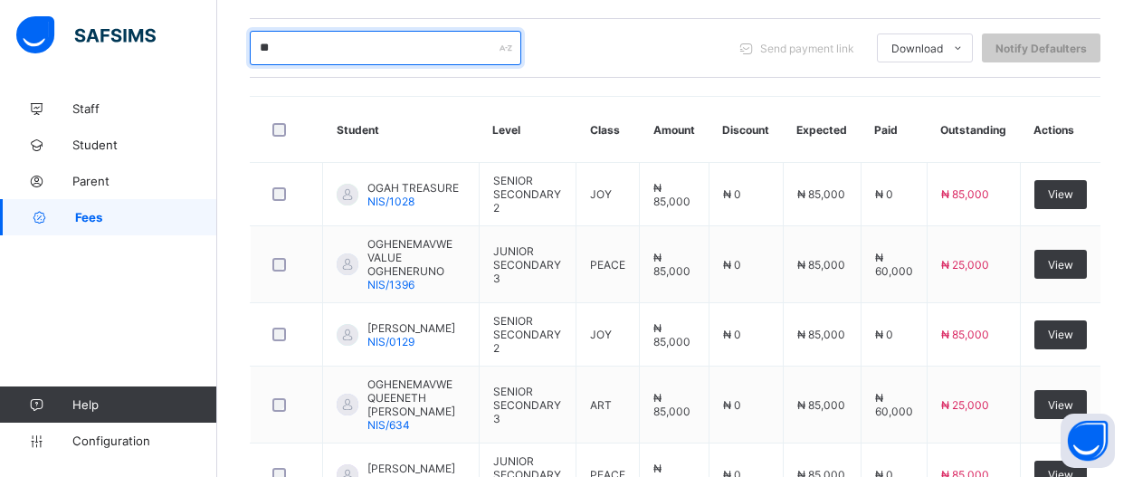
type input "*"
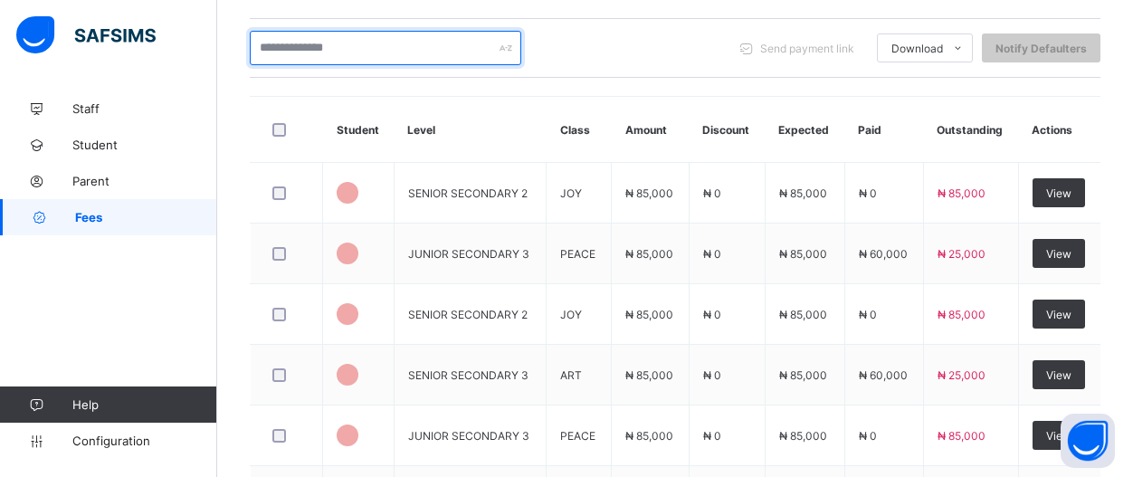
scroll to position [387, 0]
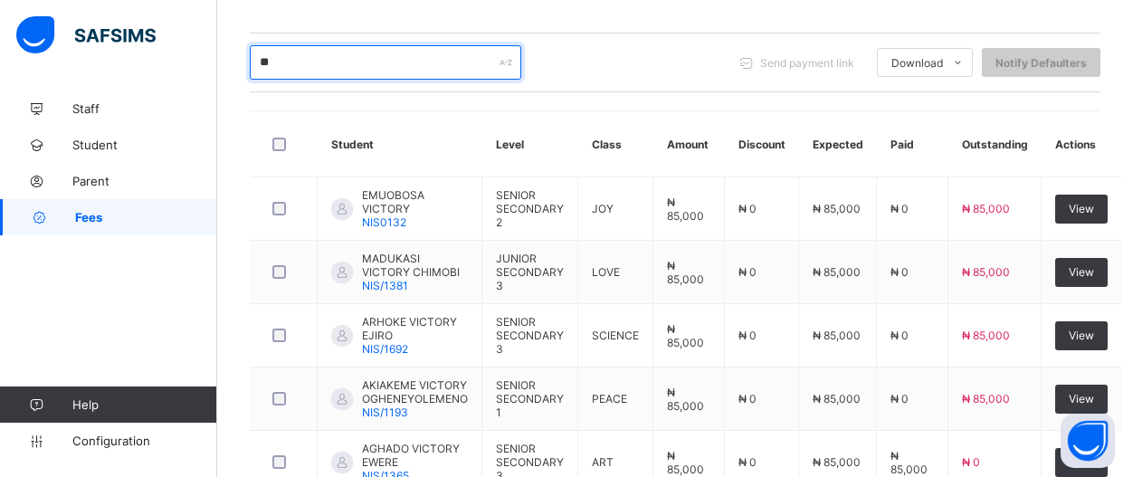
type input "*"
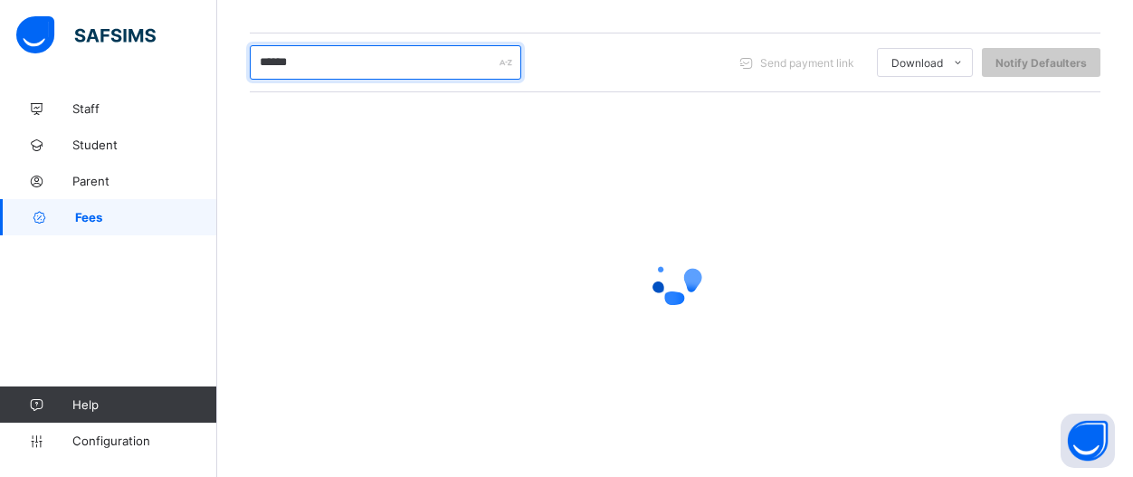
type input "*******"
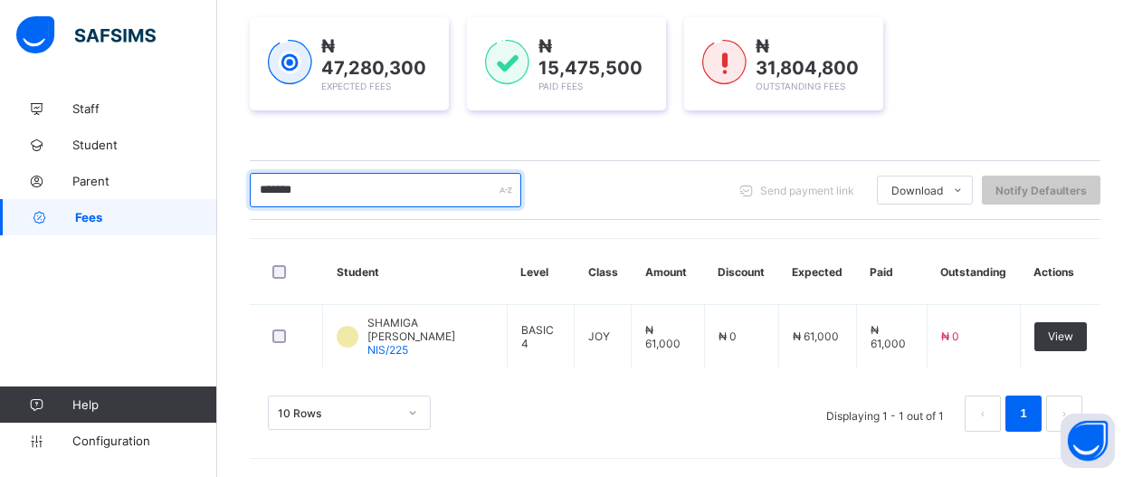
scroll to position [253, 0]
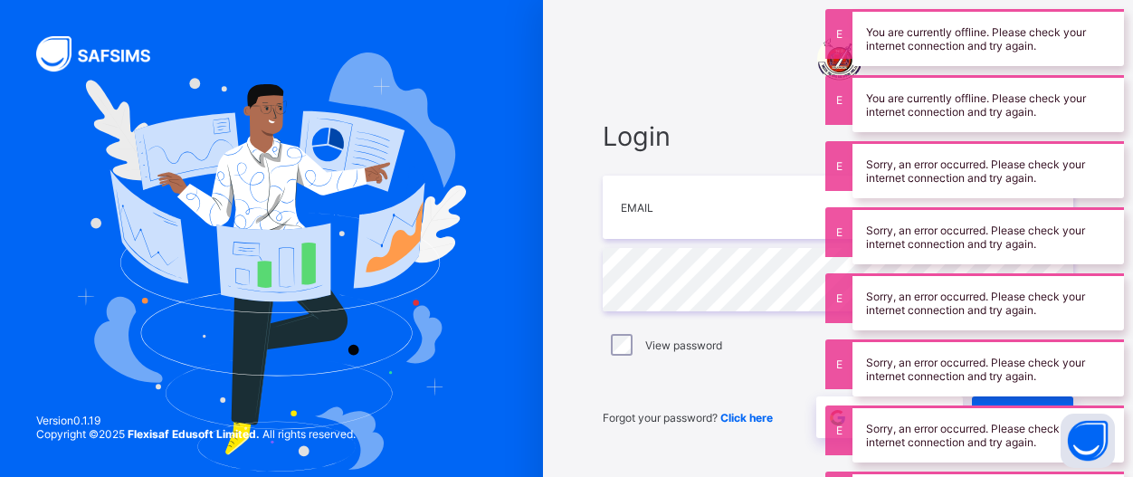
type input "**********"
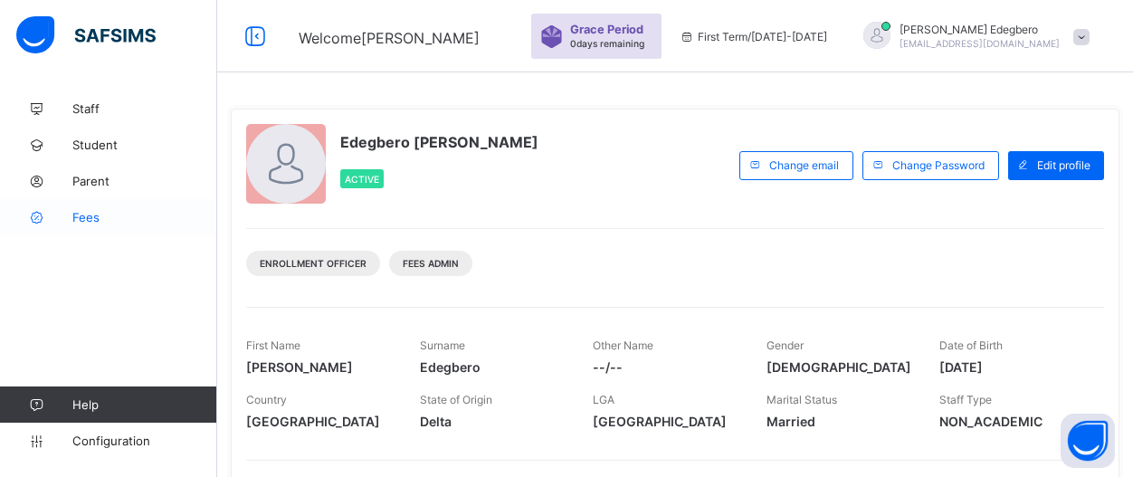
click at [95, 218] on span "Fees" at bounding box center [144, 217] width 145 height 14
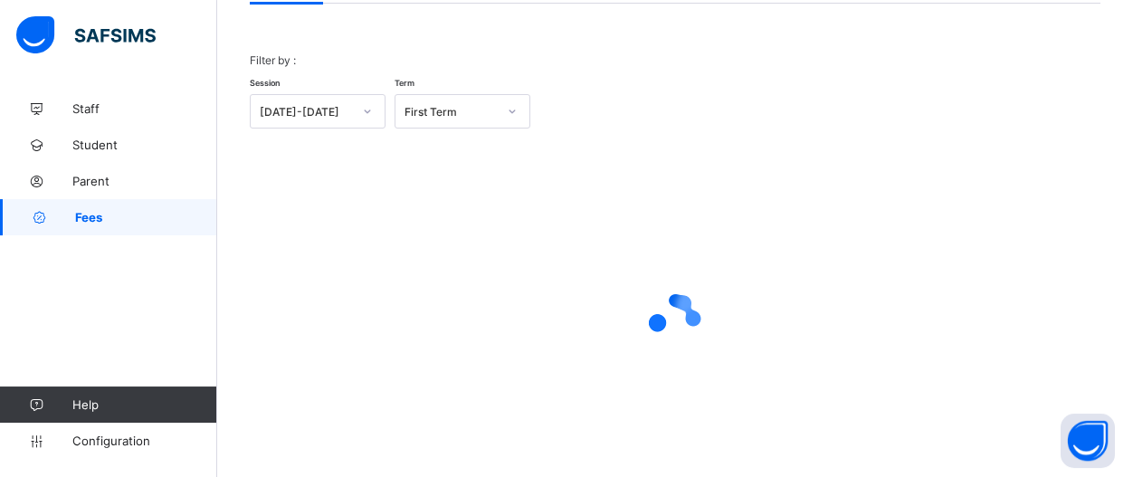
scroll to position [157, 0]
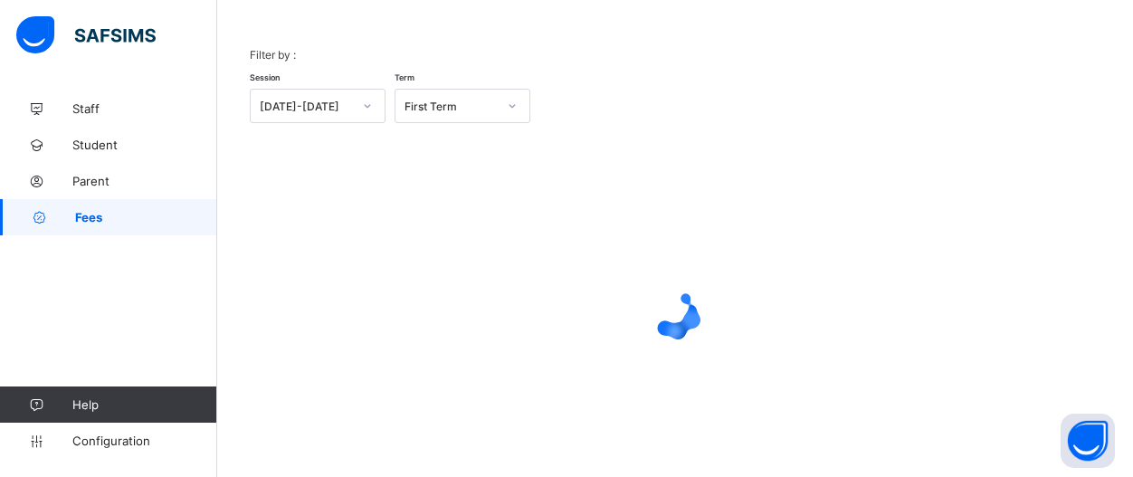
click at [1132, 6] on div "Dashboard Student List Transaction Log Offline Payment Approval Dashboard More …" at bounding box center [674, 223] width 915 height 578
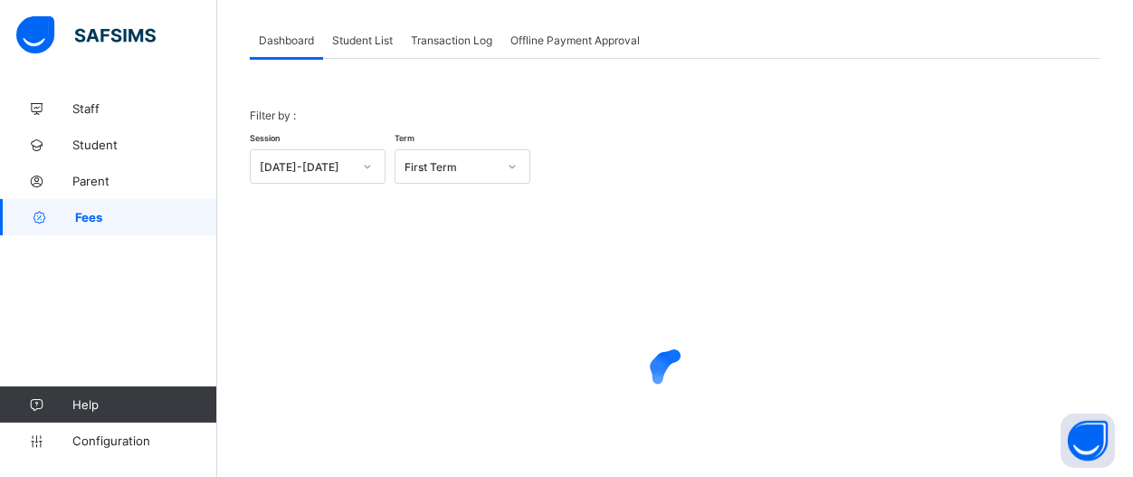
scroll to position [94, 0]
click at [379, 52] on div "Student List" at bounding box center [362, 42] width 79 height 36
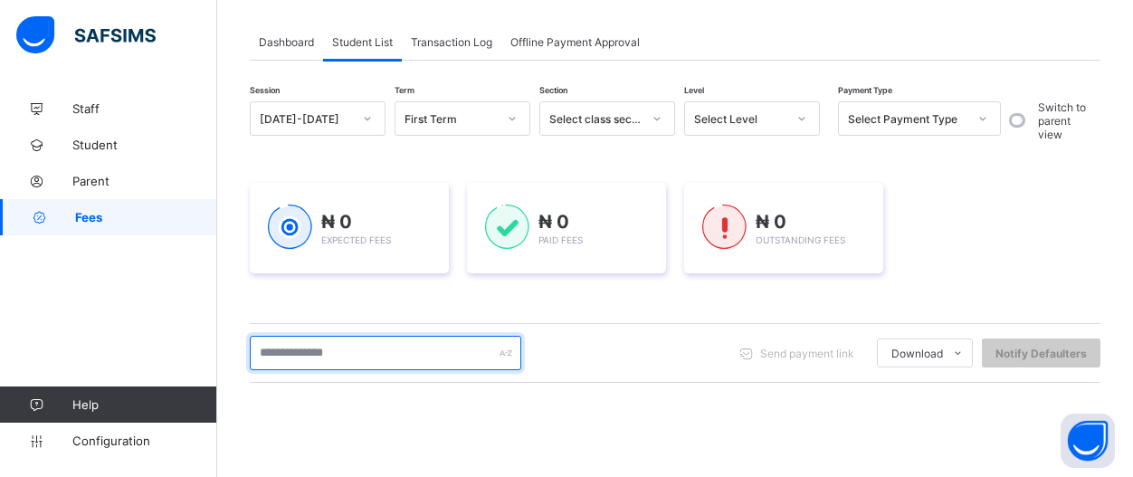
click at [370, 346] on input "text" at bounding box center [385, 353] width 271 height 34
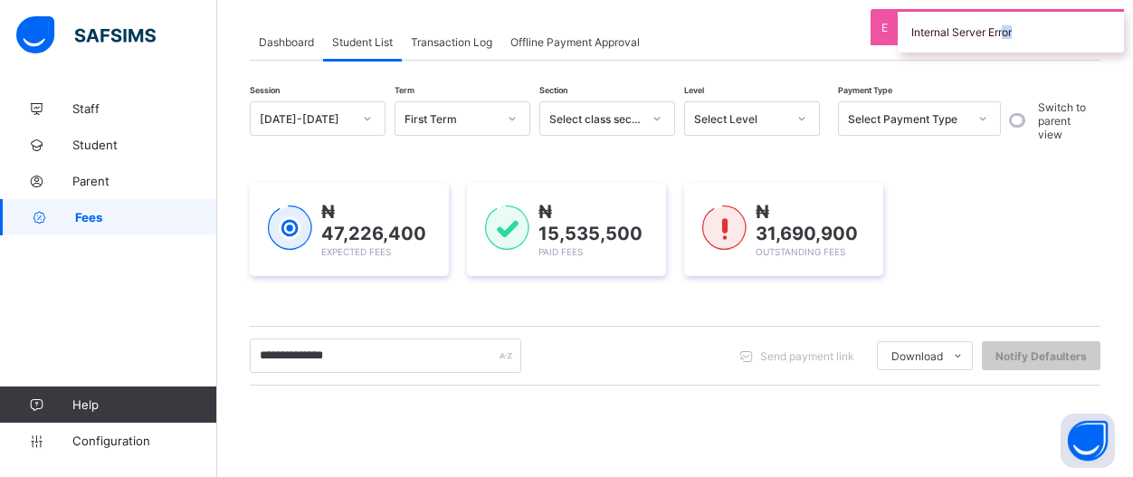
drag, startPoint x: 1007, startPoint y: 36, endPoint x: 1017, endPoint y: 38, distance: 10.1
click at [1017, 38] on div "Internal Server Error" at bounding box center [1010, 30] width 226 height 43
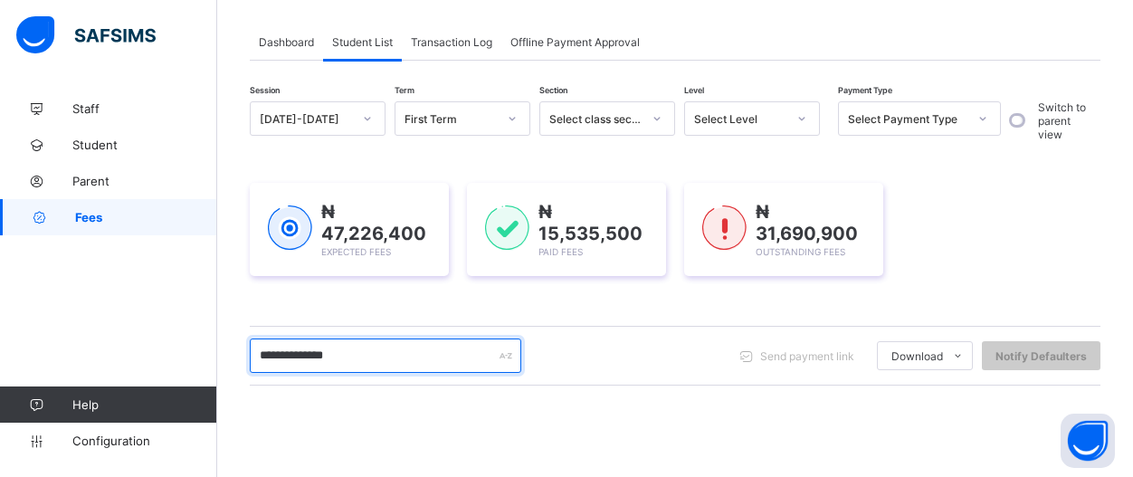
click at [379, 358] on input "**********" at bounding box center [385, 355] width 271 height 34
type input "*"
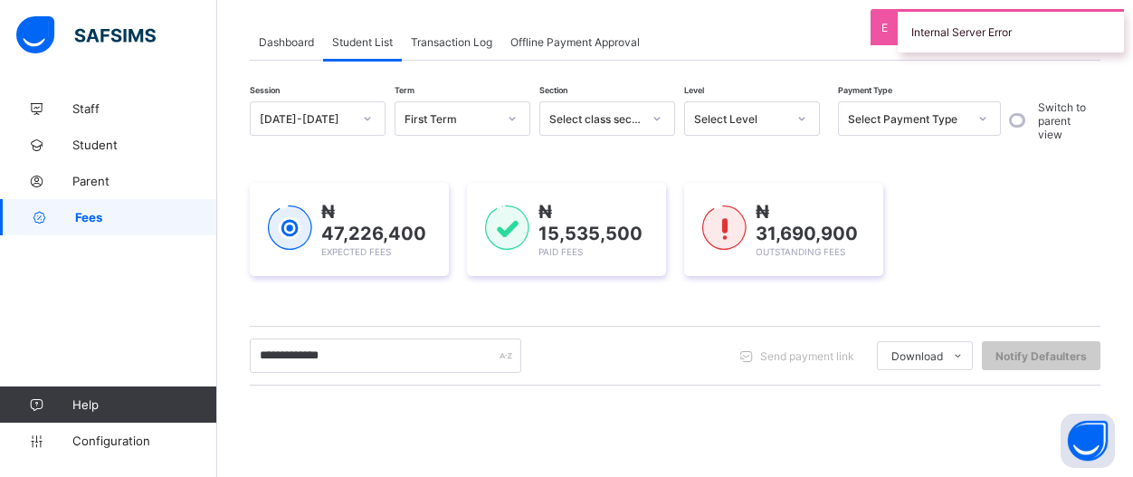
click at [1051, 26] on div "Internal Server Error" at bounding box center [1010, 30] width 226 height 43
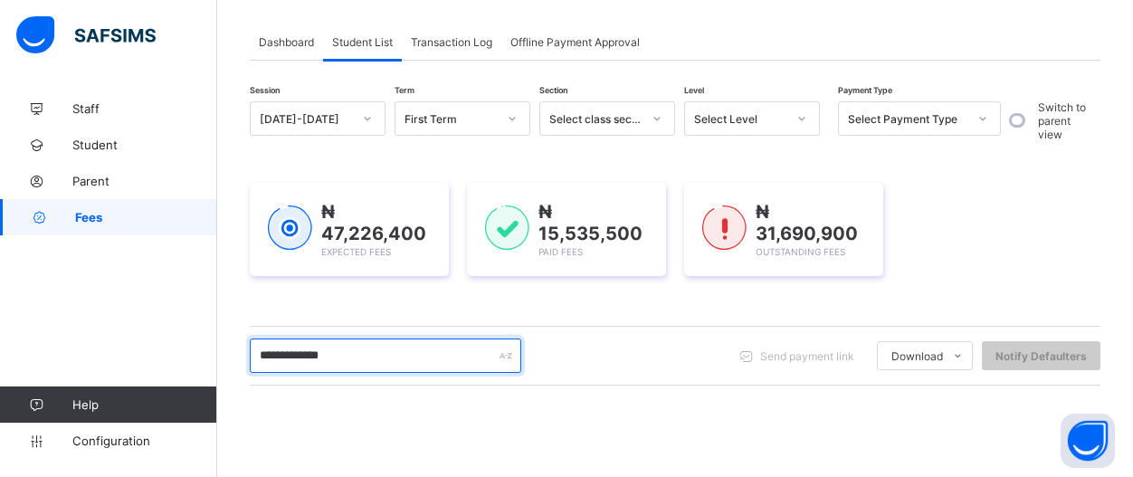
click at [375, 358] on input "**********" at bounding box center [385, 355] width 271 height 34
type input "*"
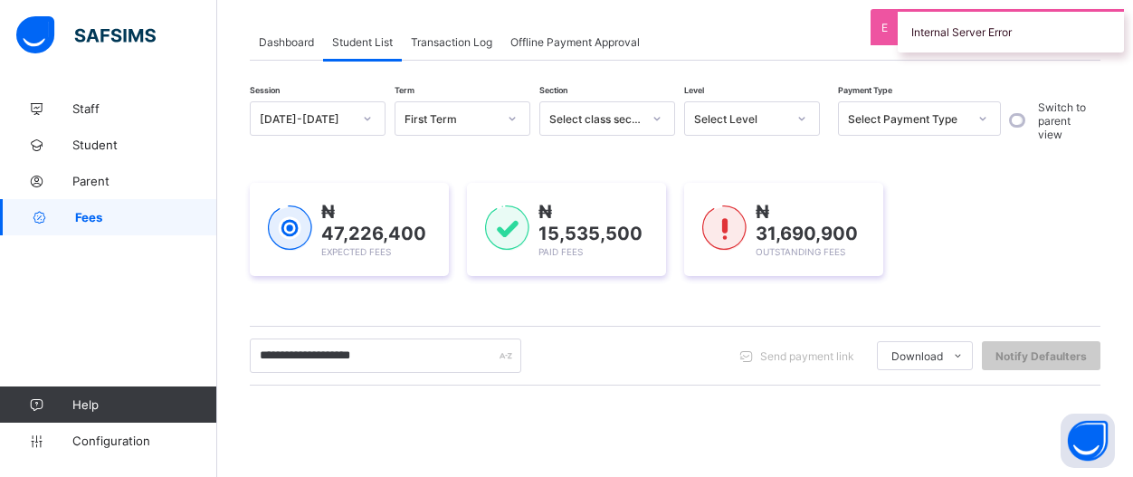
drag, startPoint x: 1023, startPoint y: 20, endPoint x: 1020, endPoint y: 33, distance: 13.2
click at [1020, 30] on div "Internal Server Error" at bounding box center [1010, 30] width 226 height 43
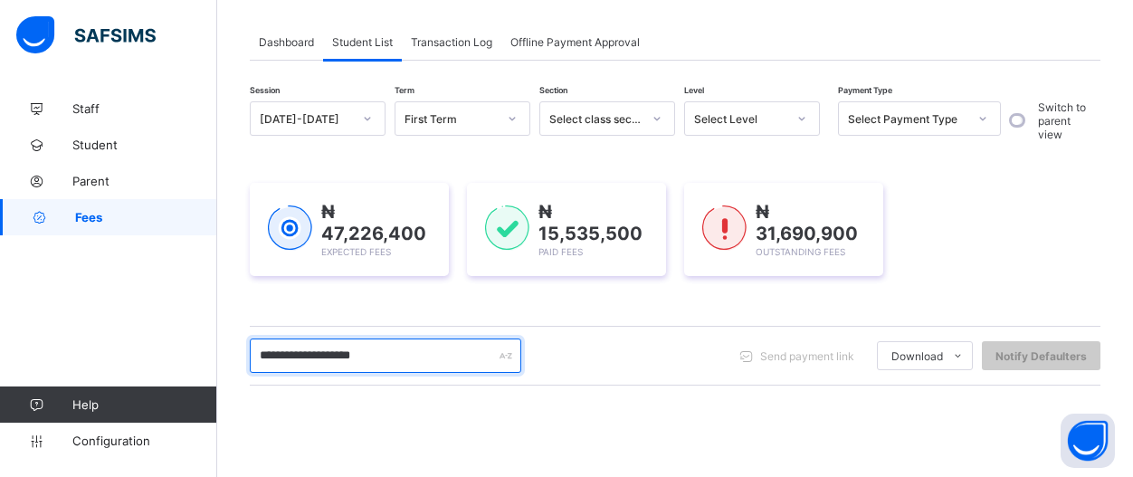
click at [428, 354] on input "**********" at bounding box center [385, 355] width 271 height 34
type input "*"
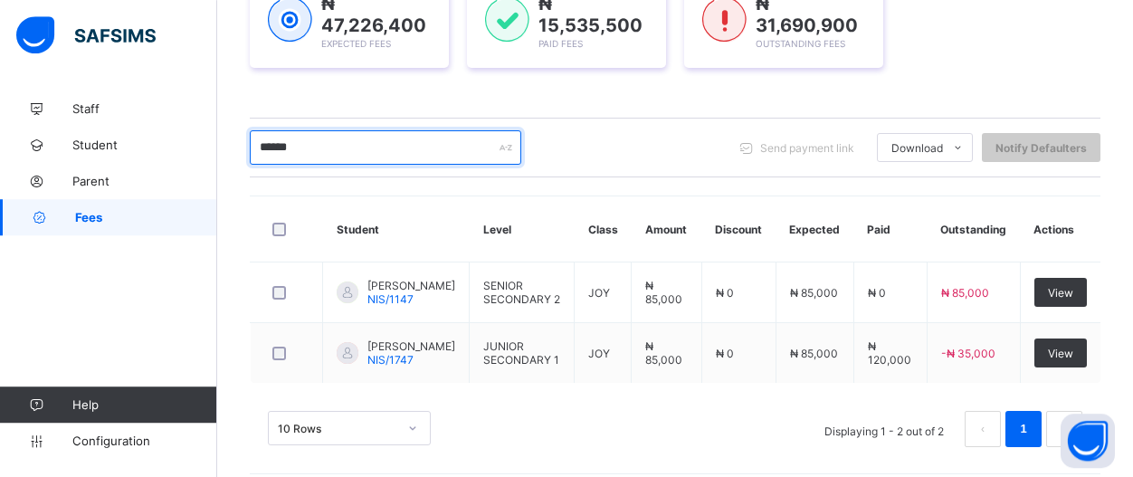
scroll to position [314, 0]
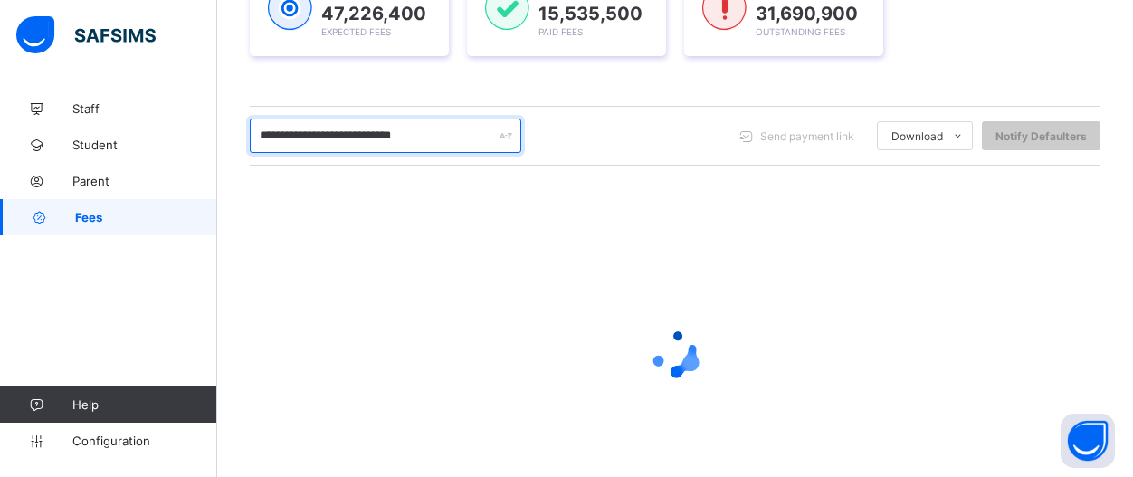
click at [303, 136] on input "**********" at bounding box center [385, 136] width 271 height 34
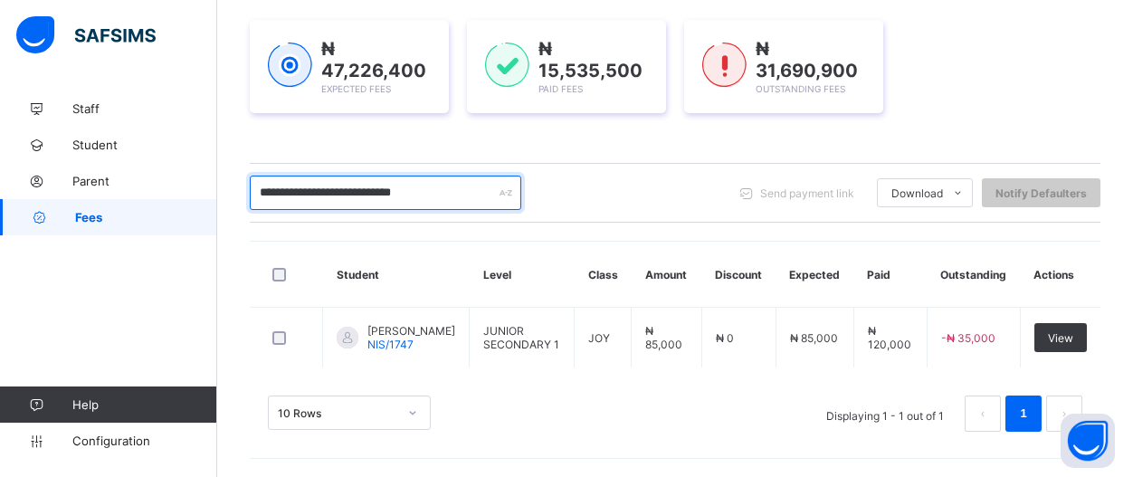
scroll to position [253, 0]
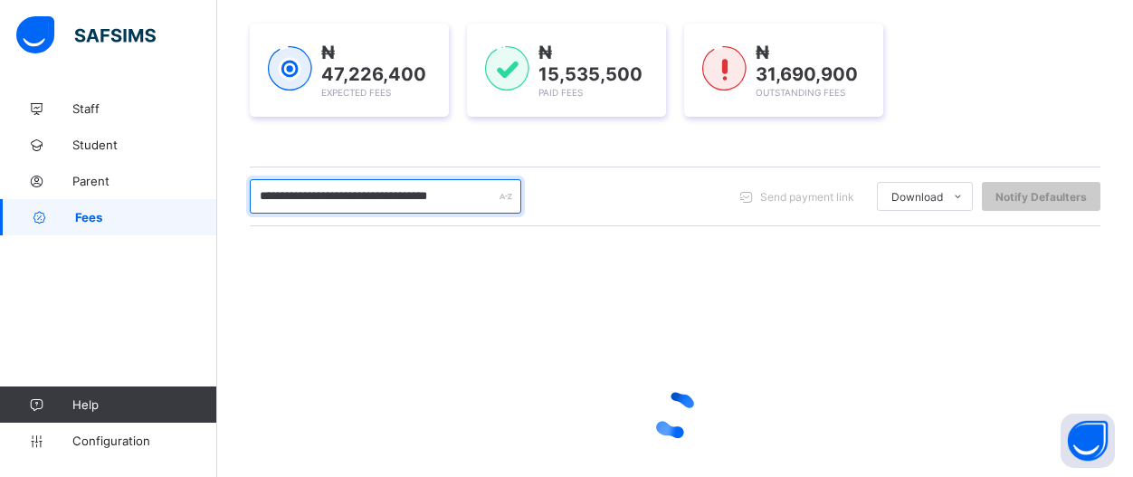
click at [517, 188] on input "**********" at bounding box center [385, 196] width 271 height 34
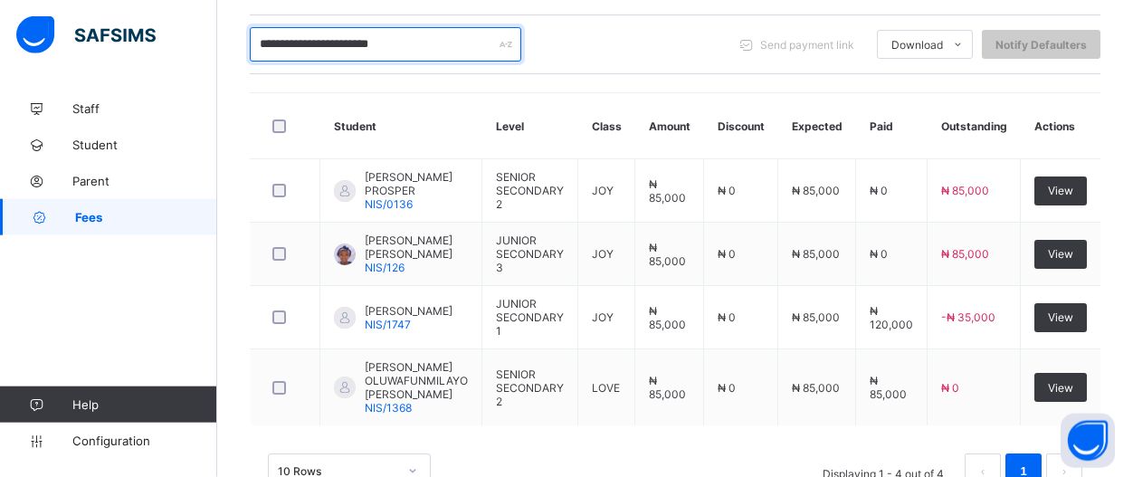
scroll to position [400, 0]
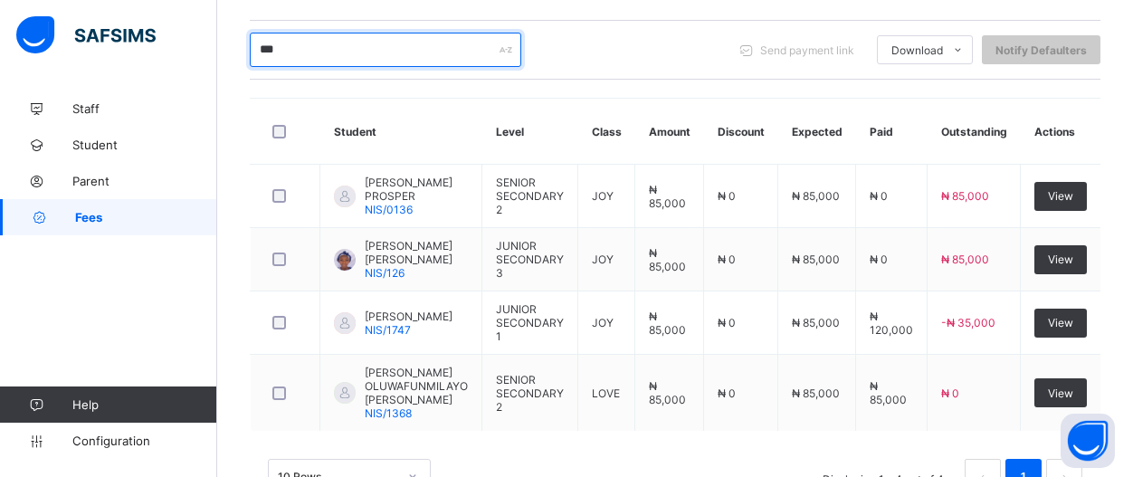
type input "*"
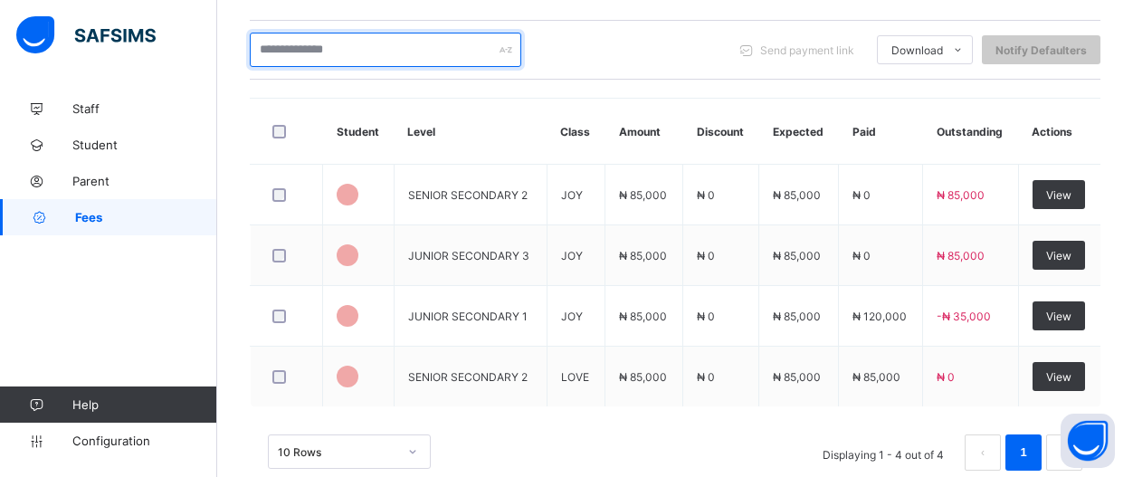
scroll to position [387, 0]
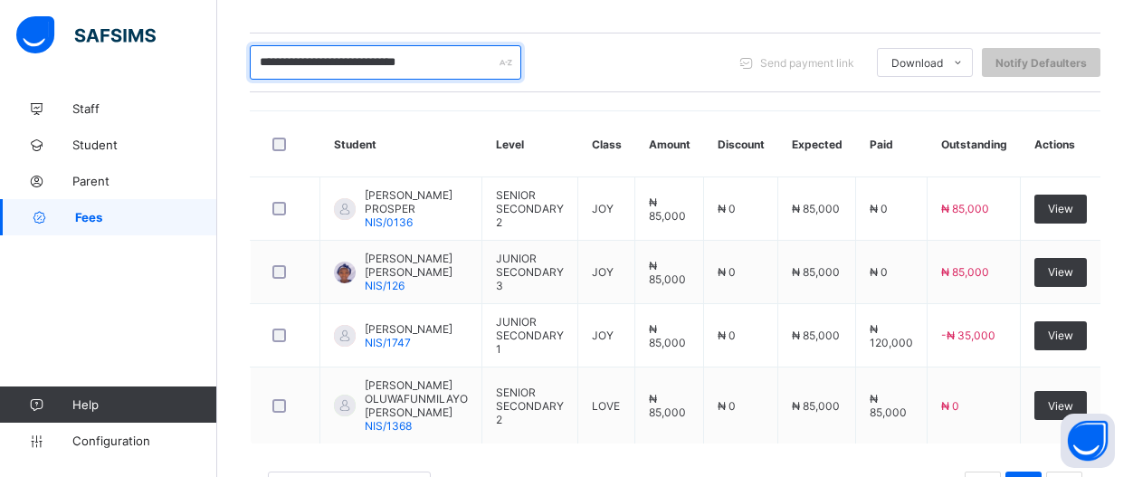
click at [252, 54] on input "**********" at bounding box center [385, 62] width 271 height 34
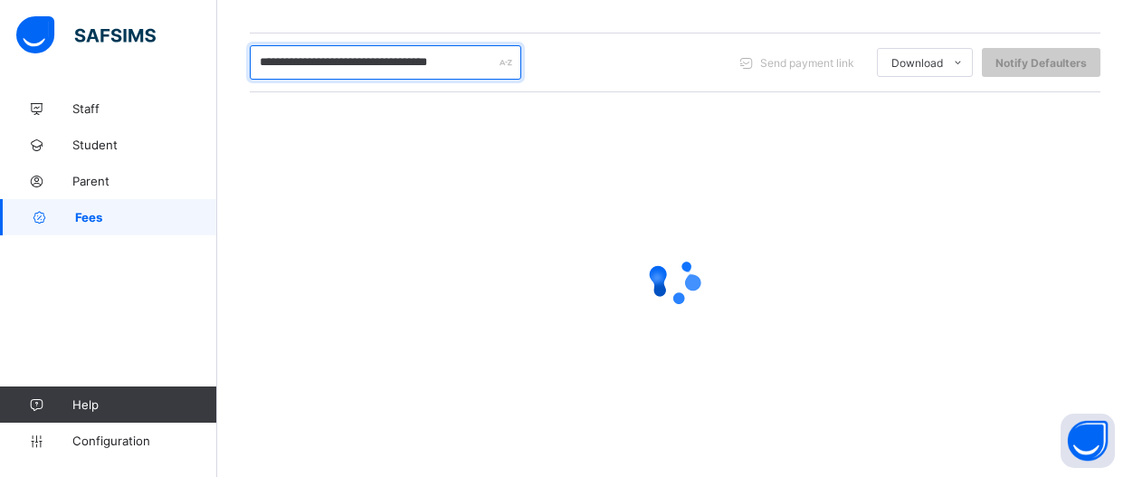
click at [517, 59] on input "**********" at bounding box center [385, 62] width 271 height 34
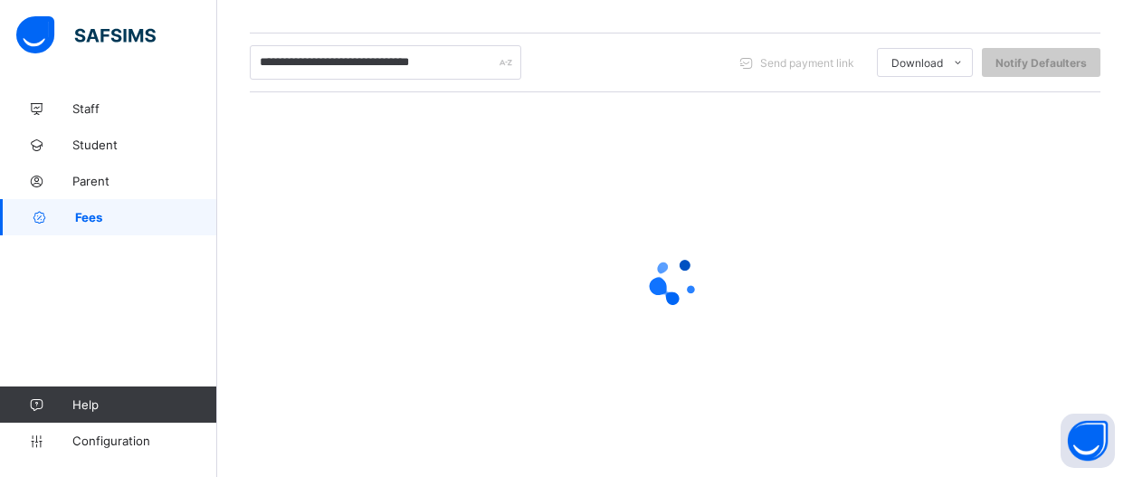
click at [503, 59] on div "**********" at bounding box center [385, 62] width 271 height 34
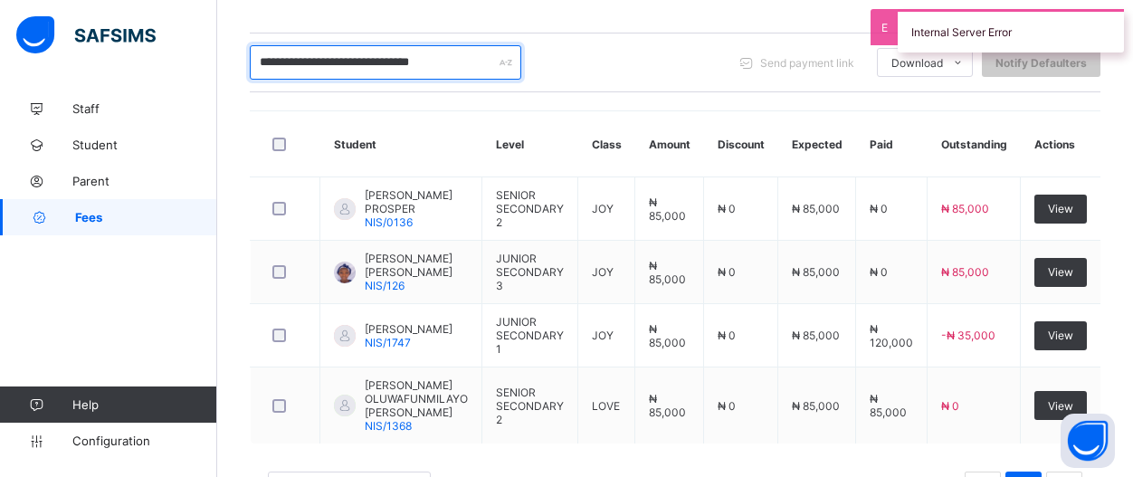
click at [493, 60] on input "**********" at bounding box center [385, 62] width 271 height 34
click at [504, 61] on div "**********" at bounding box center [385, 62] width 271 height 34
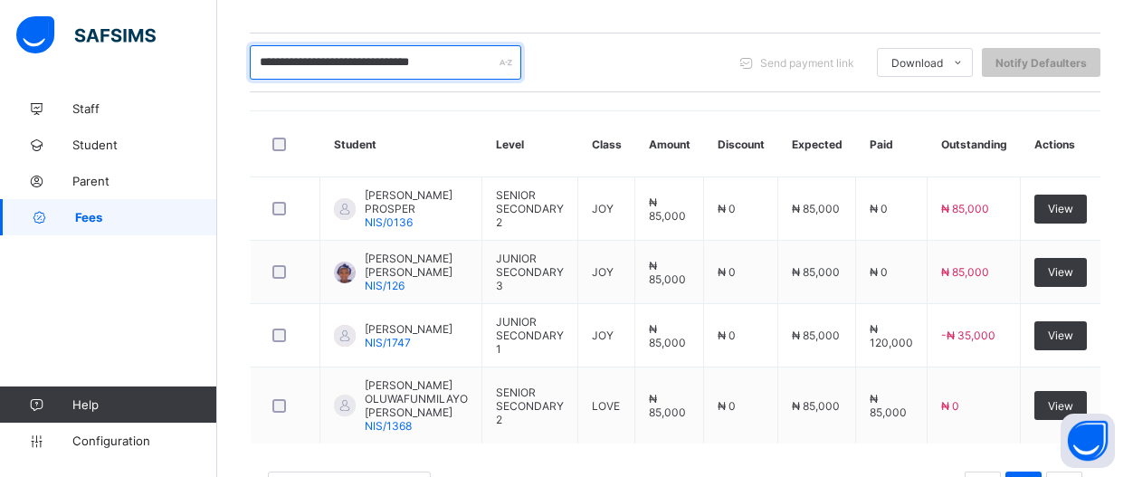
click at [496, 56] on input "**********" at bounding box center [385, 62] width 271 height 34
click at [299, 57] on input "**********" at bounding box center [385, 62] width 271 height 34
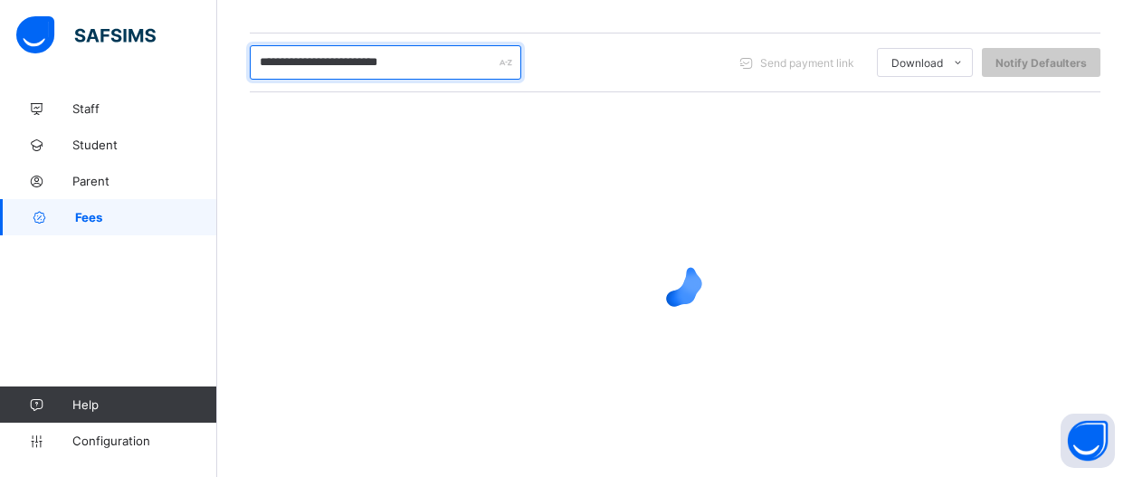
click at [460, 57] on input "**********" at bounding box center [385, 62] width 271 height 34
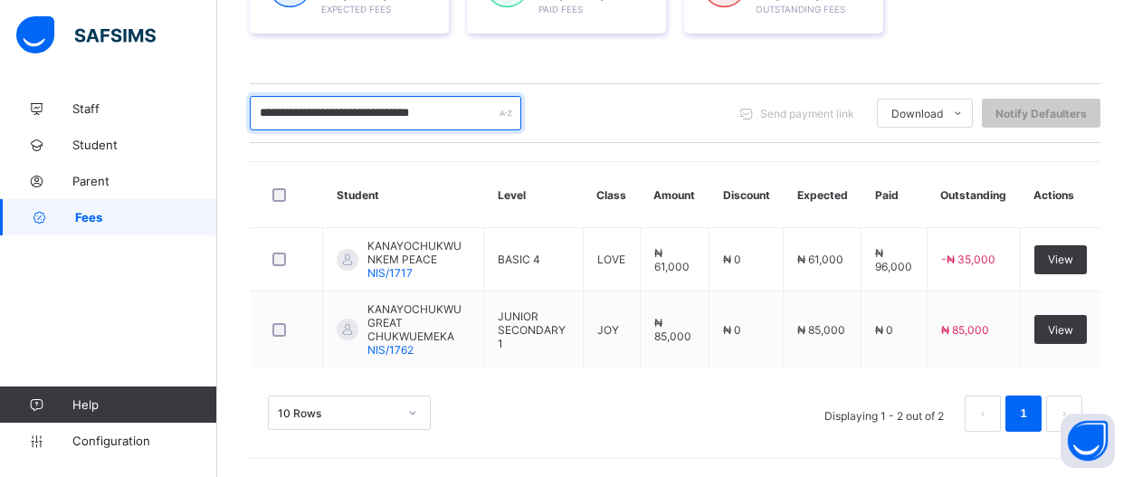
scroll to position [327, 0]
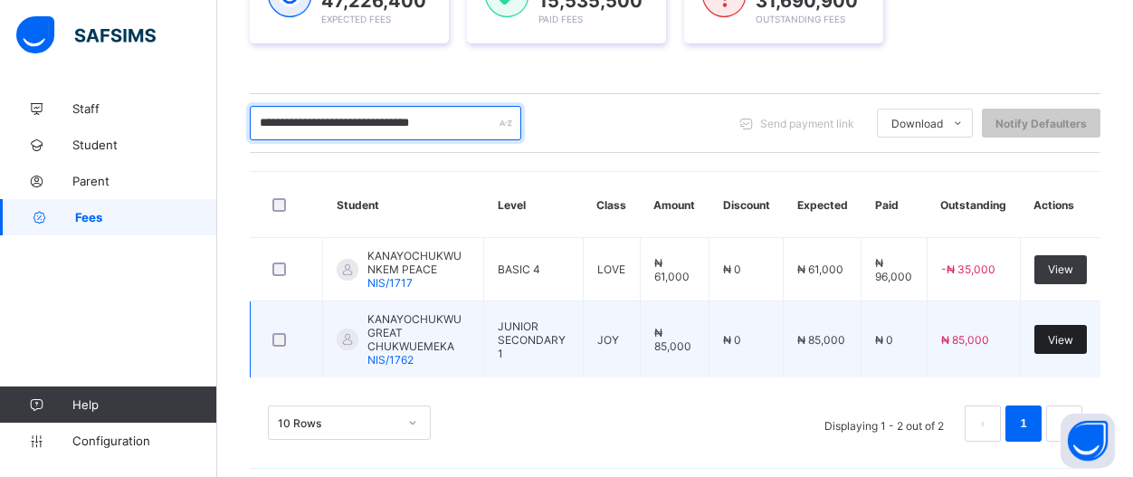
type input "**********"
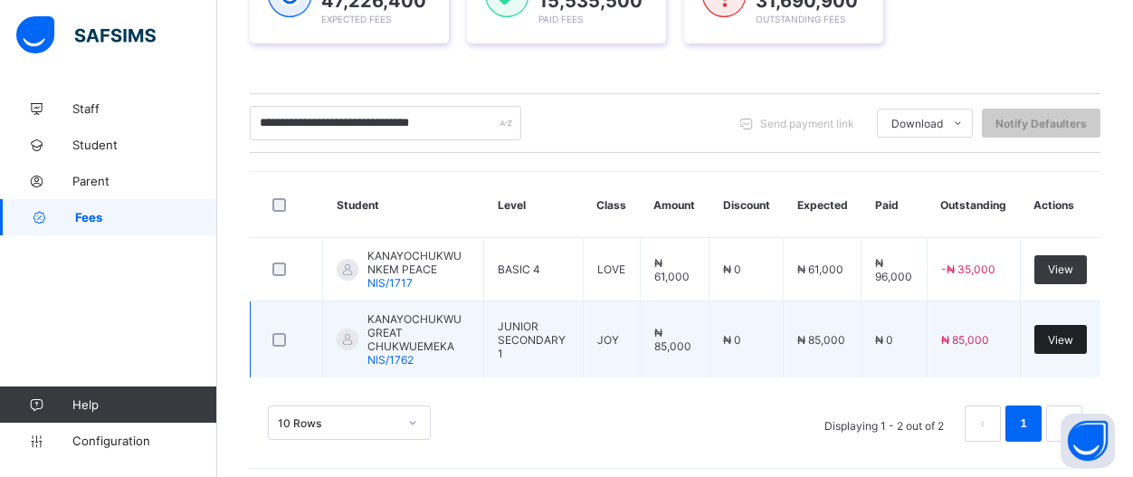
click at [1067, 337] on span "View" at bounding box center [1060, 340] width 25 height 14
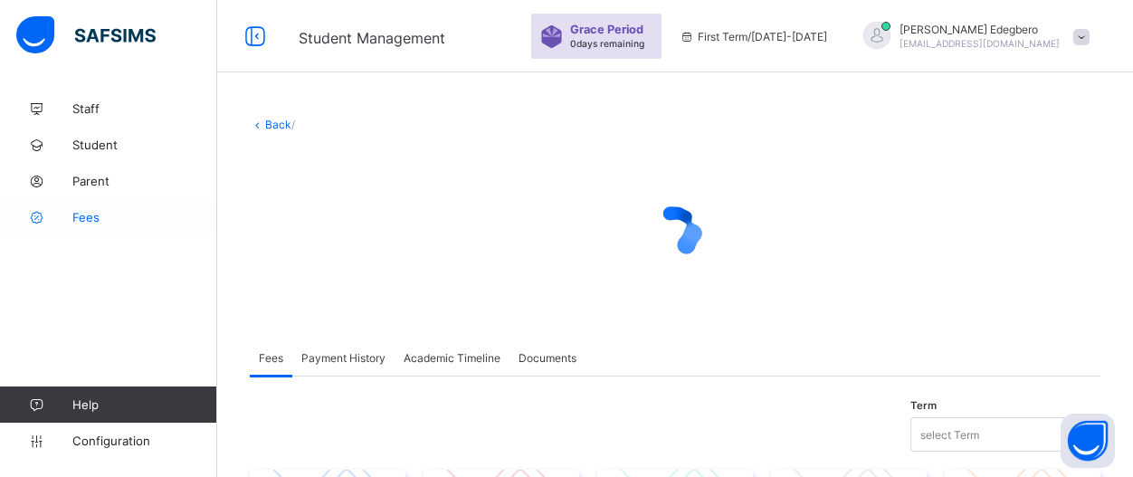
click at [73, 210] on span "Fees" at bounding box center [144, 217] width 145 height 14
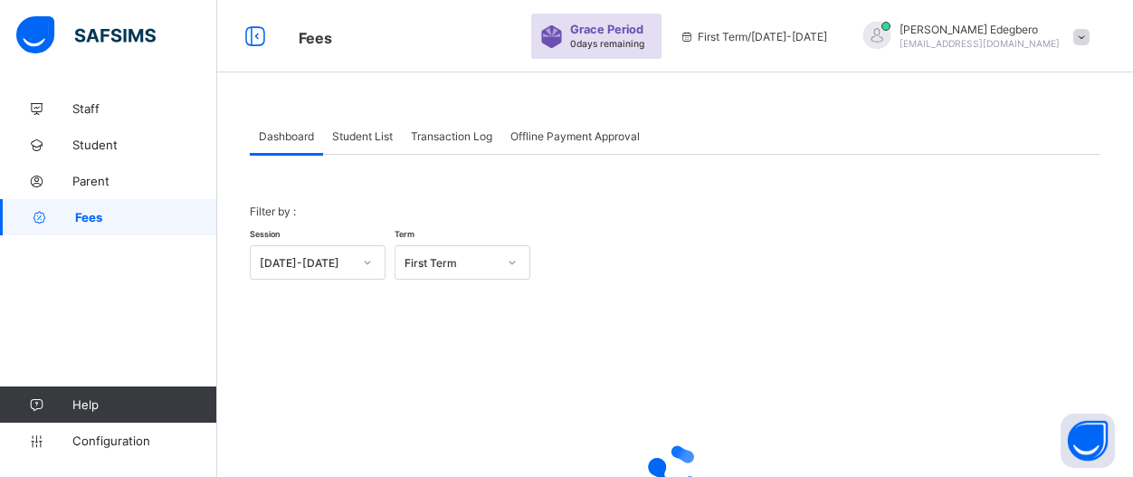
click at [357, 143] on div "Student List" at bounding box center [362, 136] width 79 height 36
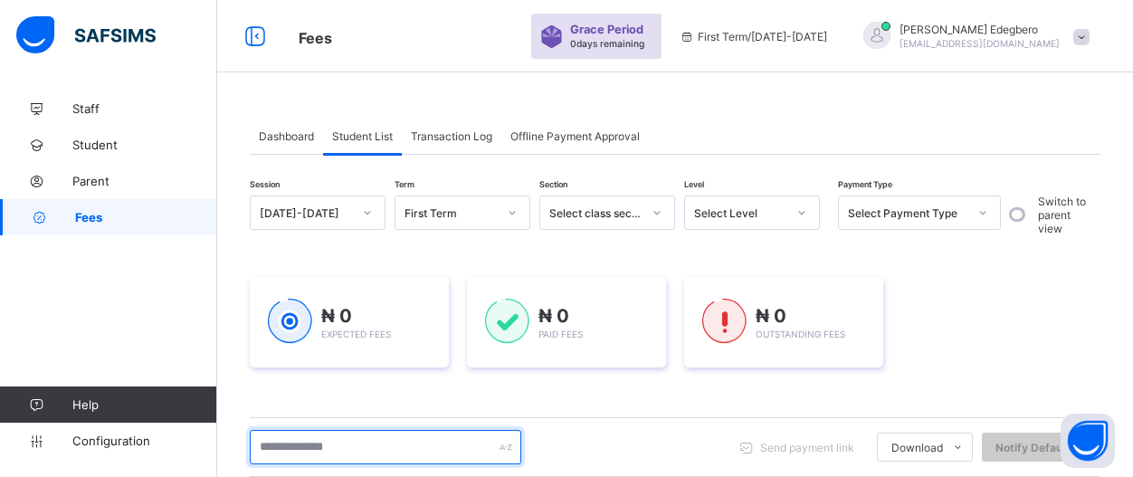
click at [361, 453] on input "text" at bounding box center [385, 447] width 271 height 34
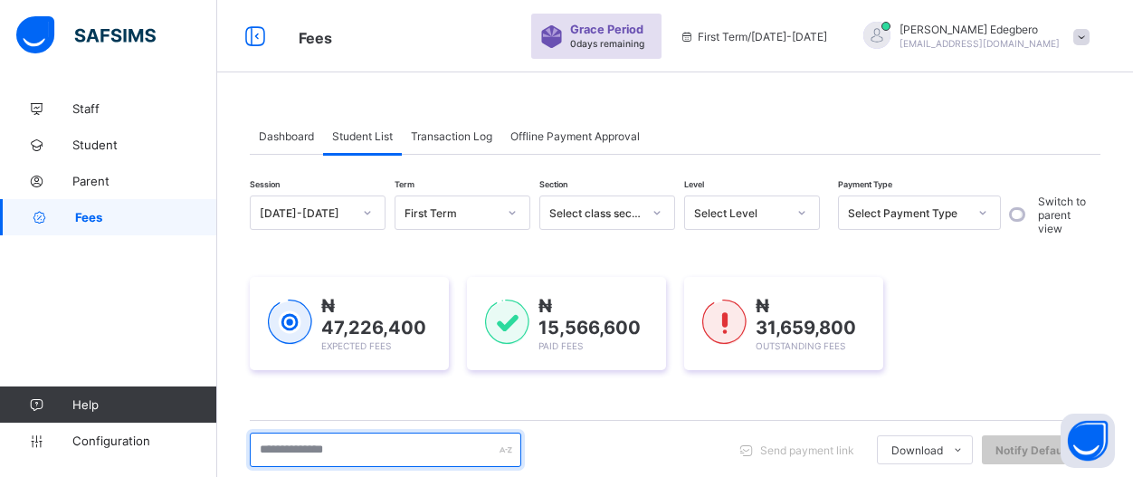
click at [452, 441] on input "text" at bounding box center [385, 449] width 271 height 34
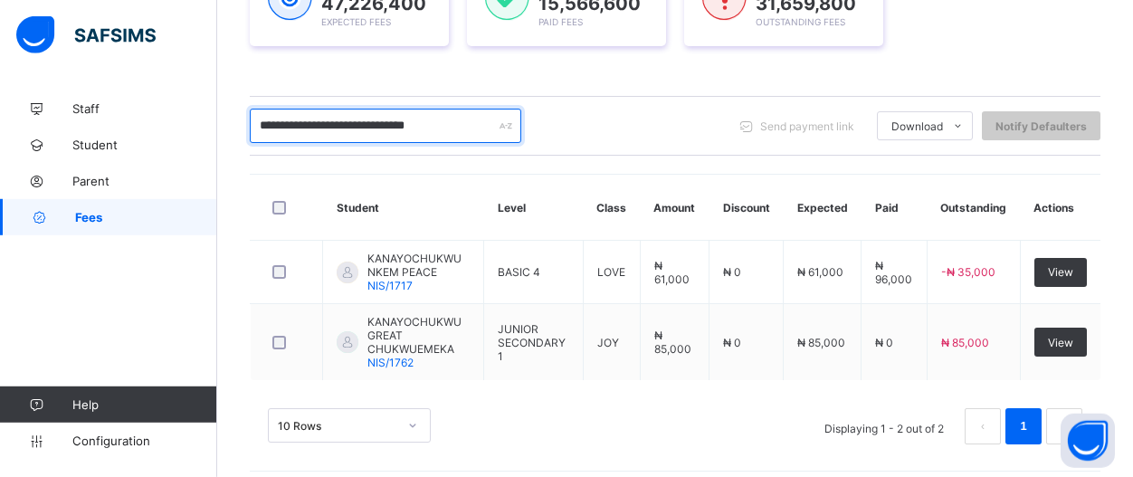
scroll to position [327, 0]
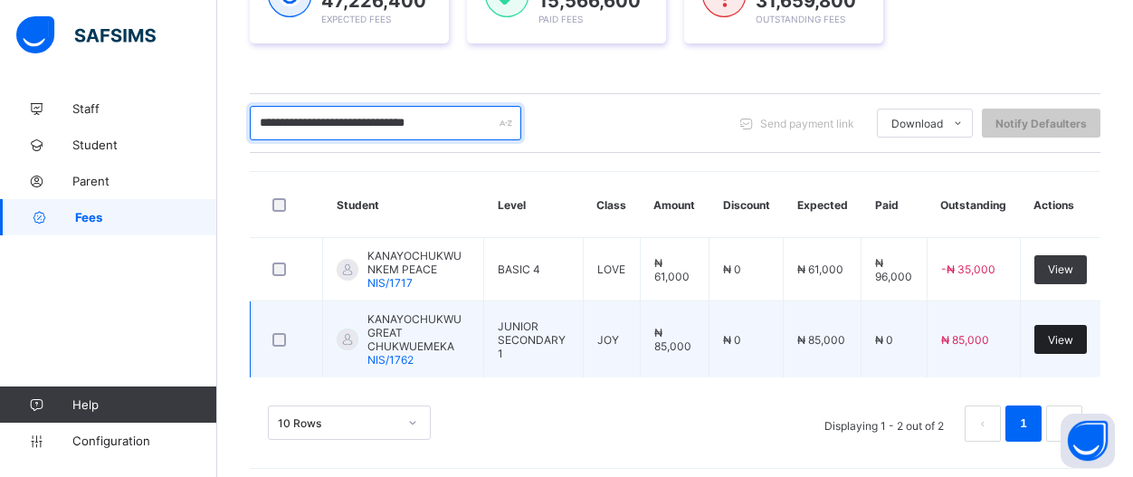
type input "**********"
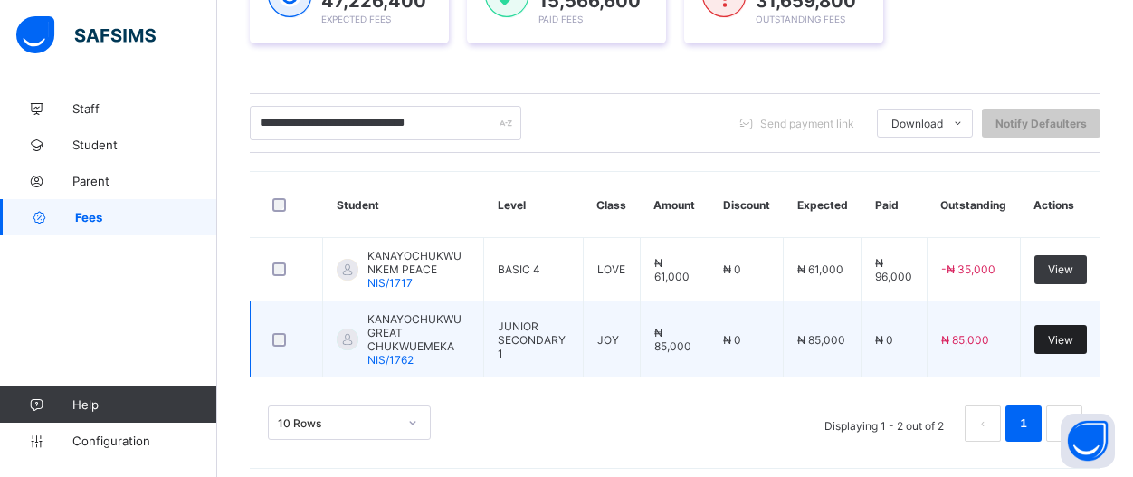
click at [1077, 339] on div "View" at bounding box center [1060, 339] width 52 height 29
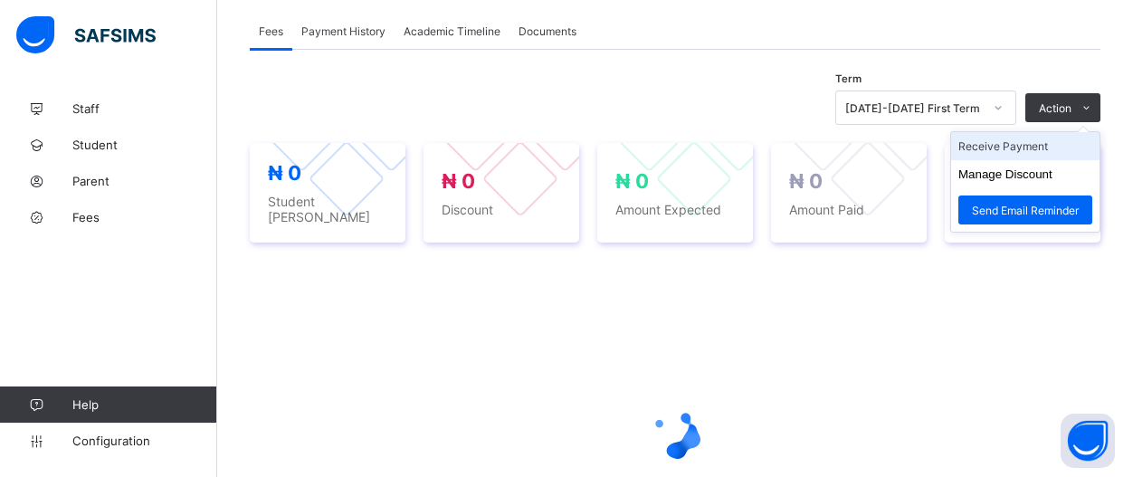
click at [1086, 146] on li "Receive Payment" at bounding box center [1025, 146] width 148 height 28
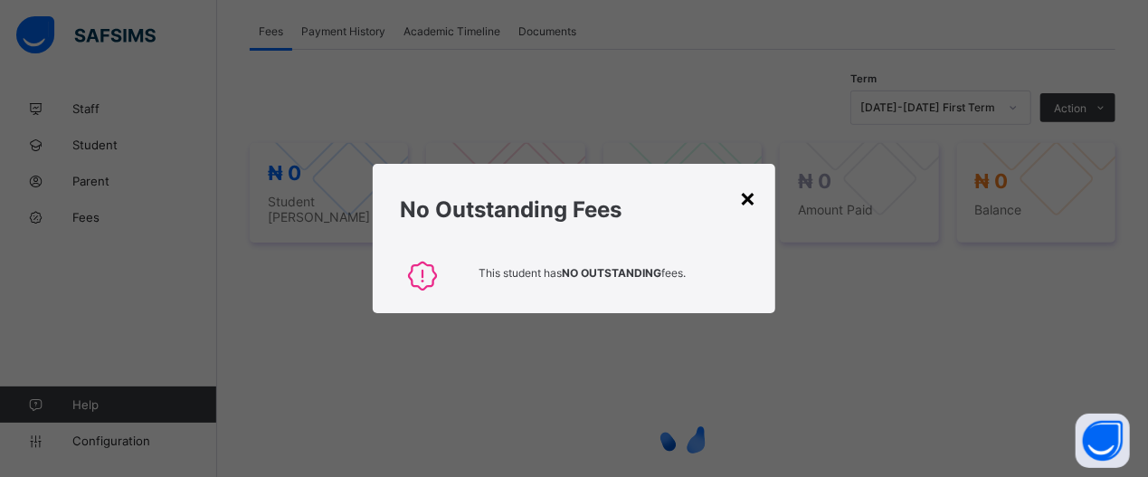
click at [751, 205] on div "×" at bounding box center [748, 197] width 17 height 31
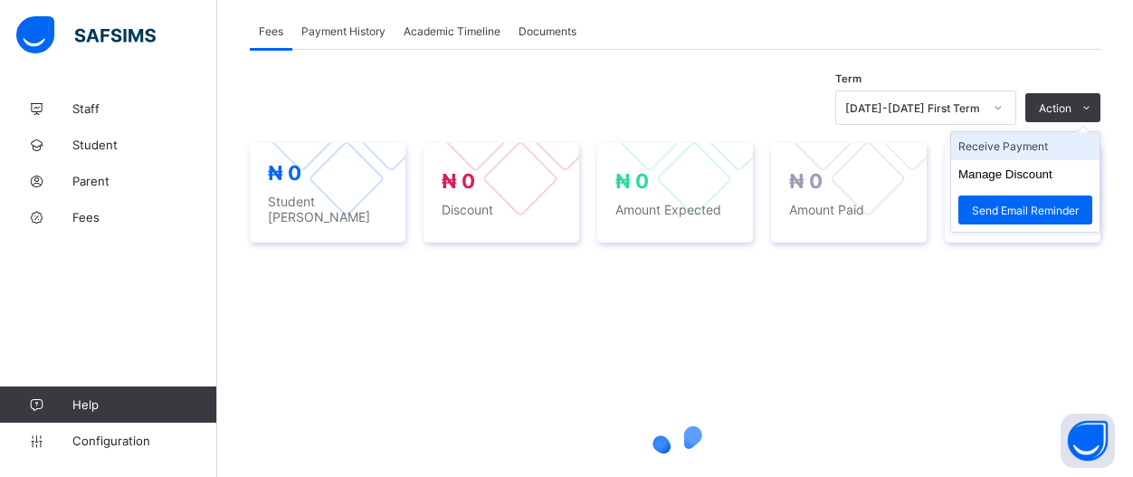
click at [1077, 146] on li "Receive Payment" at bounding box center [1025, 146] width 148 height 28
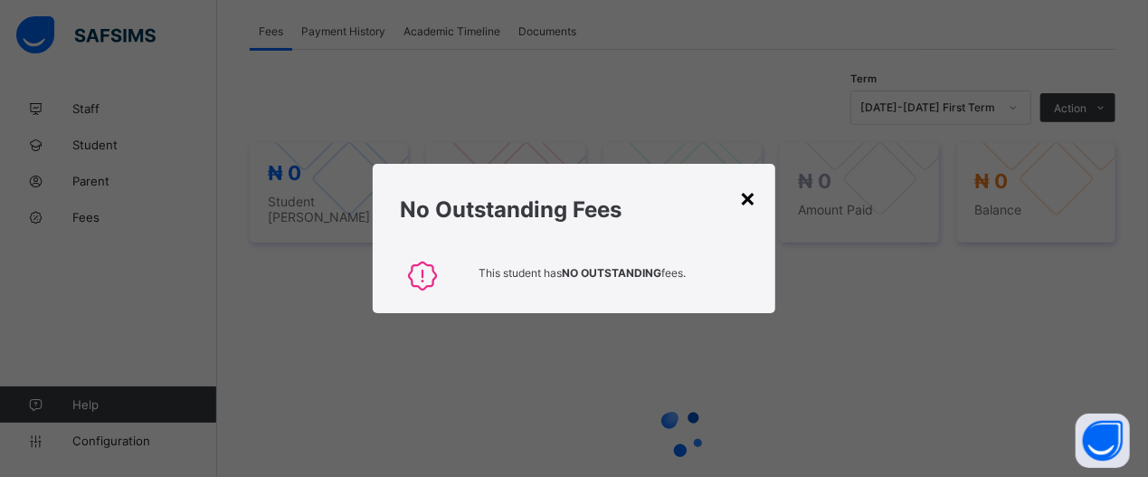
click at [754, 211] on div "×" at bounding box center [748, 197] width 17 height 31
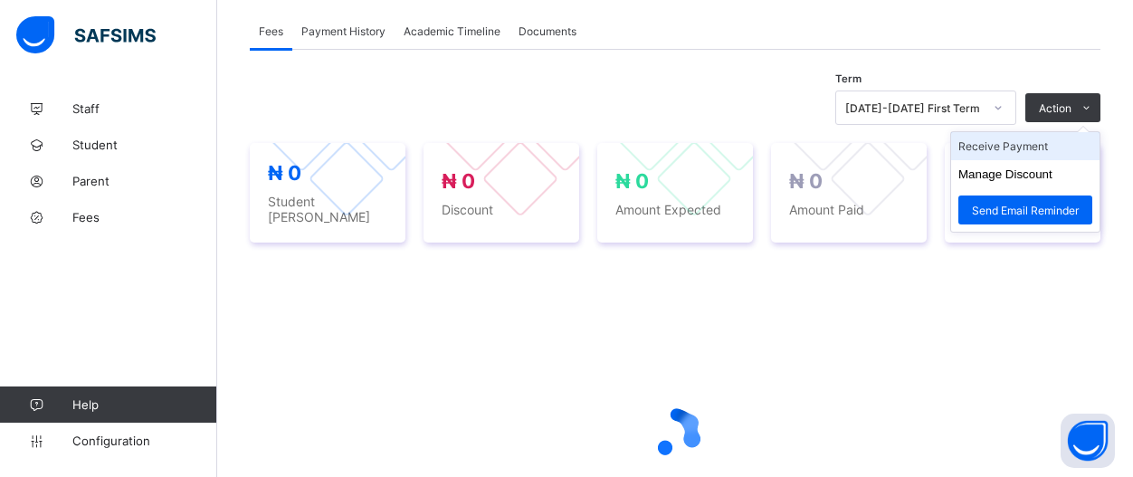
drag, startPoint x: 1069, startPoint y: 114, endPoint x: 1068, endPoint y: 143, distance: 29.0
click at [1068, 140] on ul "Receive Payment Manage Discount Send Email Reminder" at bounding box center [1025, 181] width 150 height 101
click at [1067, 147] on li "Receive Payment" at bounding box center [1025, 146] width 148 height 28
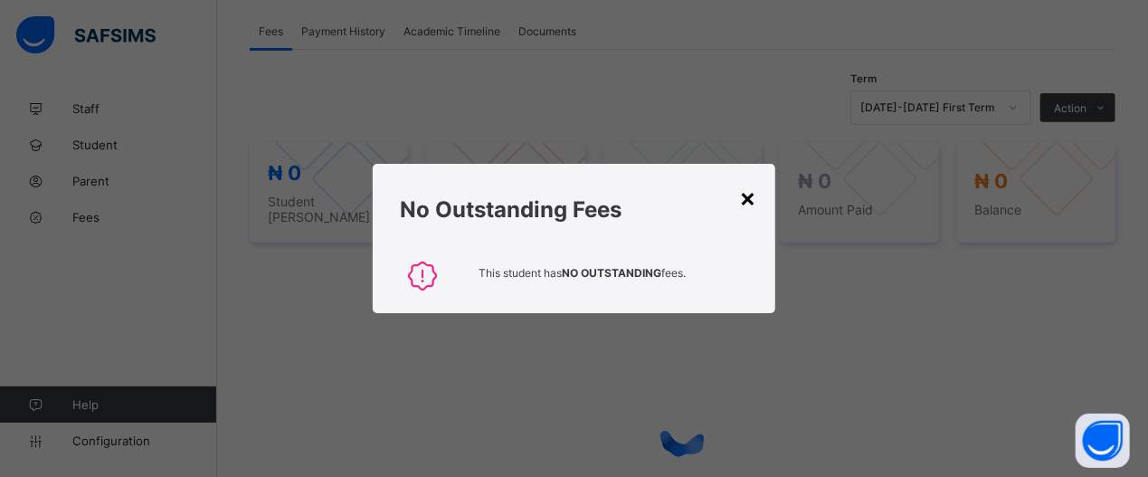
click at [744, 201] on div "×" at bounding box center [748, 197] width 17 height 31
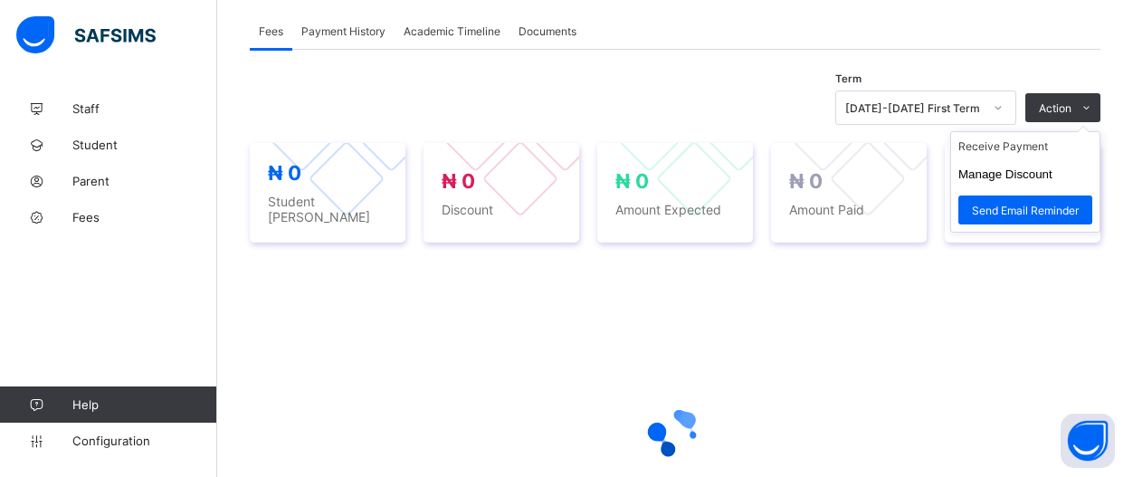
click at [1072, 137] on ul "Receive Payment Manage Discount Send Email Reminder" at bounding box center [1025, 181] width 150 height 101
click at [1070, 138] on ul "Receive Payment Manage Discount Send Email Reminder" at bounding box center [1025, 181] width 150 height 101
click at [1045, 147] on li "Receive Payment" at bounding box center [1025, 146] width 148 height 28
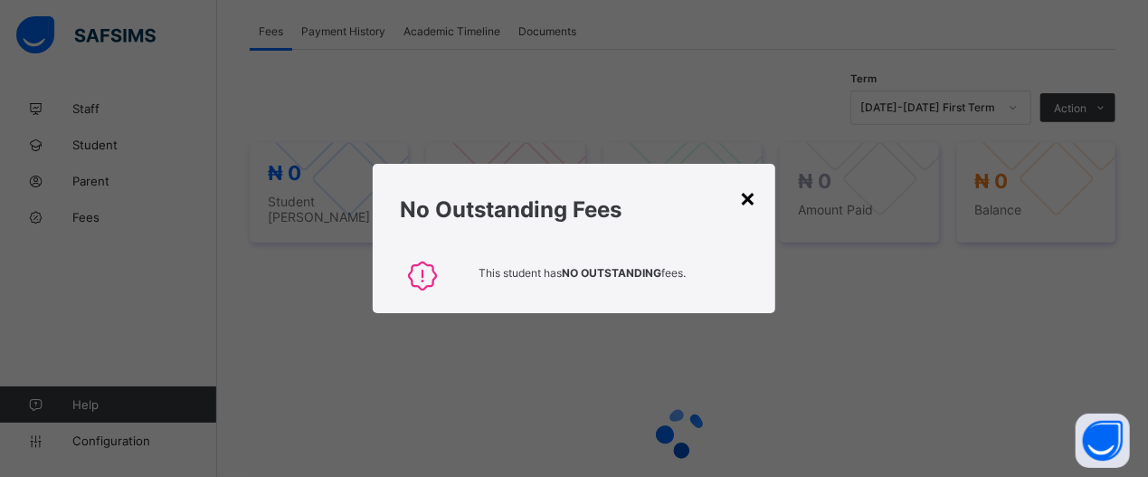
click at [748, 198] on div "×" at bounding box center [748, 197] width 17 height 31
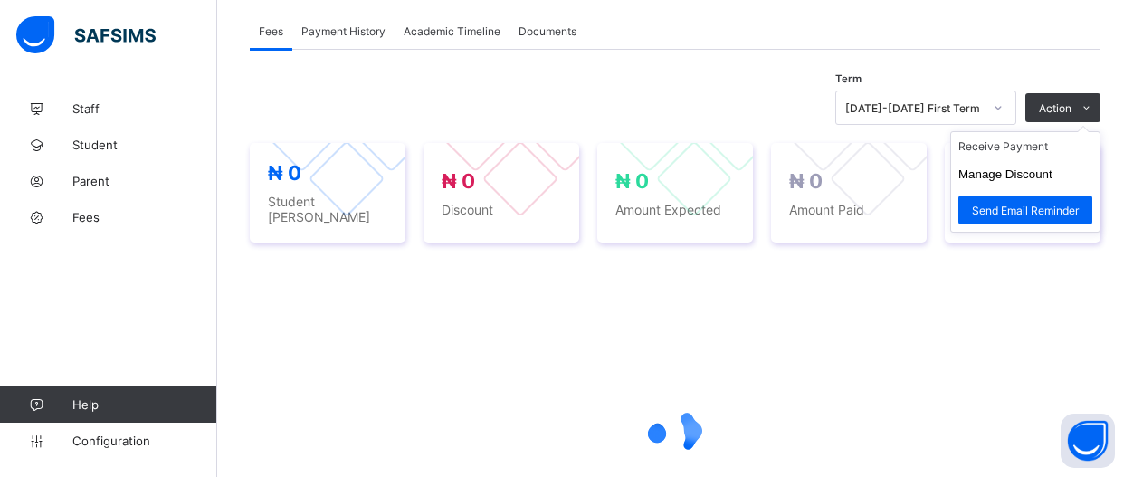
click at [1080, 136] on ul "Receive Payment Manage Discount Send Email Reminder" at bounding box center [1025, 181] width 150 height 101
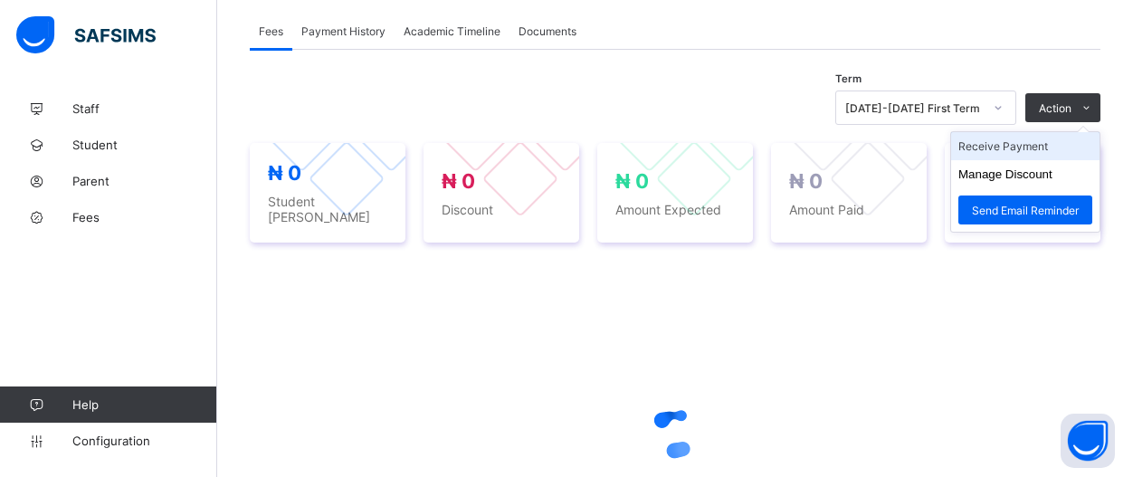
click at [1077, 146] on li "Receive Payment" at bounding box center [1025, 146] width 148 height 28
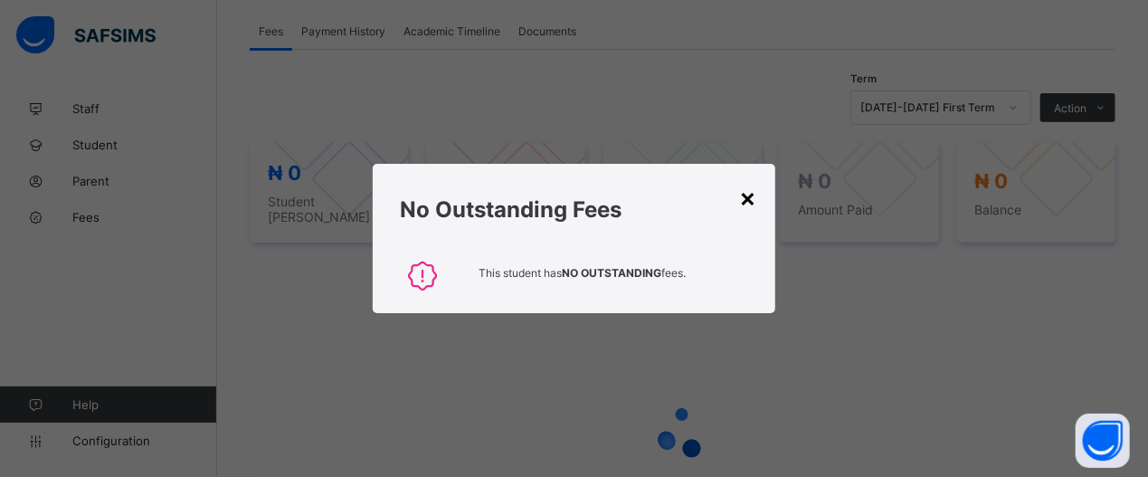
click at [754, 197] on div "×" at bounding box center [748, 197] width 17 height 31
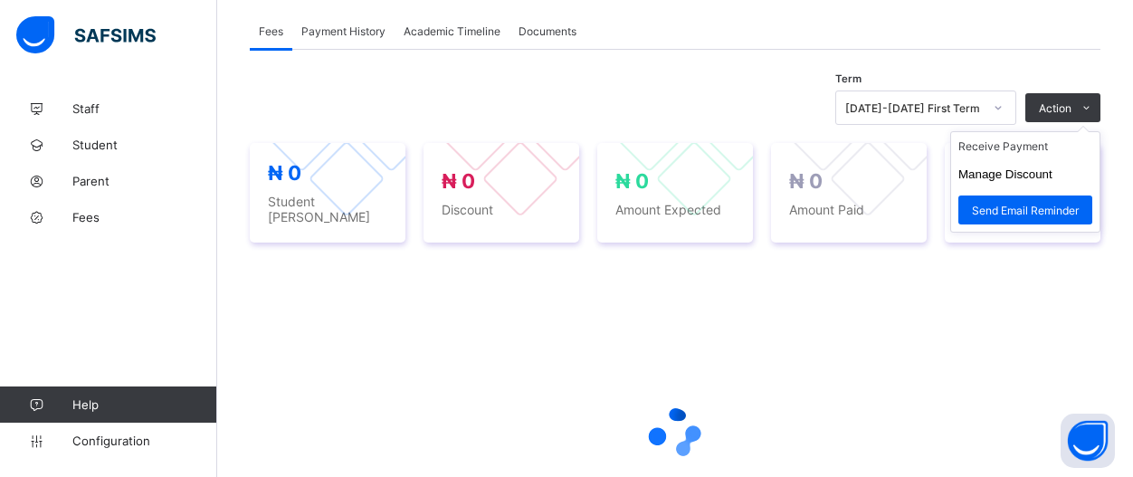
click at [1096, 131] on ul "Receive Payment Manage Discount Send Email Reminder" at bounding box center [1025, 181] width 150 height 101
click at [1092, 145] on li "Receive Payment" at bounding box center [1025, 146] width 148 height 28
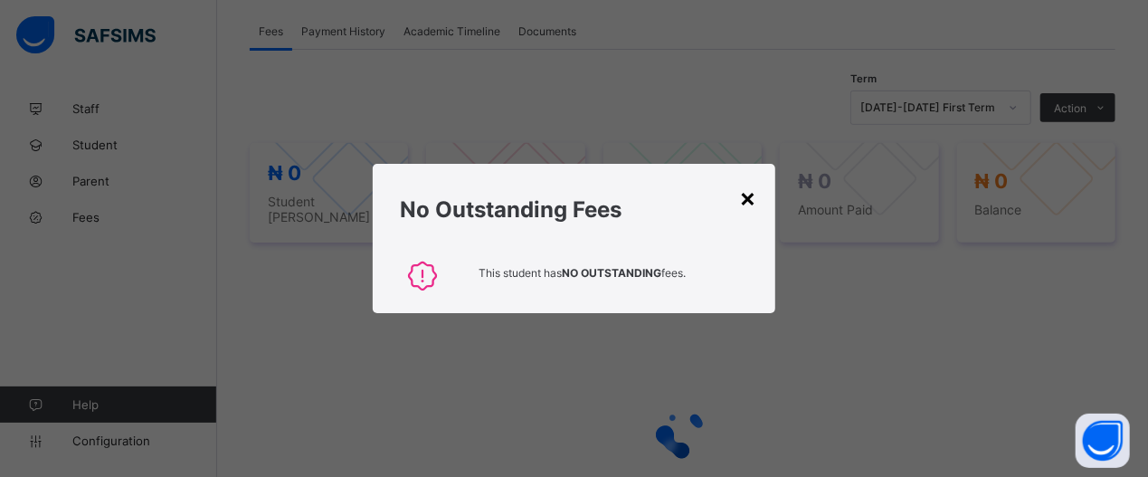
click at [754, 204] on div "×" at bounding box center [748, 197] width 17 height 31
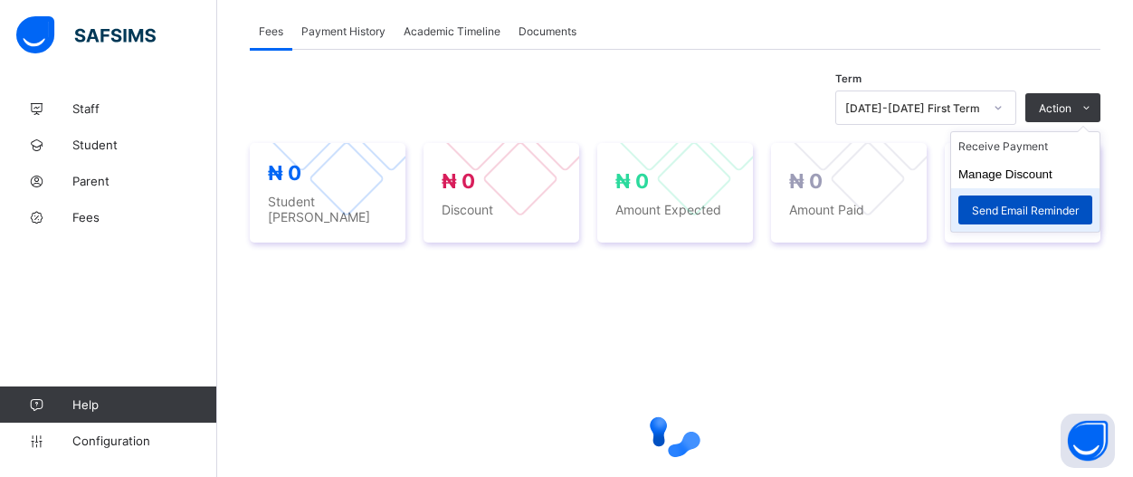
click at [1063, 206] on span "Send Email Reminder" at bounding box center [1025, 211] width 107 height 14
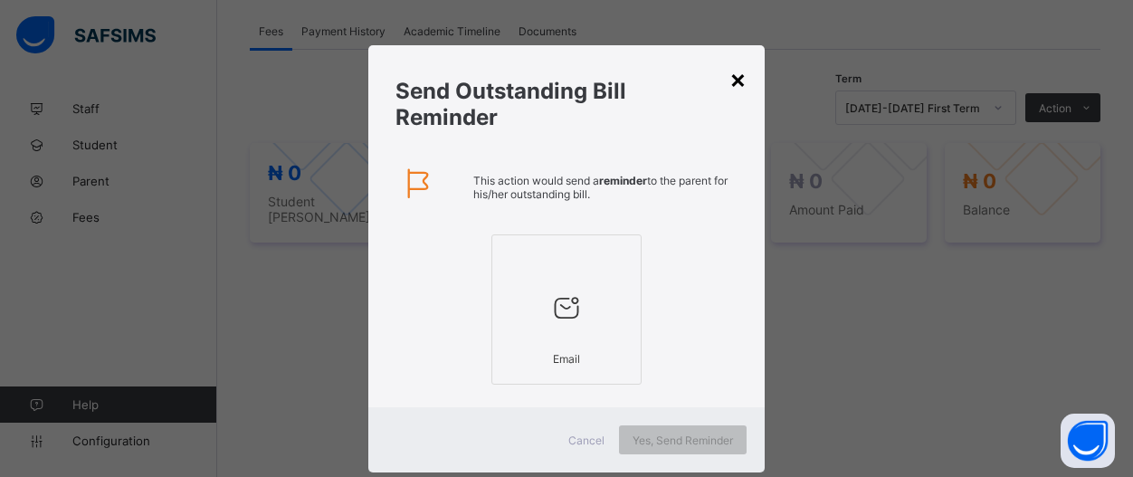
click at [729, 89] on div "×" at bounding box center [737, 78] width 17 height 31
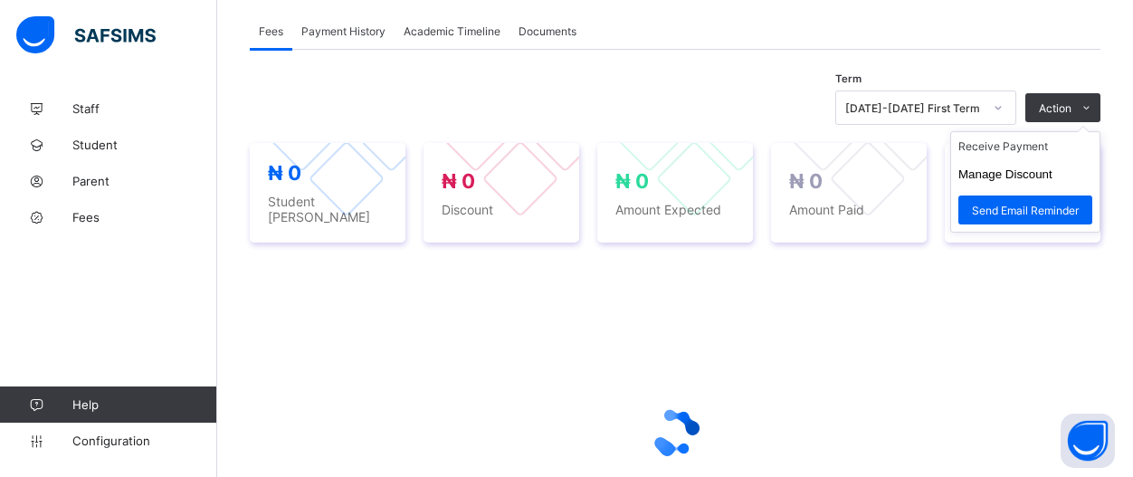
drag, startPoint x: 1098, startPoint y: 110, endPoint x: 1094, endPoint y: 138, distance: 28.4
click at [1096, 121] on div "Action Receive Payment Manage Discount Send Email Reminder" at bounding box center [1062, 107] width 75 height 29
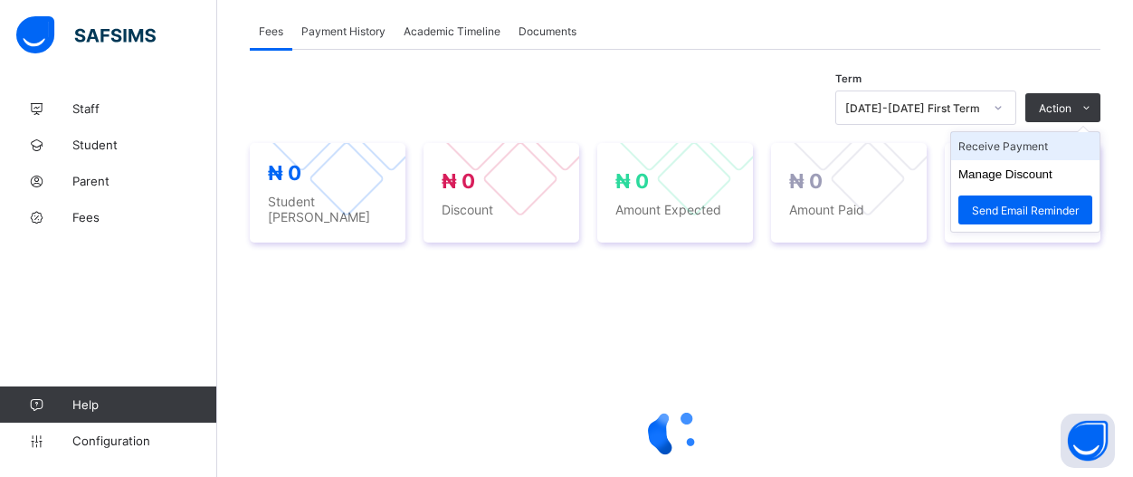
click at [1090, 148] on li "Receive Payment" at bounding box center [1025, 146] width 148 height 28
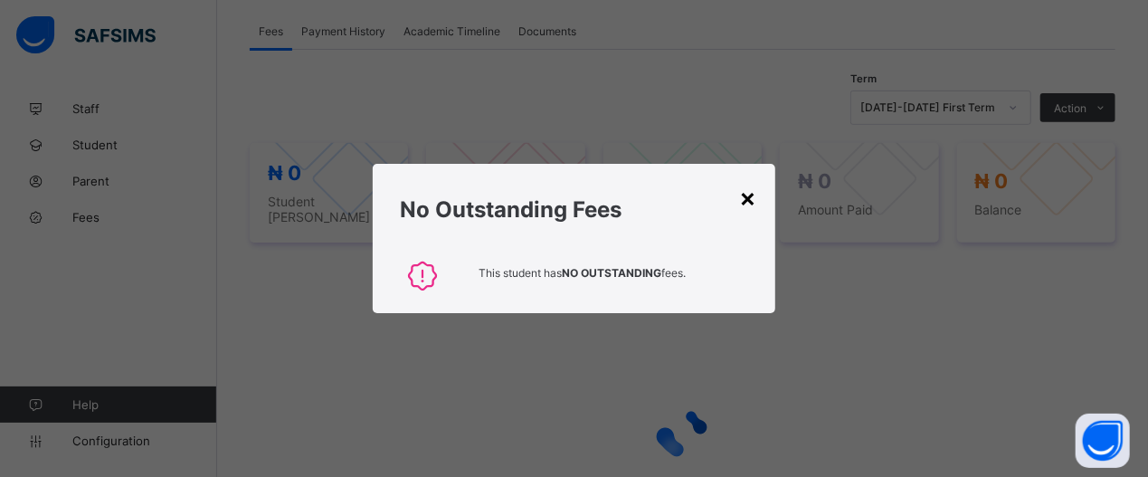
click at [746, 190] on div "×" at bounding box center [748, 197] width 17 height 31
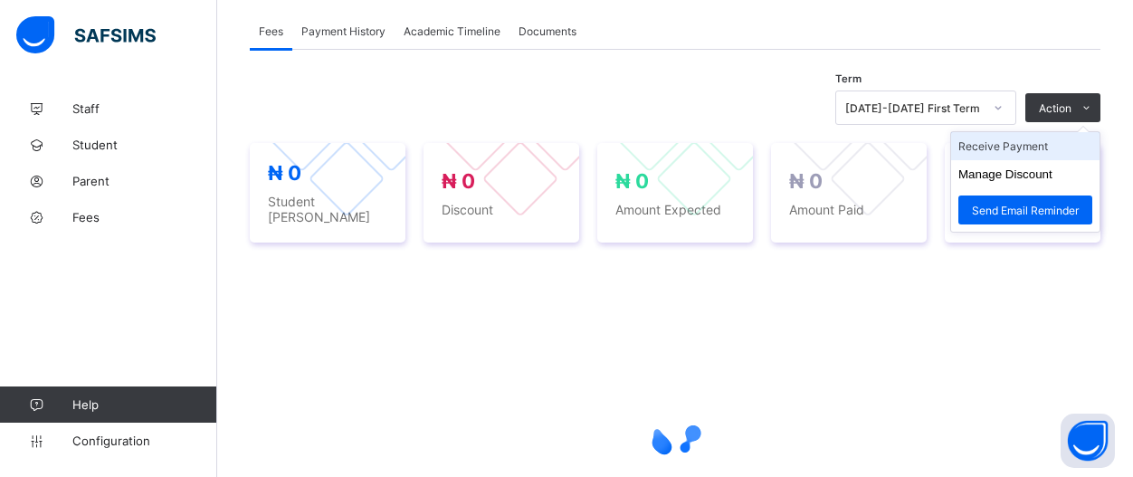
click at [1089, 147] on li "Receive Payment" at bounding box center [1025, 146] width 148 height 28
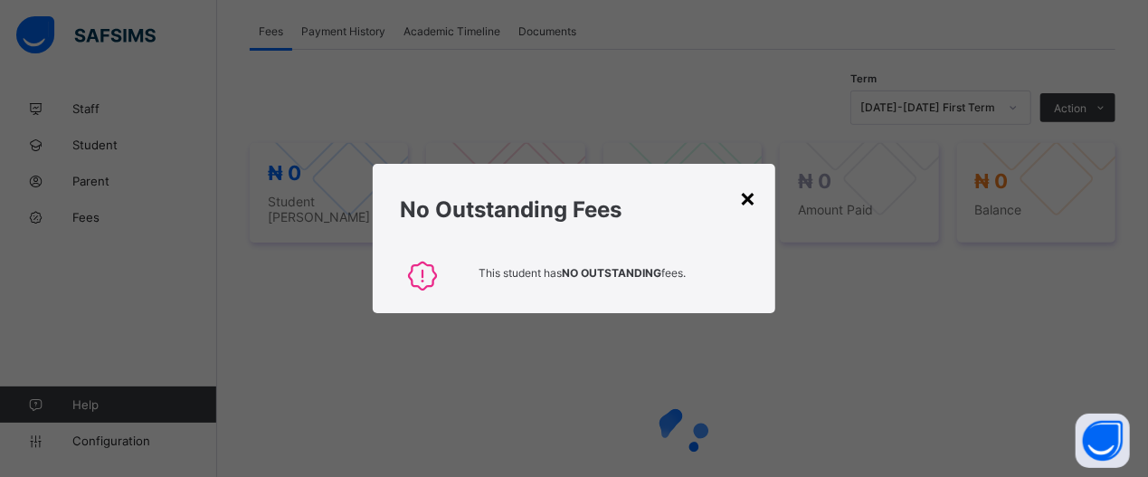
click at [748, 204] on div "×" at bounding box center [748, 197] width 17 height 31
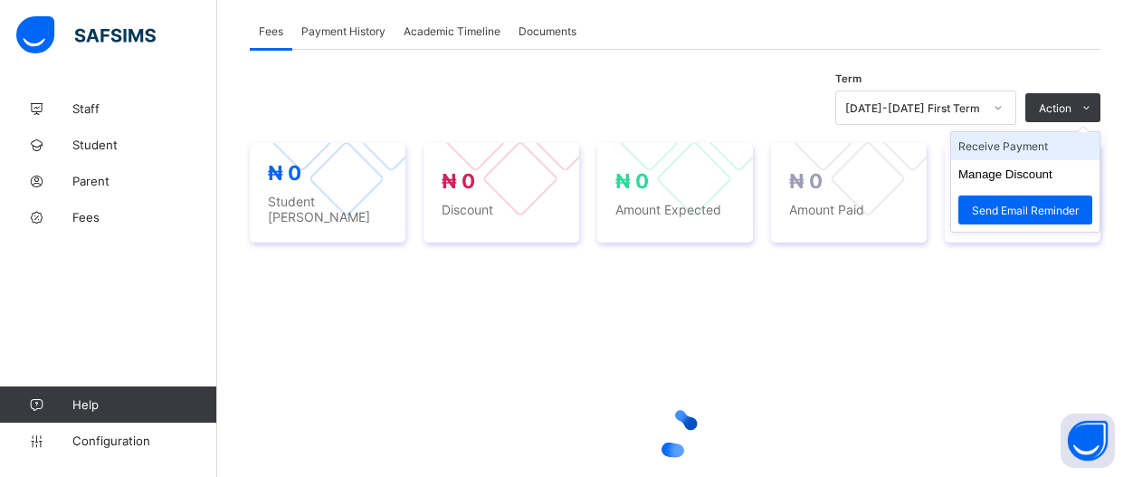
click at [1079, 140] on li "Receive Payment" at bounding box center [1025, 146] width 148 height 28
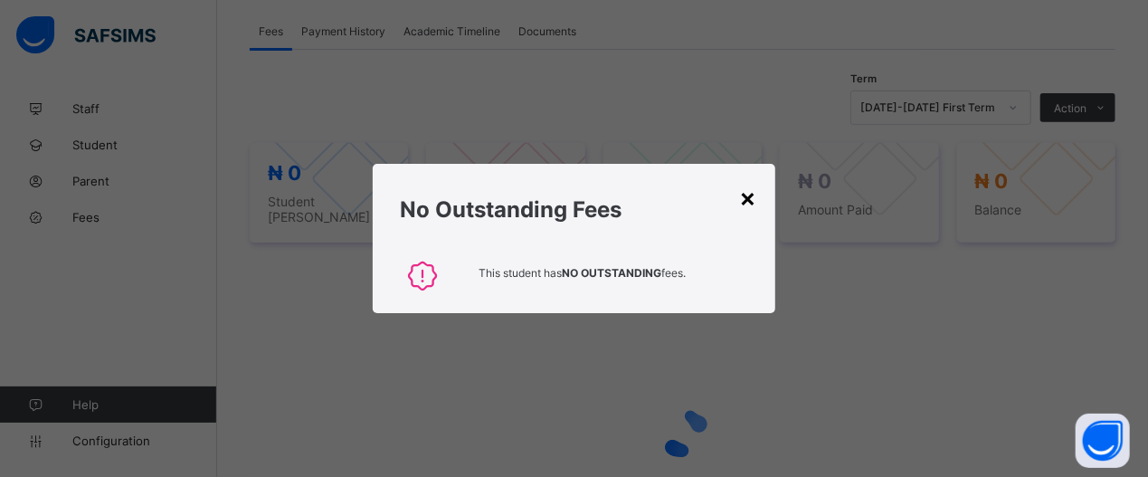
click at [750, 202] on div "×" at bounding box center [748, 197] width 17 height 31
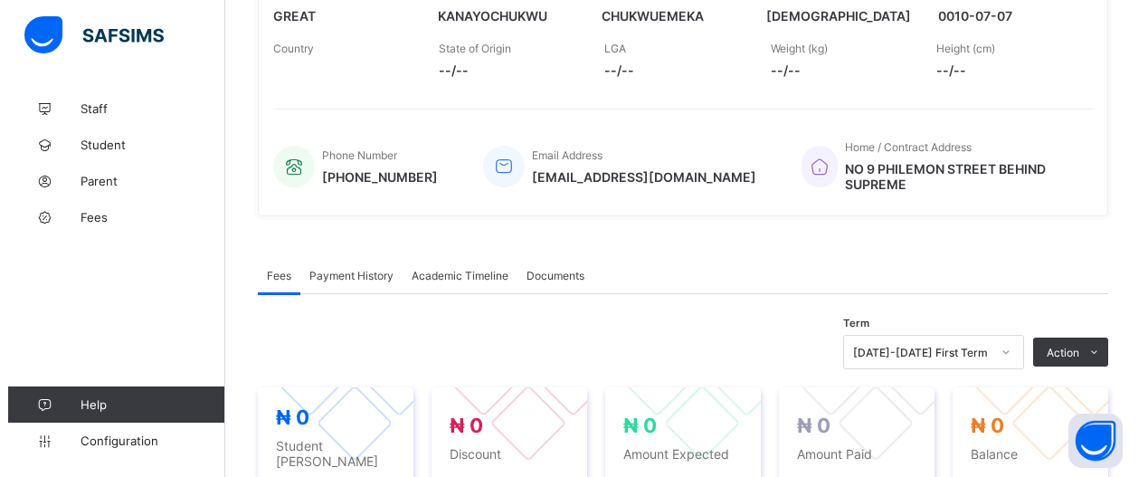
scroll to position [565, 0]
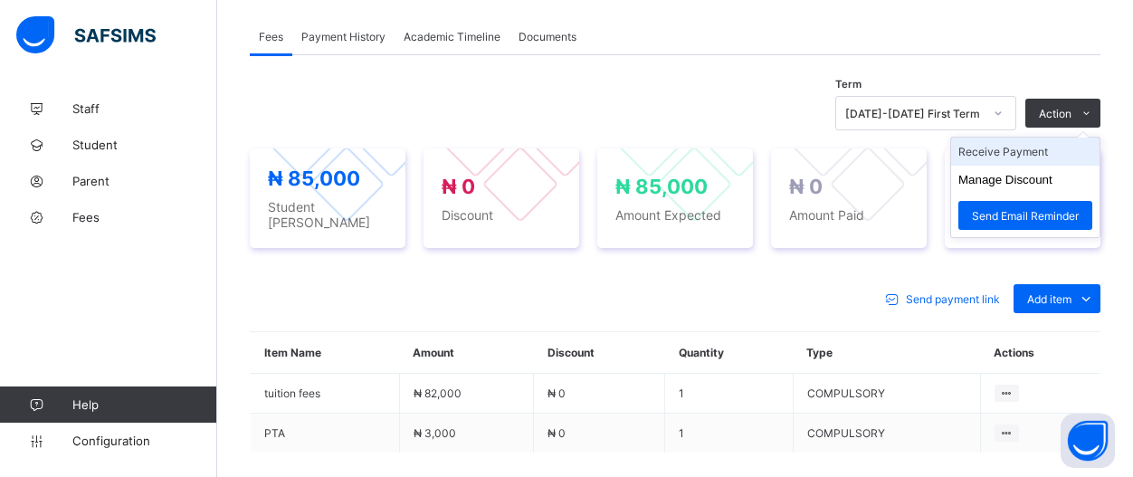
click at [1061, 147] on li "Receive Payment" at bounding box center [1025, 152] width 148 height 28
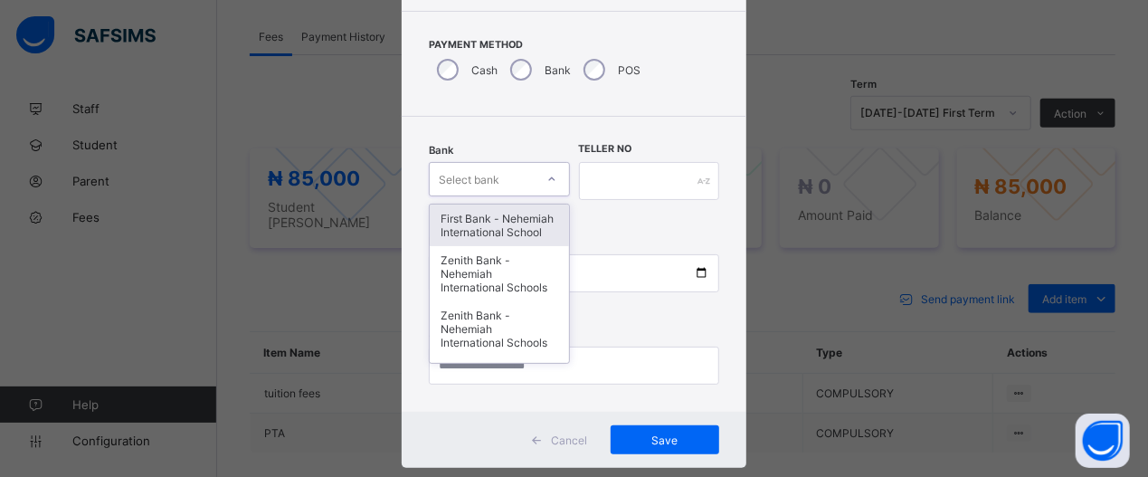
click at [549, 196] on div "option First Bank - Nehemiah International School focused, 1 of 17. 17 results …" at bounding box center [499, 179] width 140 height 34
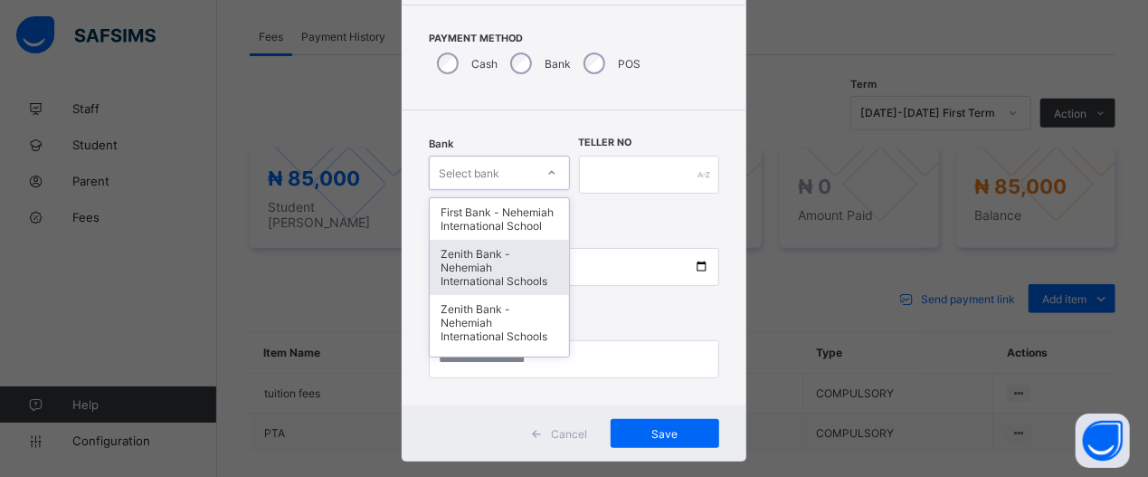
scroll to position [114, 0]
click at [506, 283] on div "Zenith Bank - Nehemiah International Schools" at bounding box center [499, 267] width 138 height 55
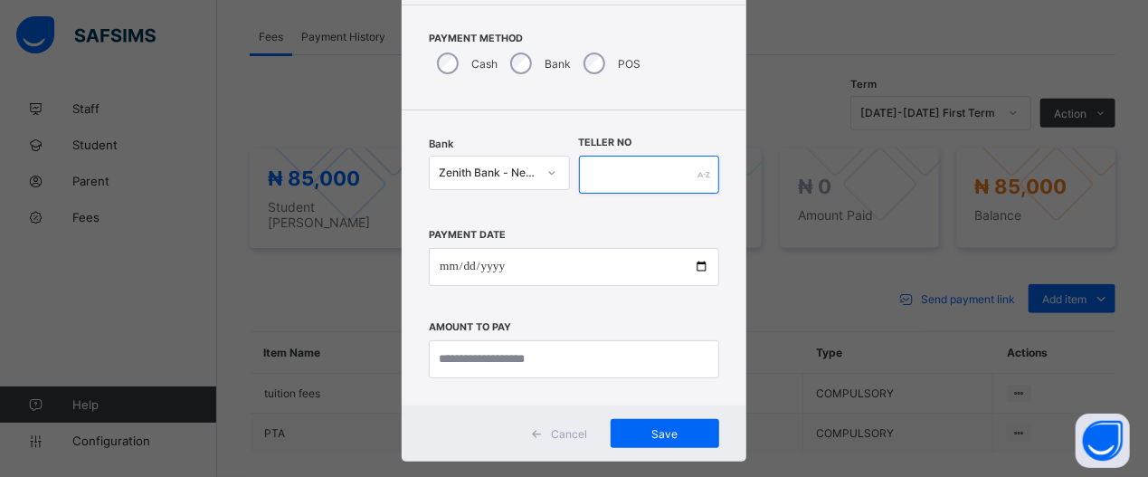
click at [654, 164] on input "text" at bounding box center [649, 175] width 140 height 38
type input "*****"
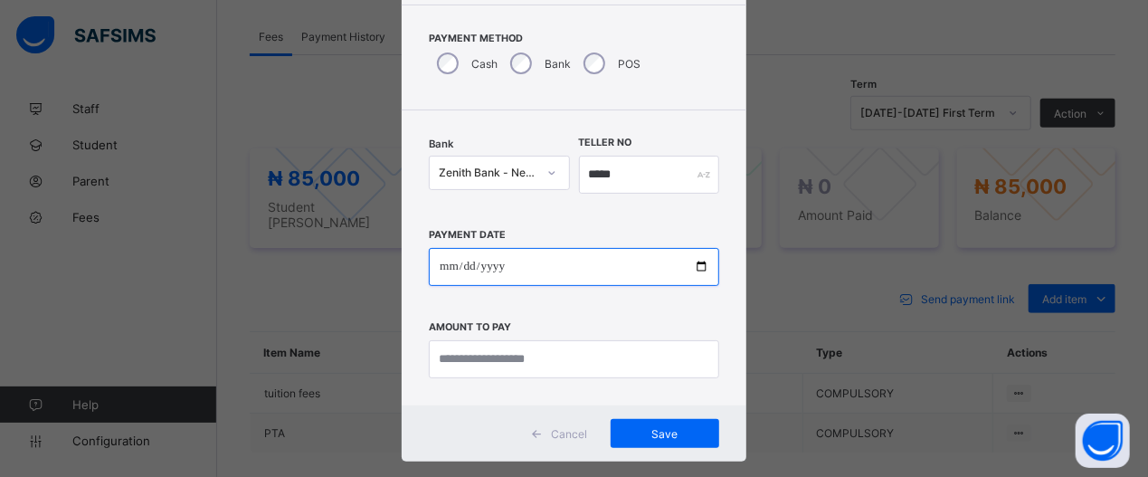
click at [694, 267] on input "date" at bounding box center [574, 267] width 290 height 38
type input "**********"
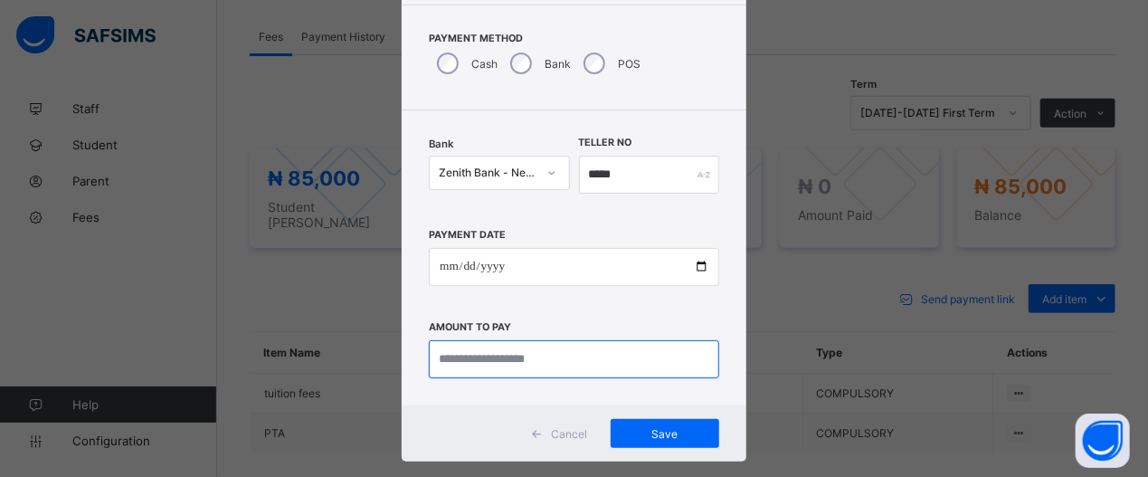
click at [589, 368] on input "currency" at bounding box center [574, 359] width 290 height 38
click at [589, 366] on input "currency" at bounding box center [574, 359] width 290 height 38
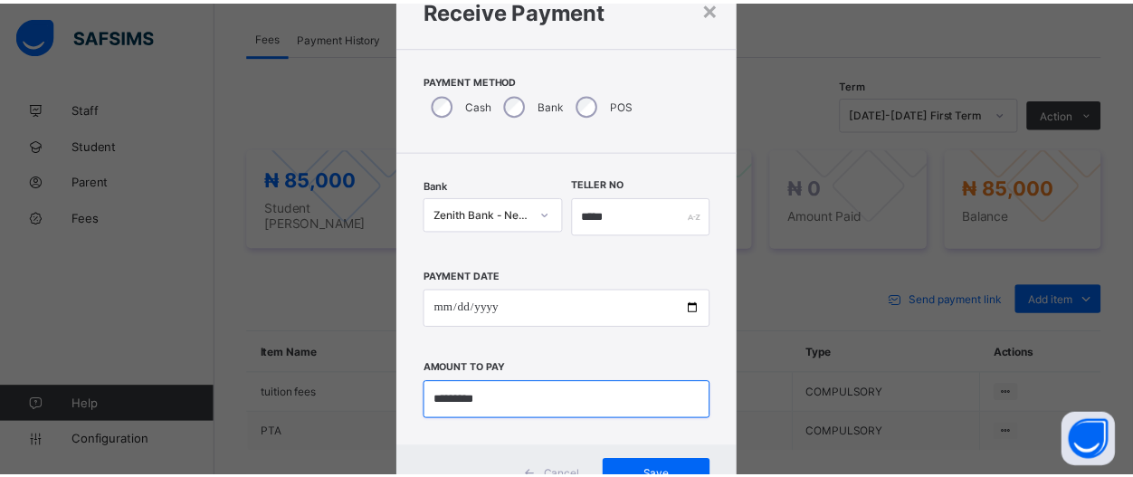
scroll to position [71, 0]
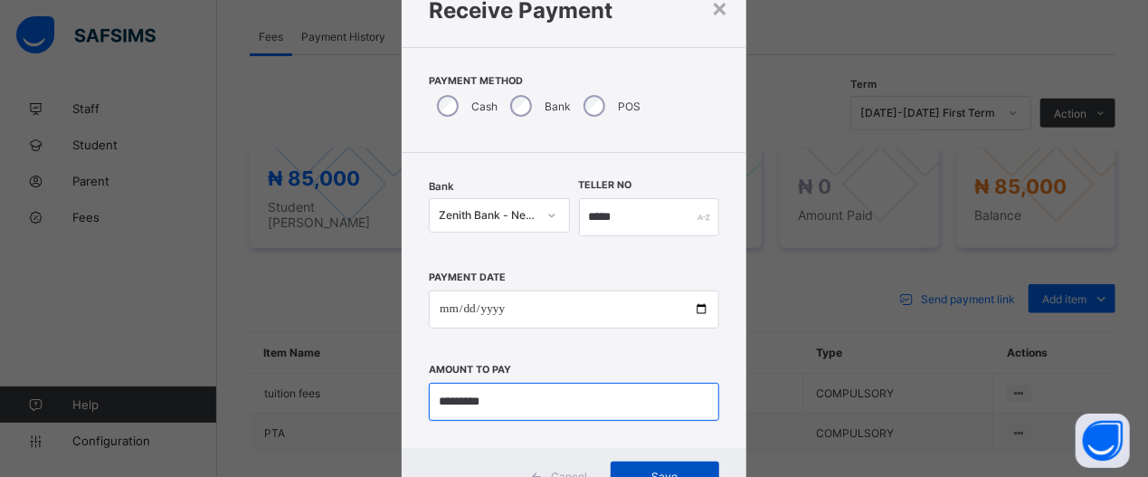
type input "*********"
click at [656, 470] on div "Save" at bounding box center [665, 475] width 109 height 29
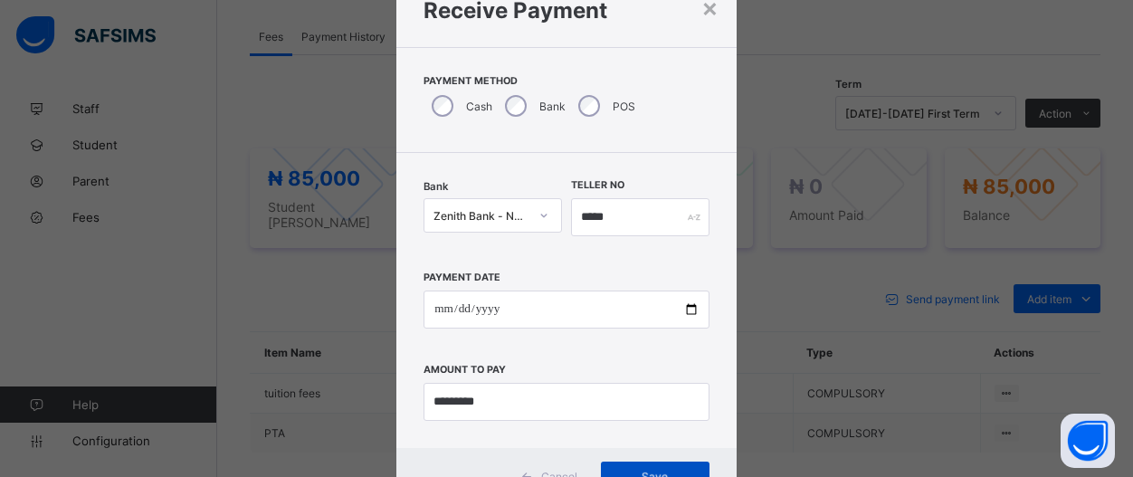
click at [649, 472] on div "Save" at bounding box center [655, 475] width 109 height 29
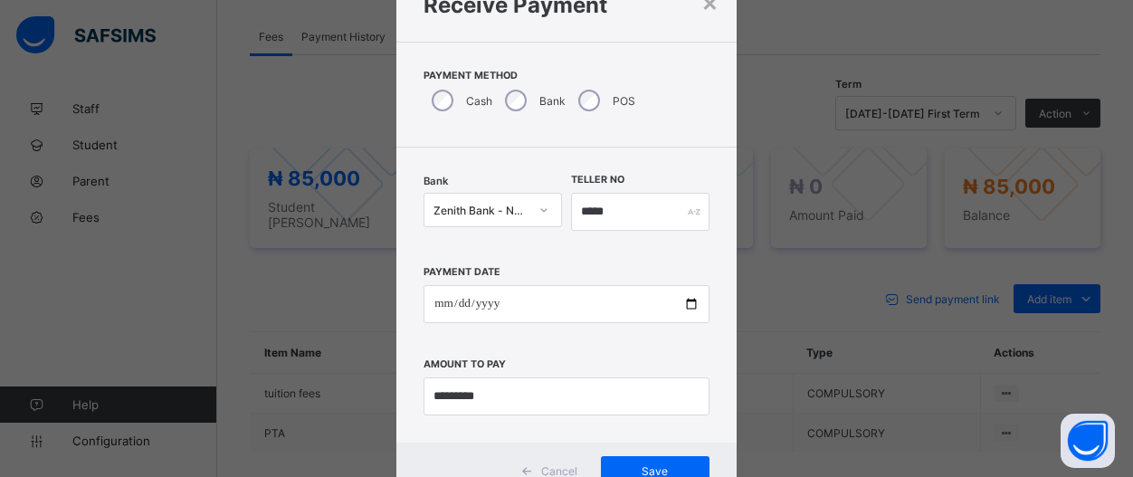
scroll to position [79, 0]
click at [664, 471] on span "Save" at bounding box center [654, 469] width 81 height 14
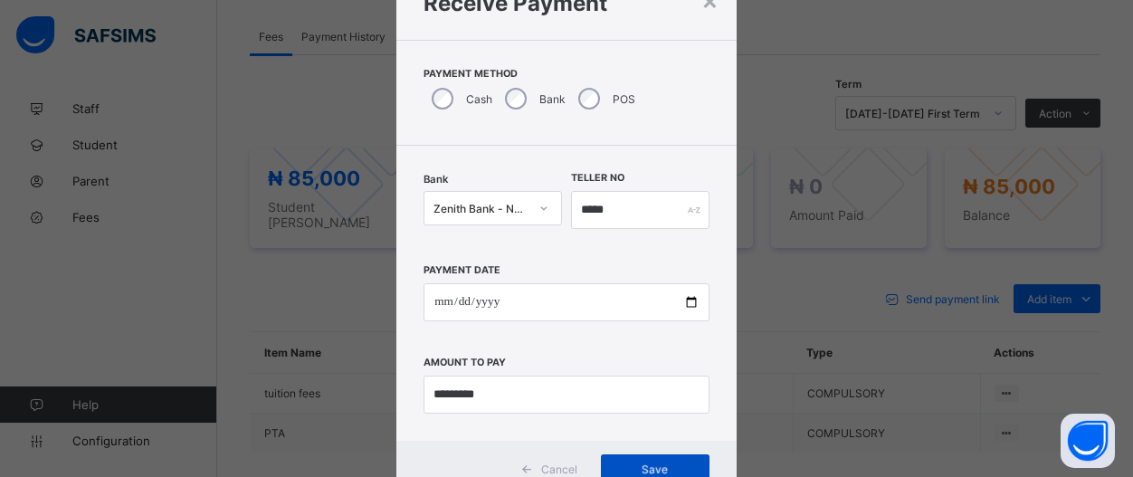
click at [664, 471] on span "Save" at bounding box center [654, 469] width 81 height 14
click at [664, 471] on div "Save" at bounding box center [655, 468] width 109 height 29
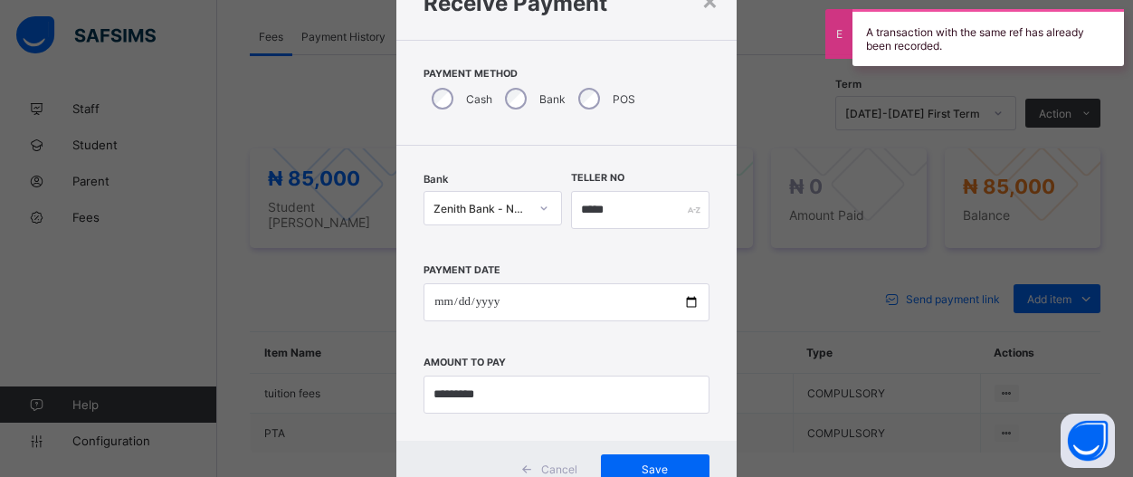
click at [994, 59] on div "A transaction with the same ref has already been recorded." at bounding box center [987, 37] width 271 height 57
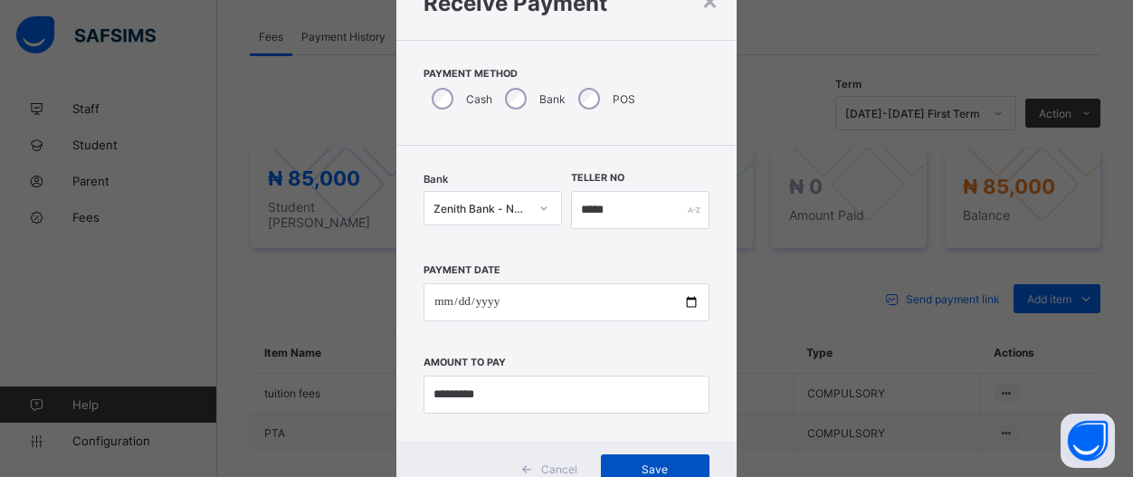
click at [683, 462] on span "Save" at bounding box center [654, 469] width 81 height 14
click at [681, 466] on span "Save" at bounding box center [654, 469] width 81 height 14
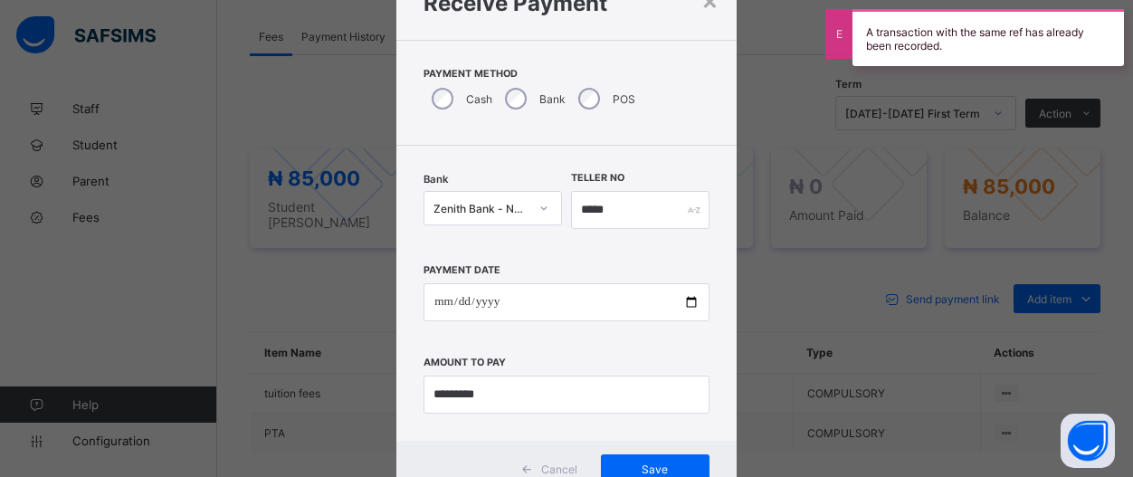
click at [1043, 57] on div "A transaction with the same ref has already been recorded." at bounding box center [987, 37] width 271 height 57
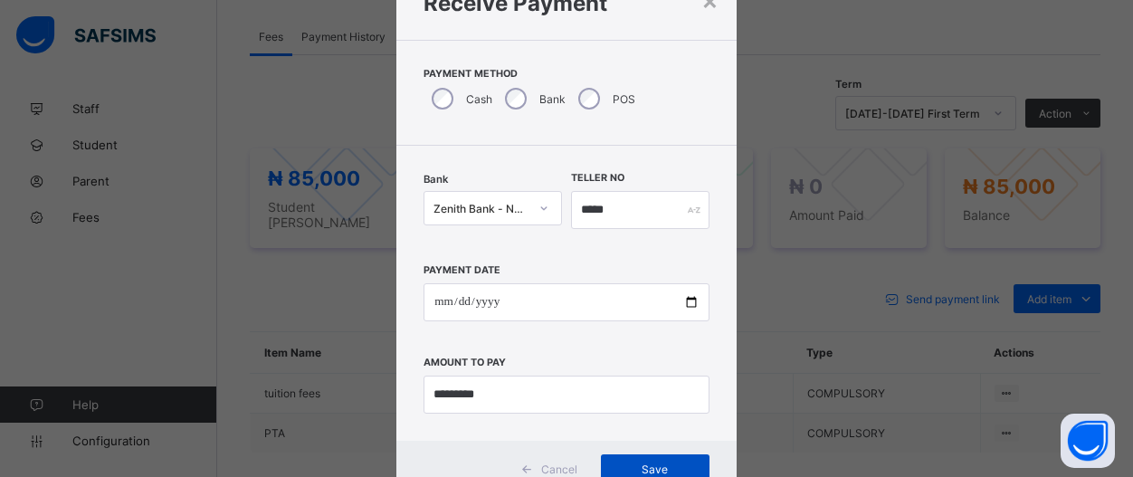
click at [670, 468] on span "Save" at bounding box center [654, 469] width 81 height 14
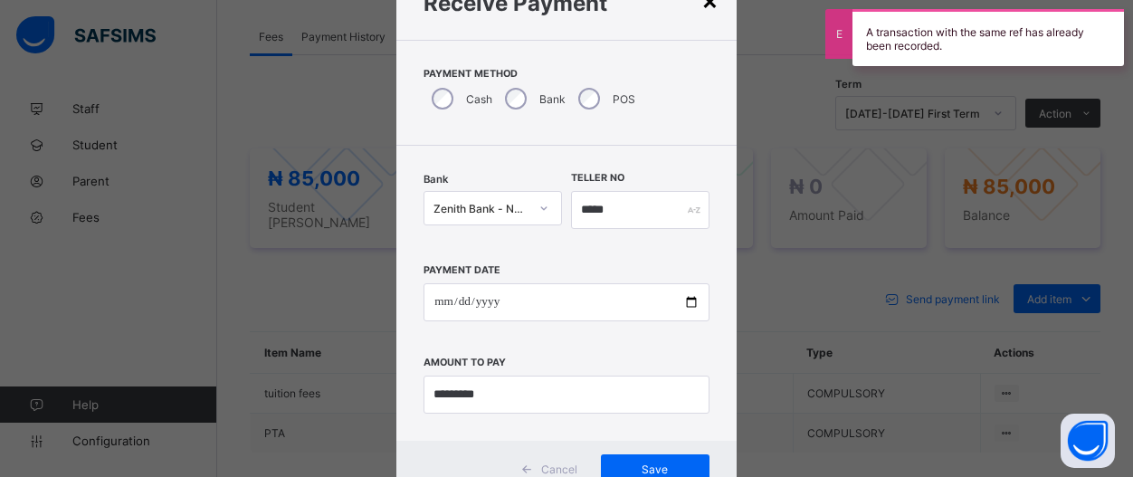
click at [703, 5] on div "×" at bounding box center [709, 0] width 17 height 31
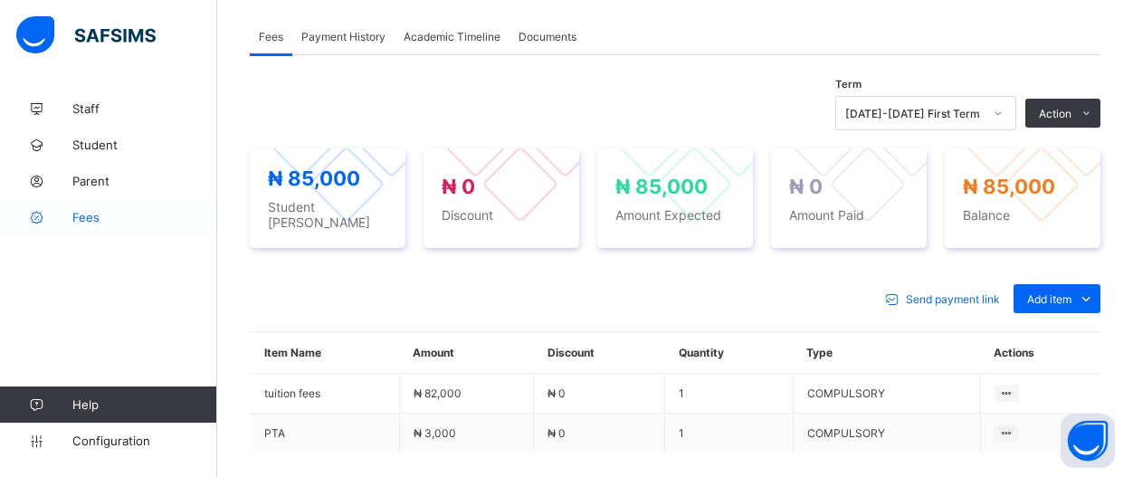
click at [81, 217] on span "Fees" at bounding box center [144, 217] width 145 height 14
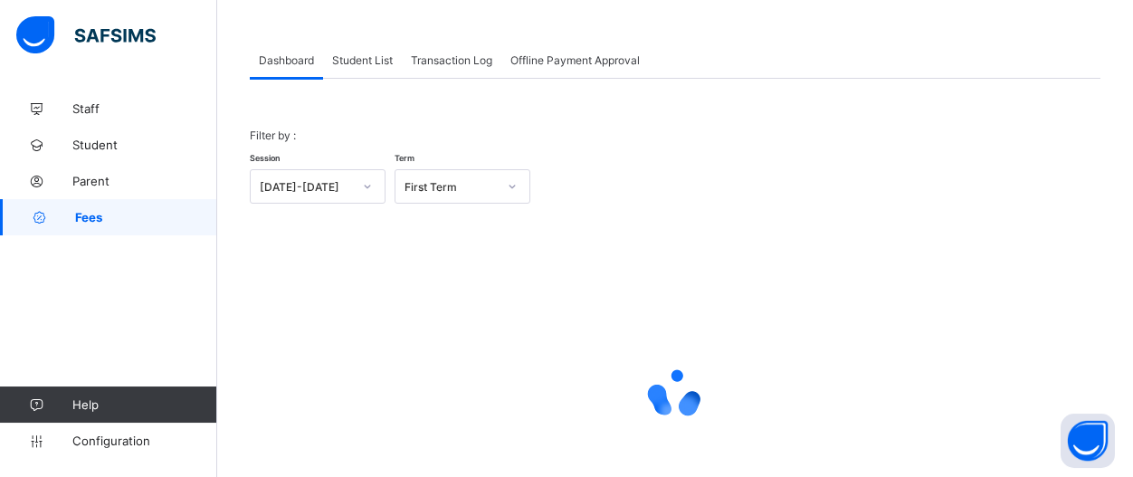
scroll to position [65, 0]
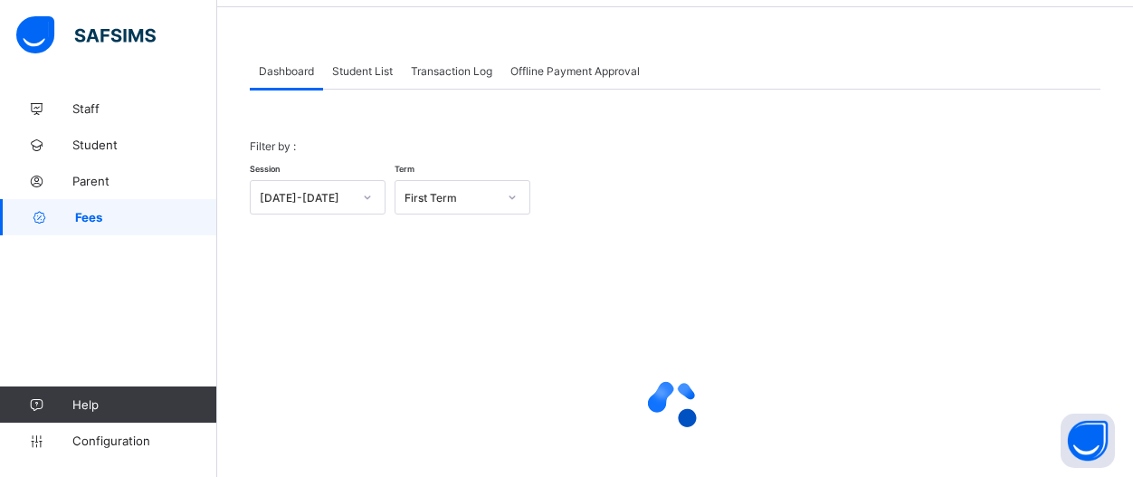
click at [374, 75] on span "Student List" at bounding box center [362, 71] width 61 height 14
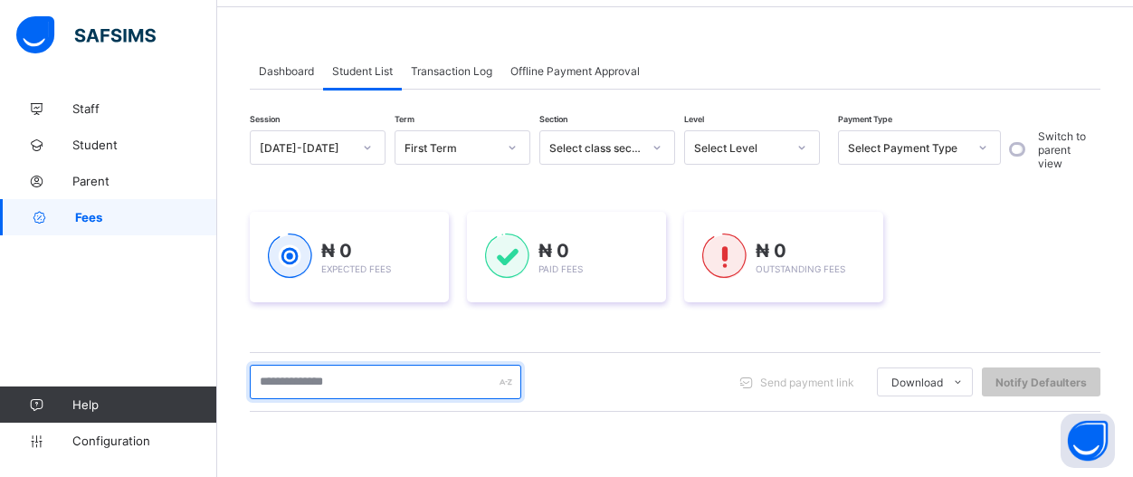
click at [439, 377] on input "text" at bounding box center [385, 382] width 271 height 34
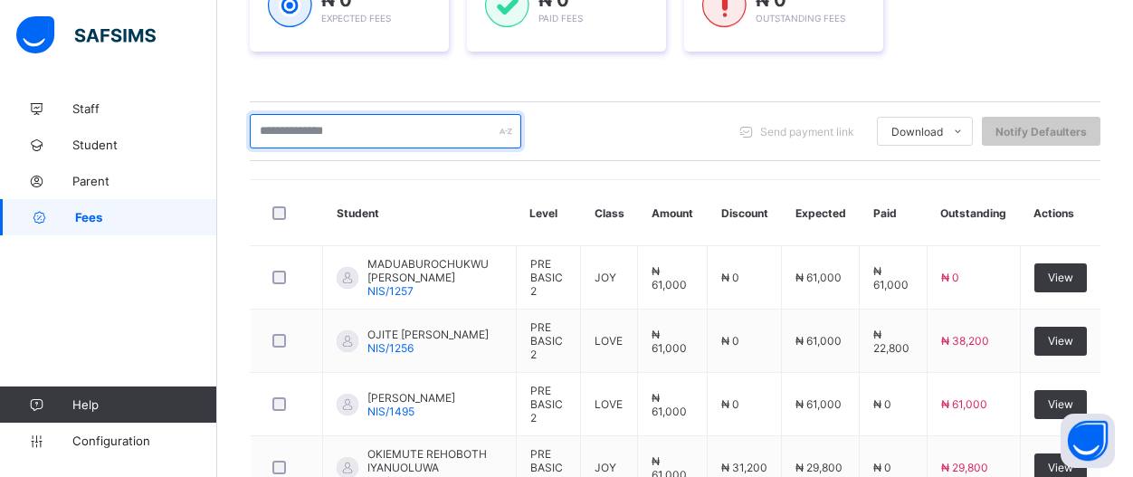
scroll to position [317, 0]
